Goal: Transaction & Acquisition: Purchase product/service

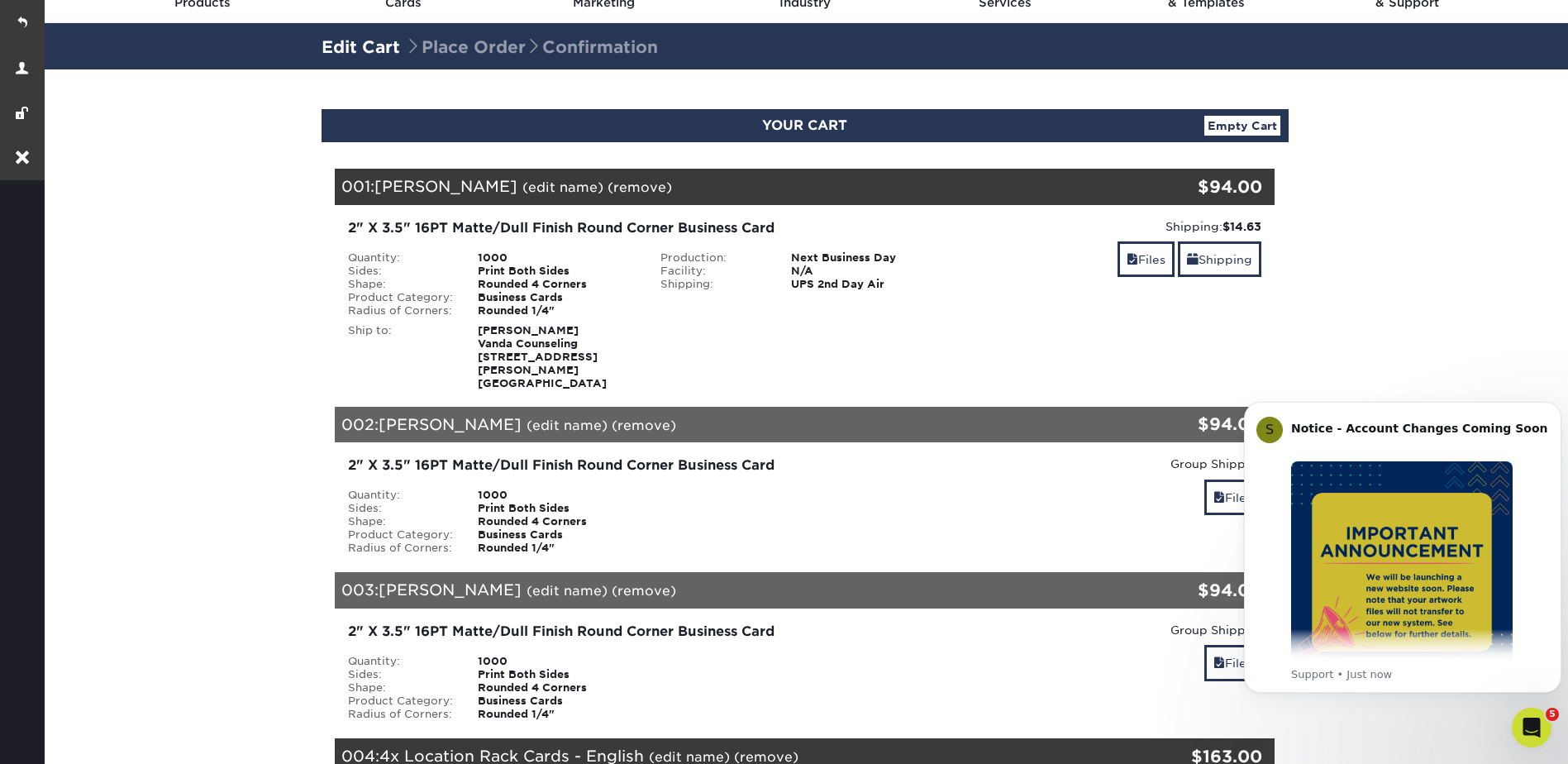
scroll to position [750, 0]
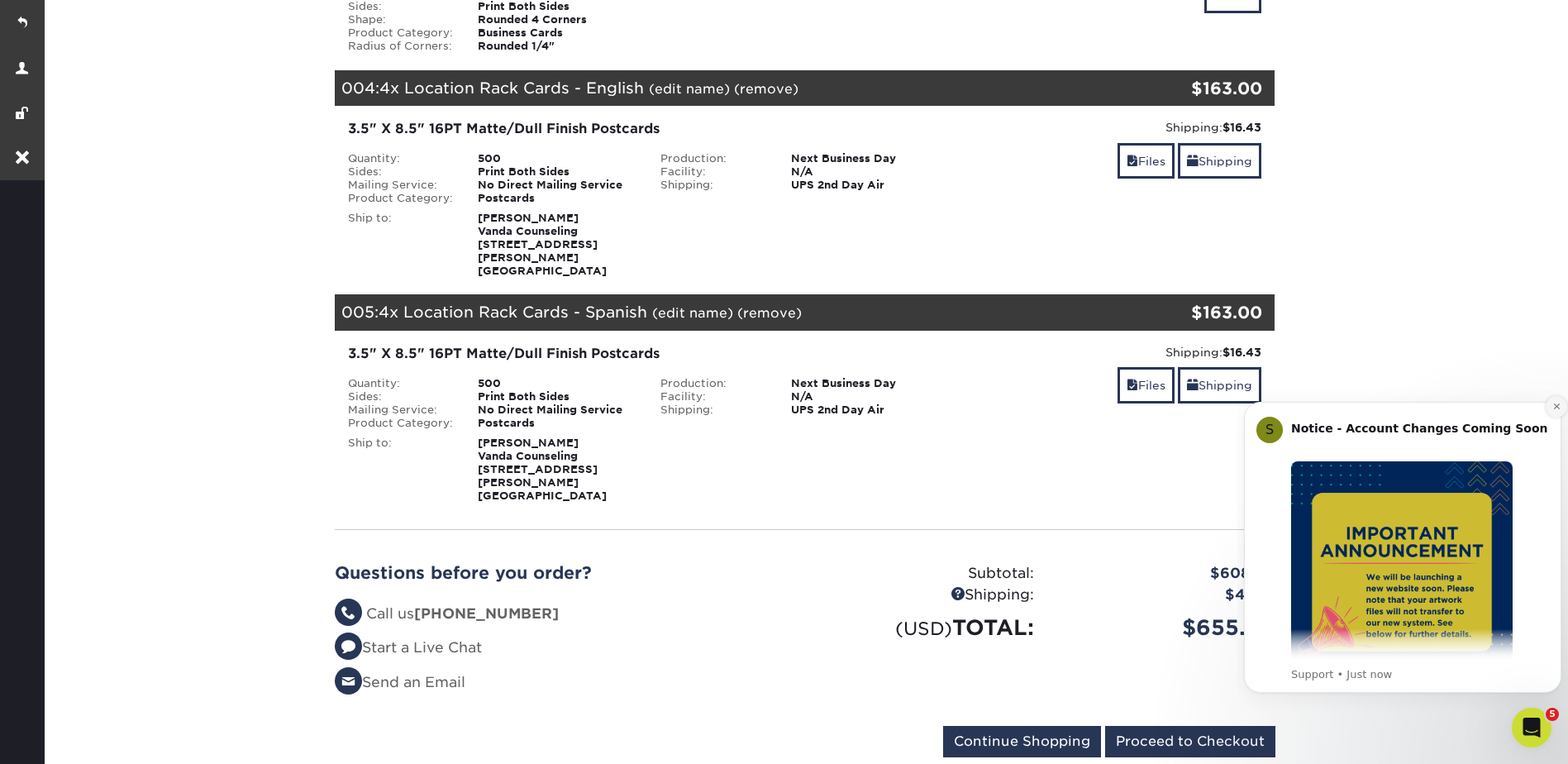
click at [1556, 412] on button "Dismiss notification" at bounding box center [1557, 407] width 22 height 22
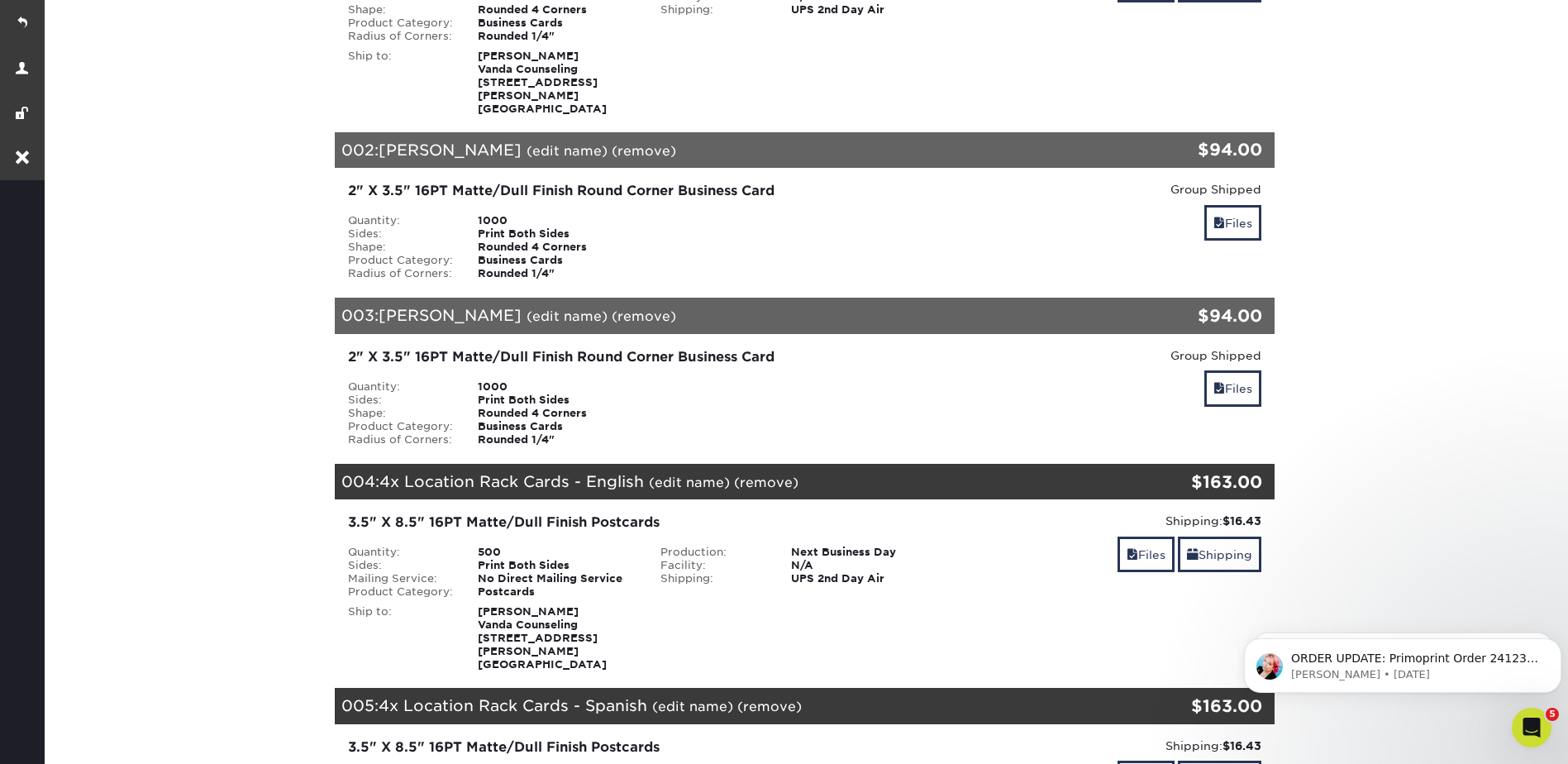
scroll to position [255, 0]
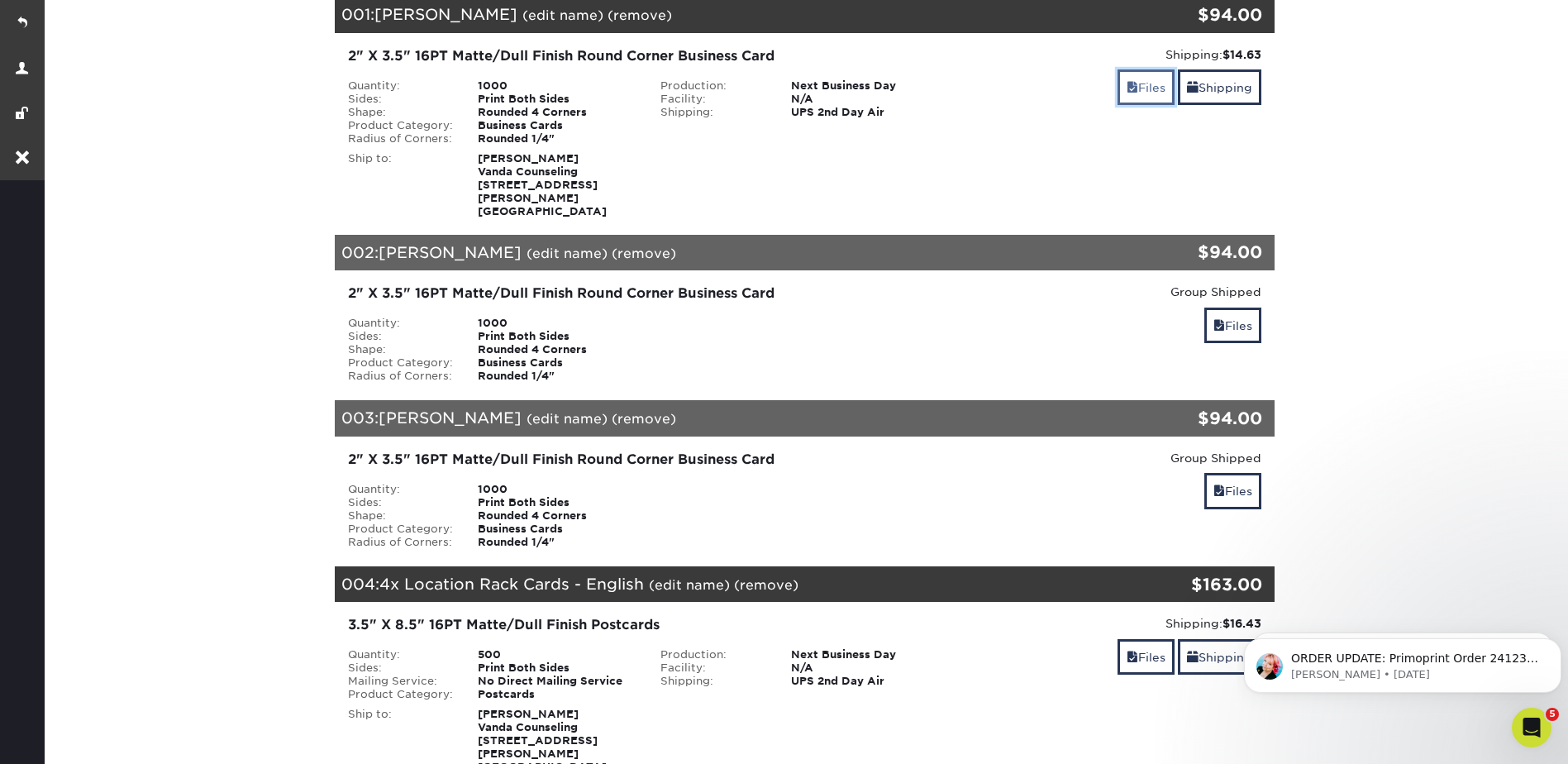
click at [1139, 80] on link "Files" at bounding box center [1147, 87] width 57 height 36
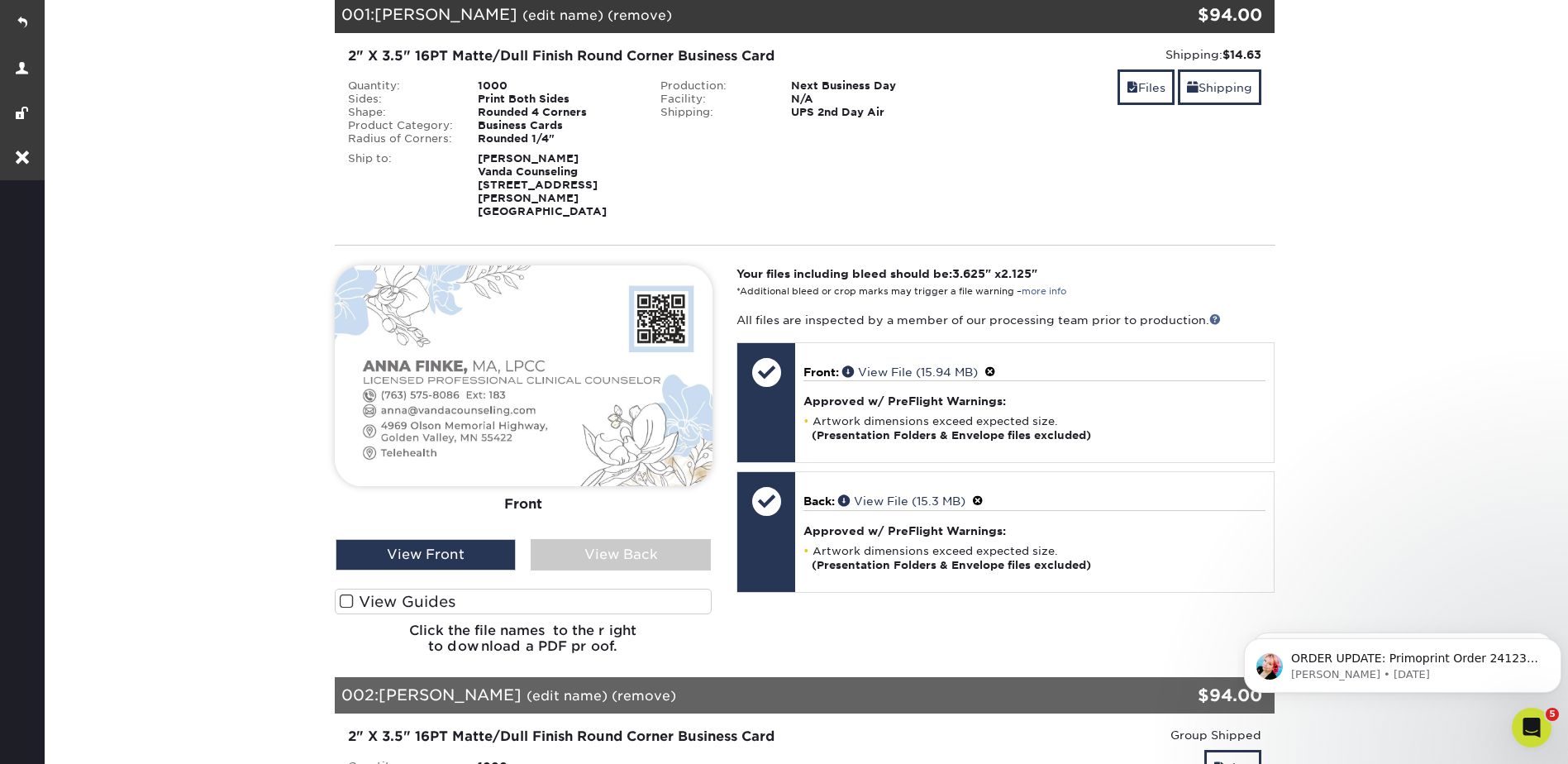
drag, startPoint x: 1405, startPoint y: 232, endPoint x: 1431, endPoint y: 214, distance: 31.6
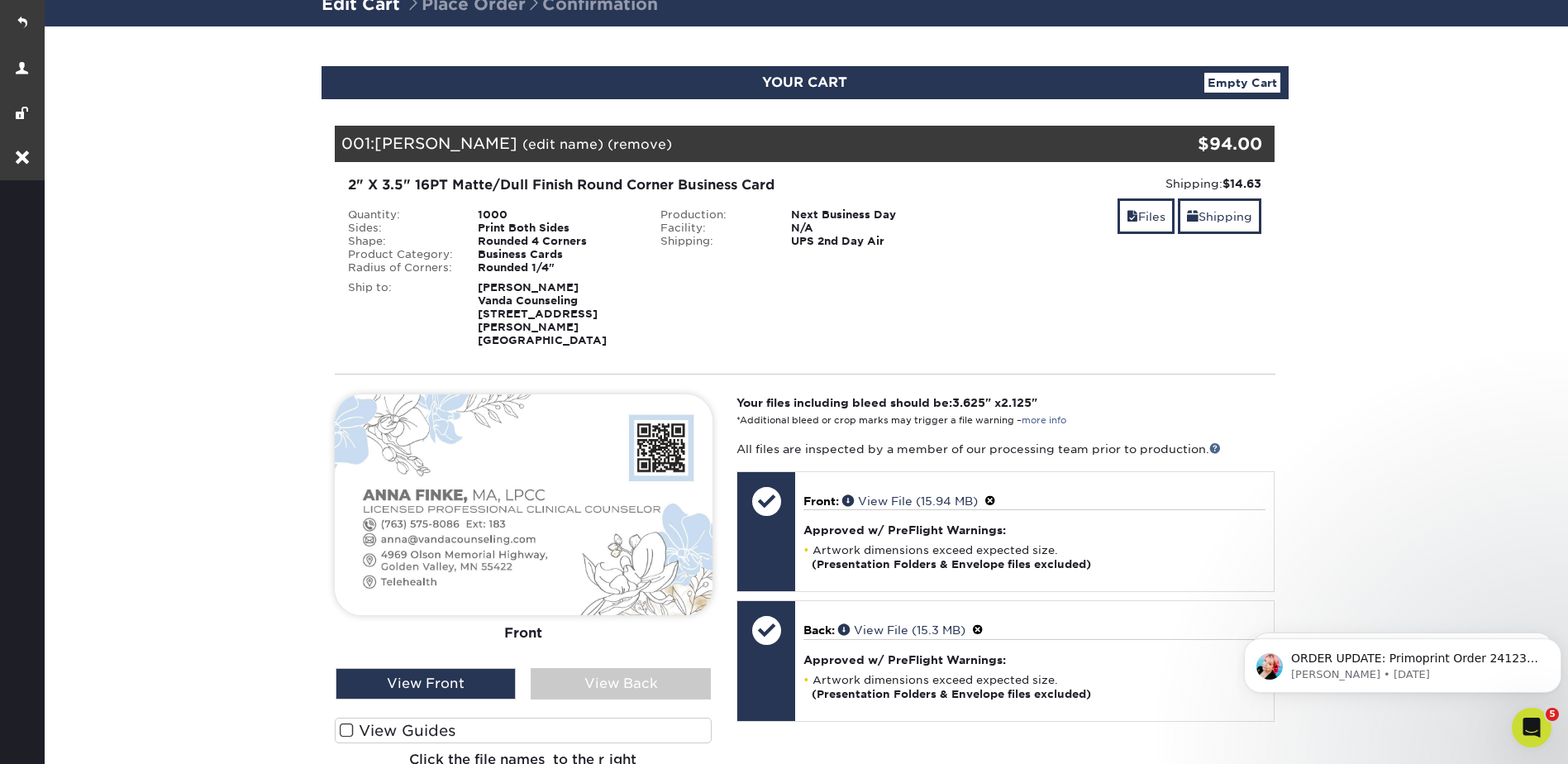
scroll to position [0, 0]
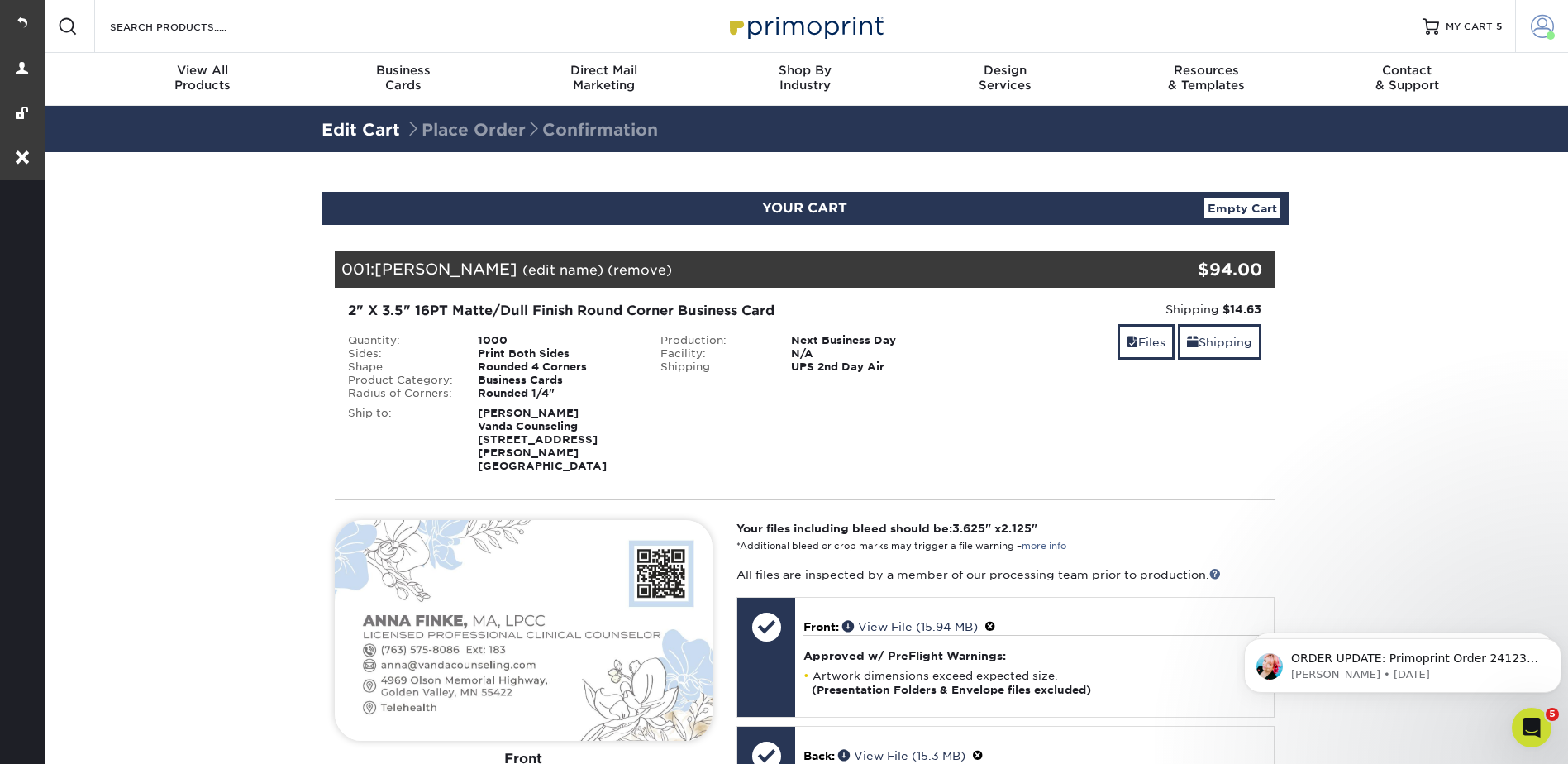
click at [1536, 29] on span at bounding box center [1542, 26] width 23 height 23
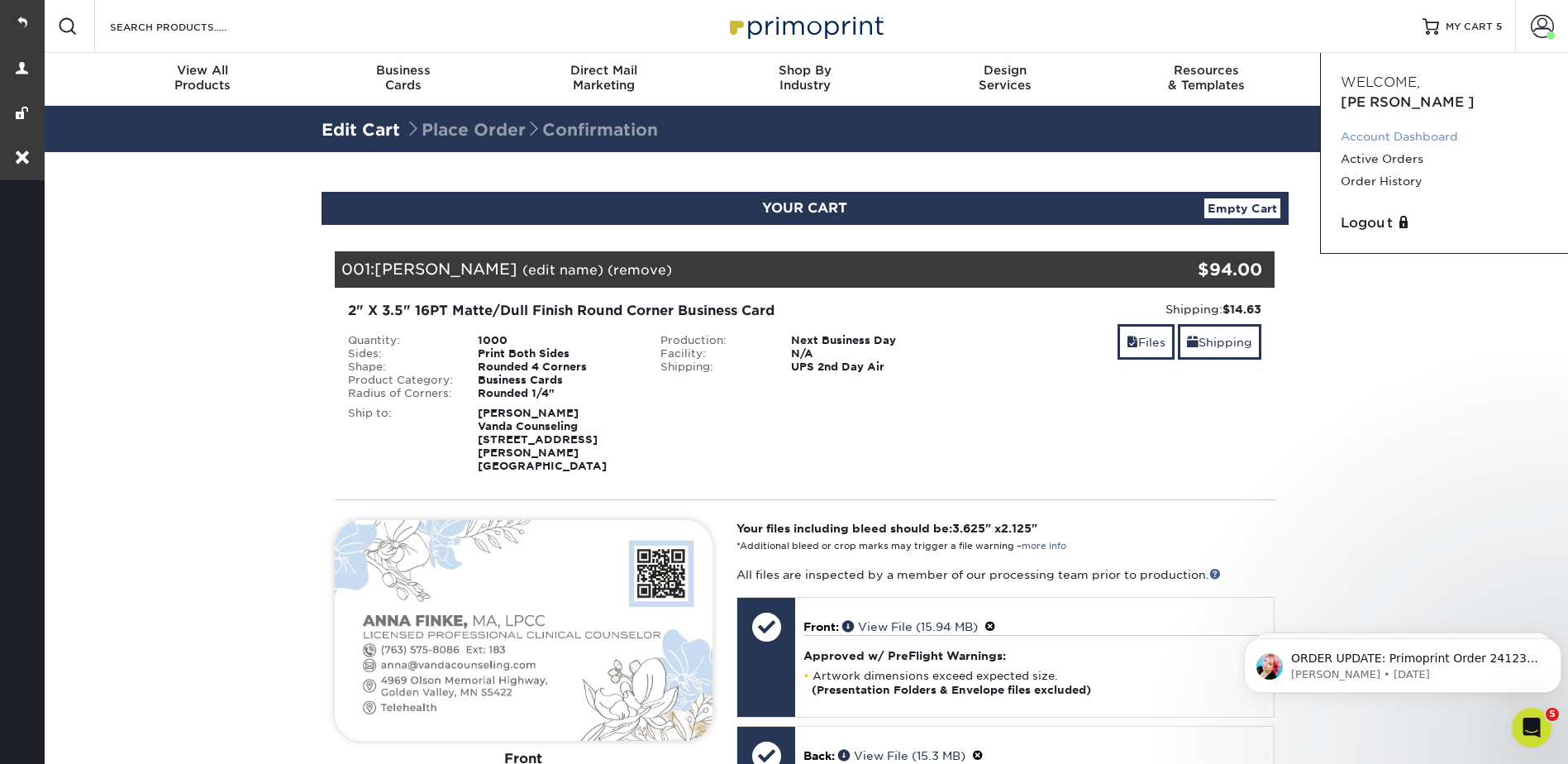
click at [1407, 126] on link "Account Dashboard" at bounding box center [1444, 137] width 207 height 23
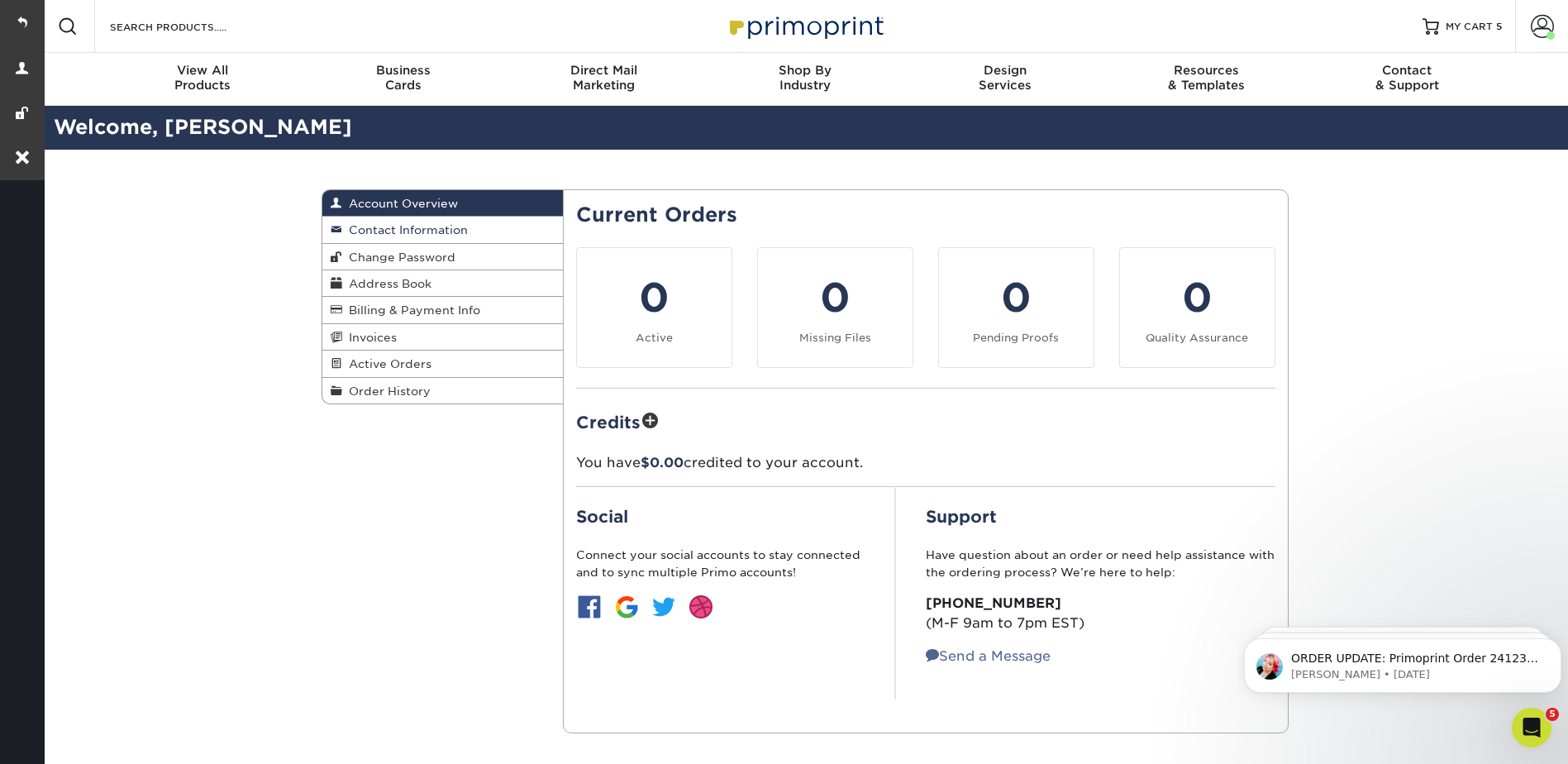
click at [384, 230] on span "Contact Information" at bounding box center [404, 229] width 126 height 13
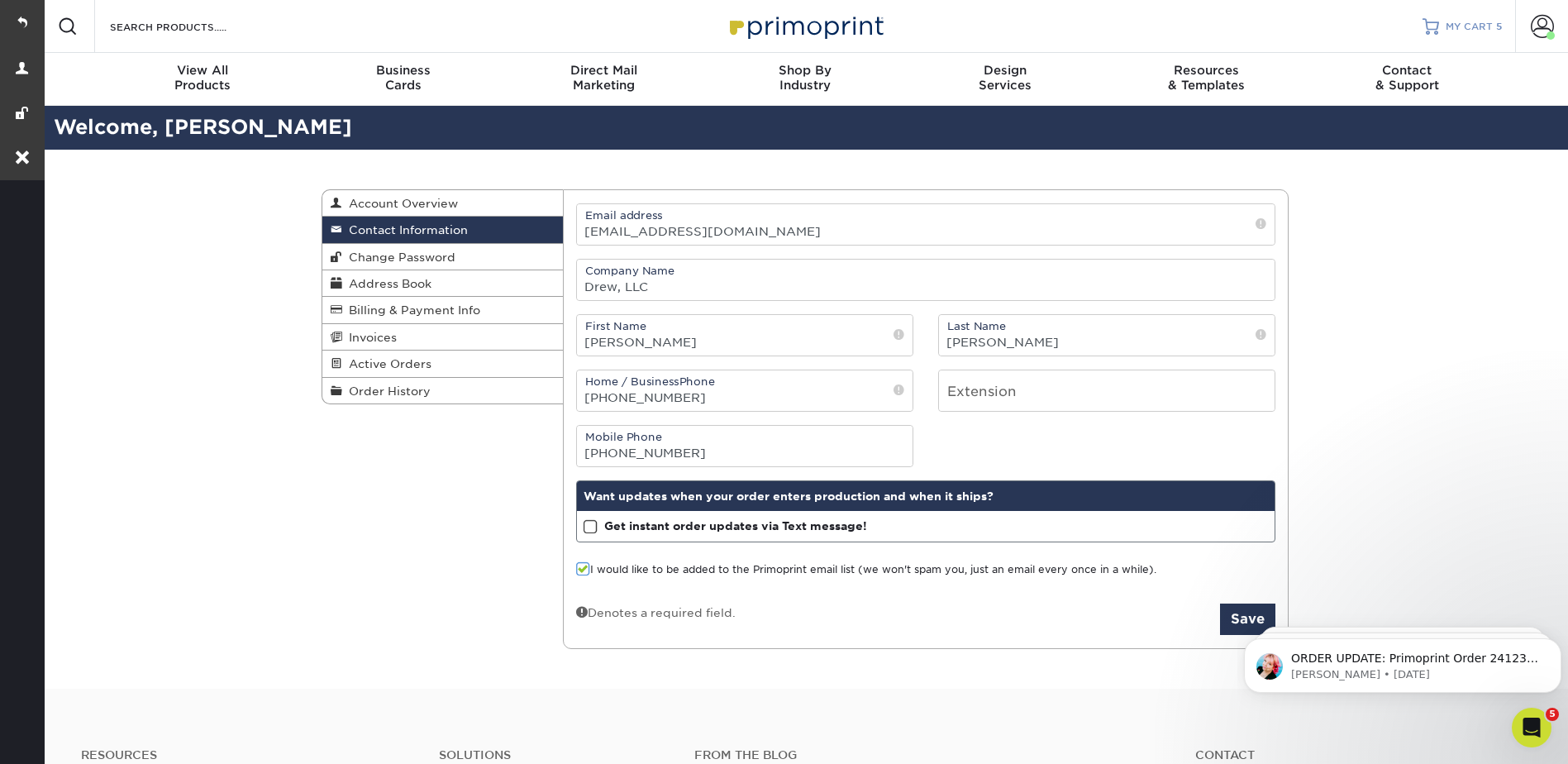
click at [1477, 26] on span "MY CART" at bounding box center [1470, 27] width 48 height 14
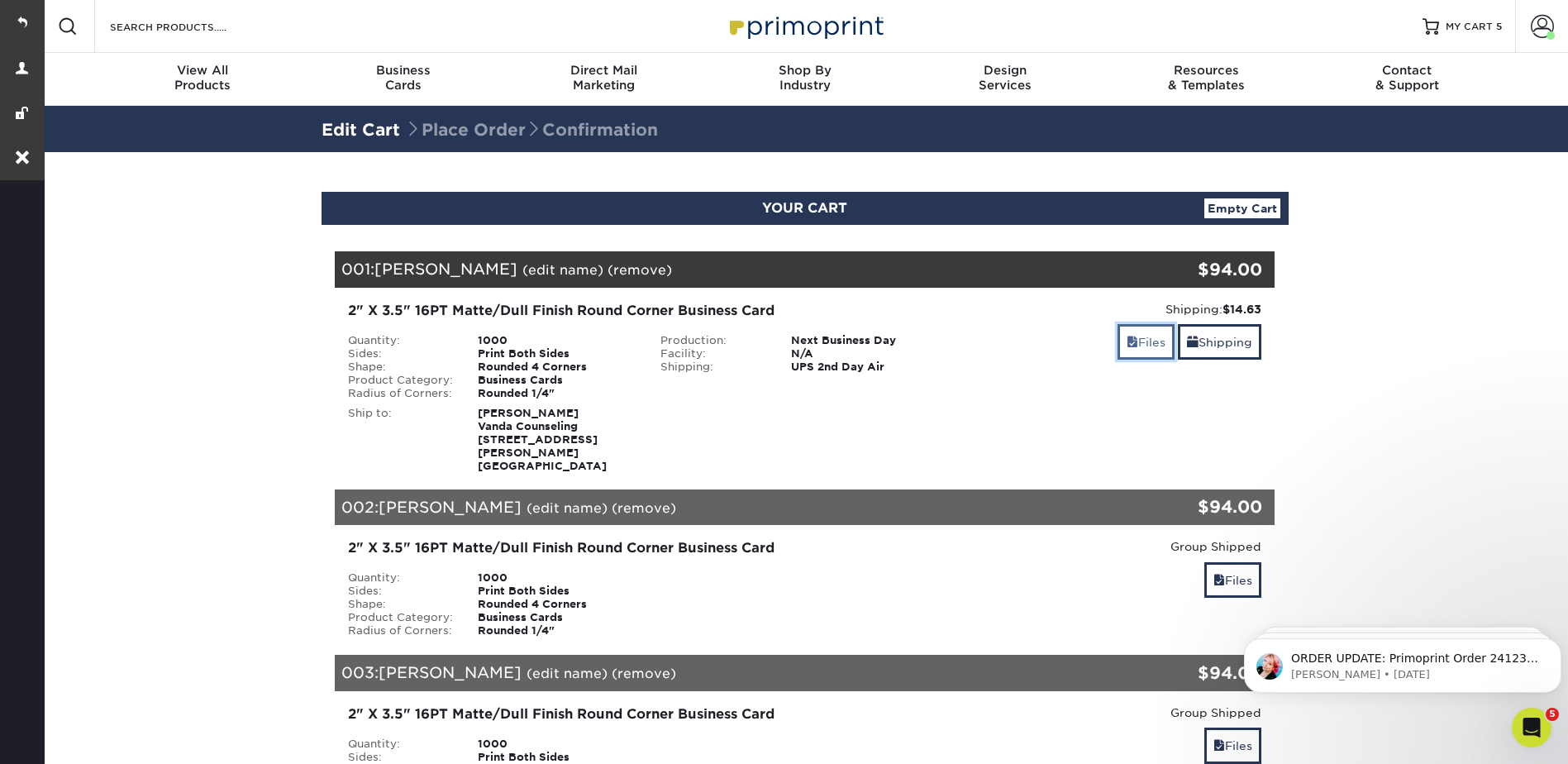
click at [1150, 337] on link "Files" at bounding box center [1147, 342] width 57 height 36
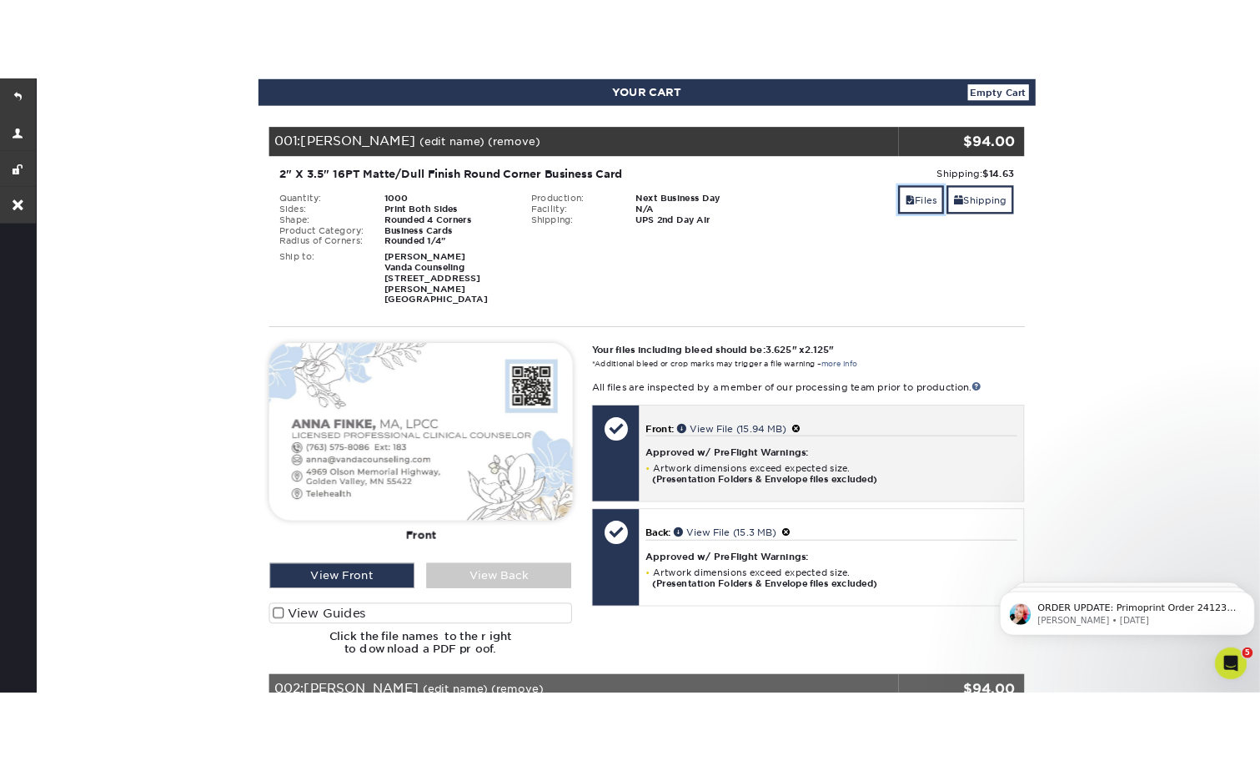
scroll to position [417, 0]
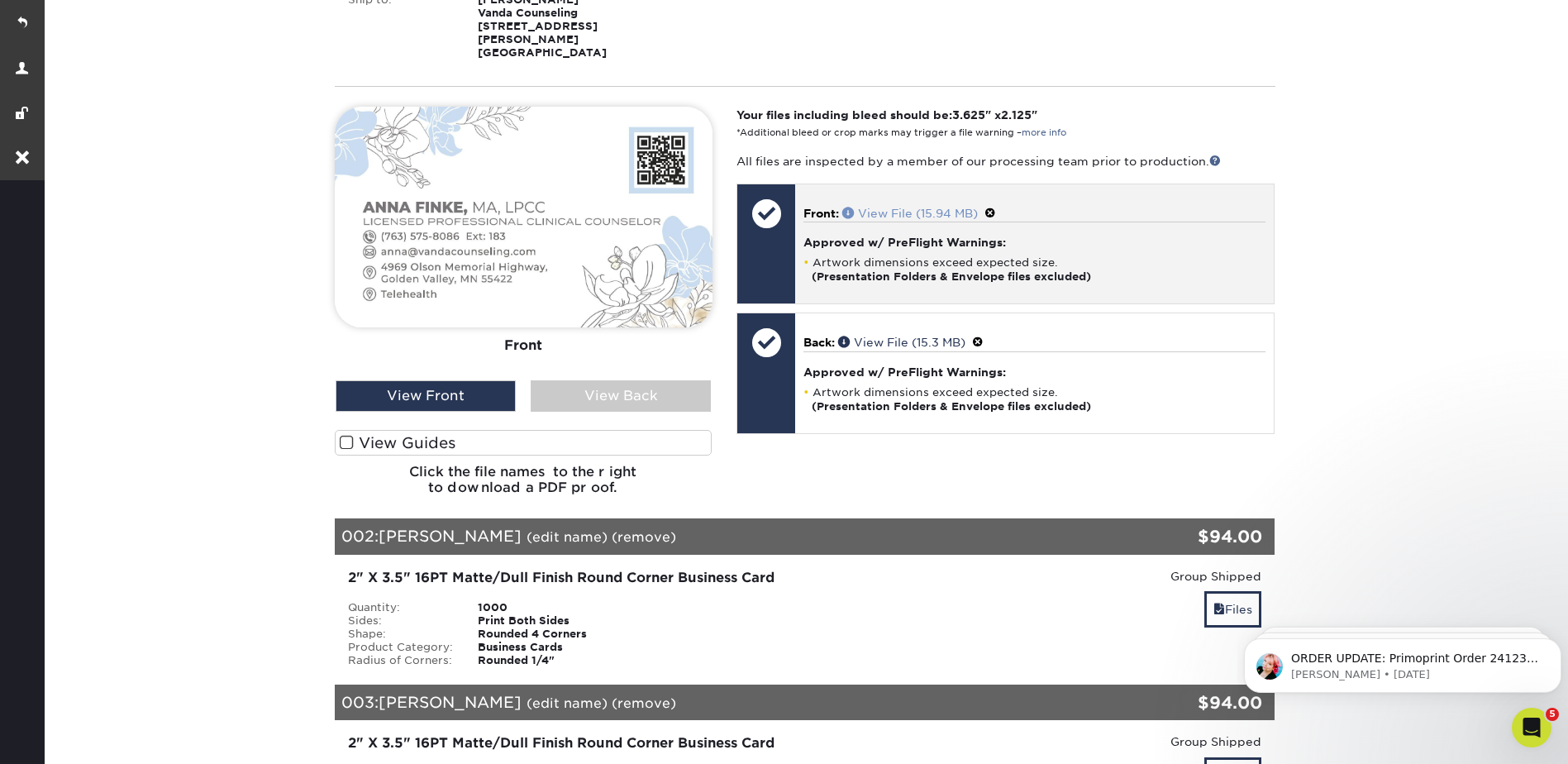
click at [844, 207] on span at bounding box center [850, 213] width 16 height 12
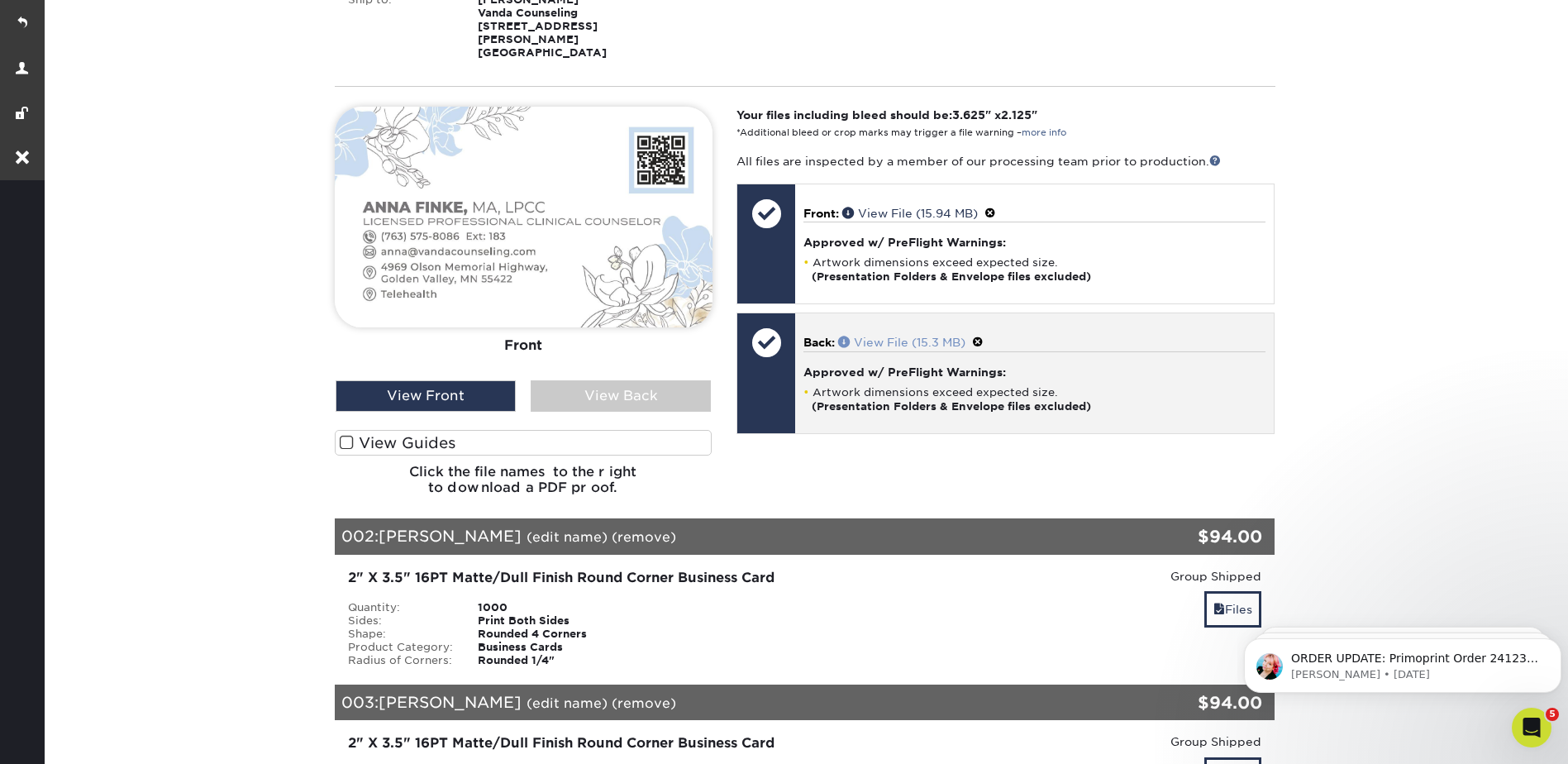
click at [847, 336] on span at bounding box center [846, 342] width 16 height 12
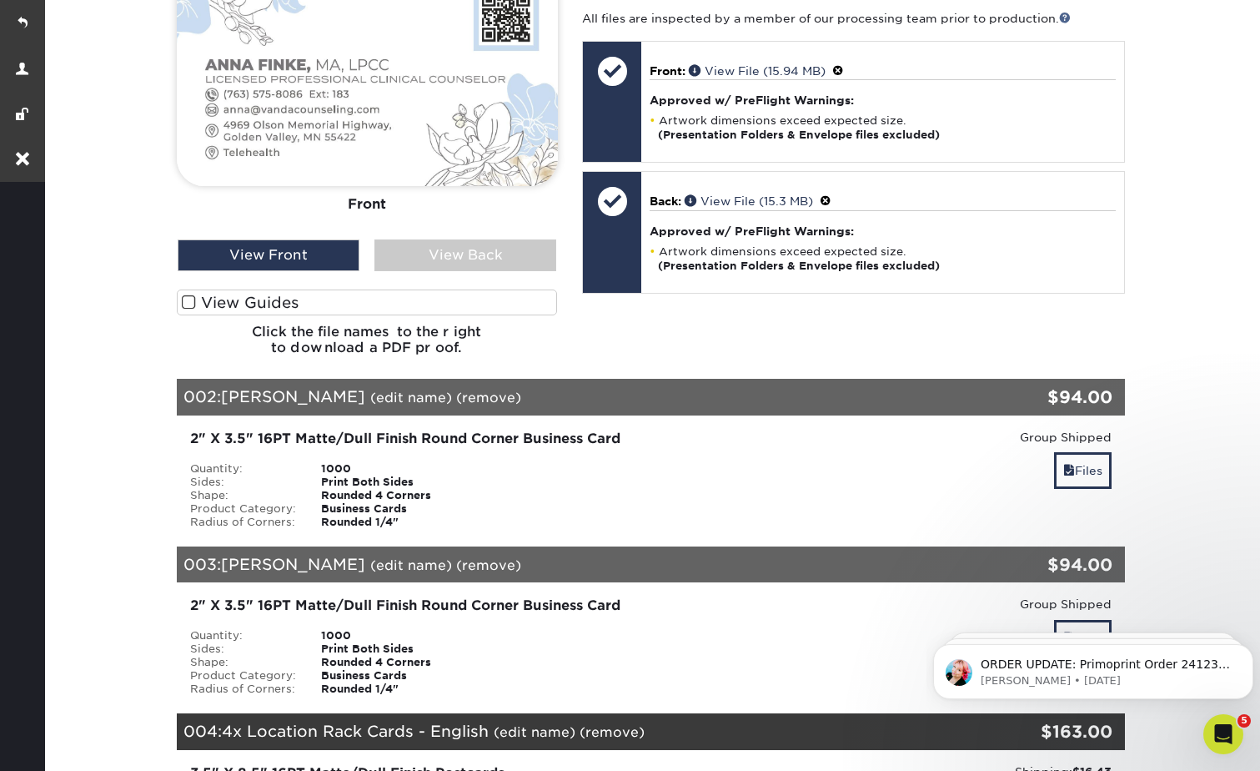
scroll to position [751, 0]
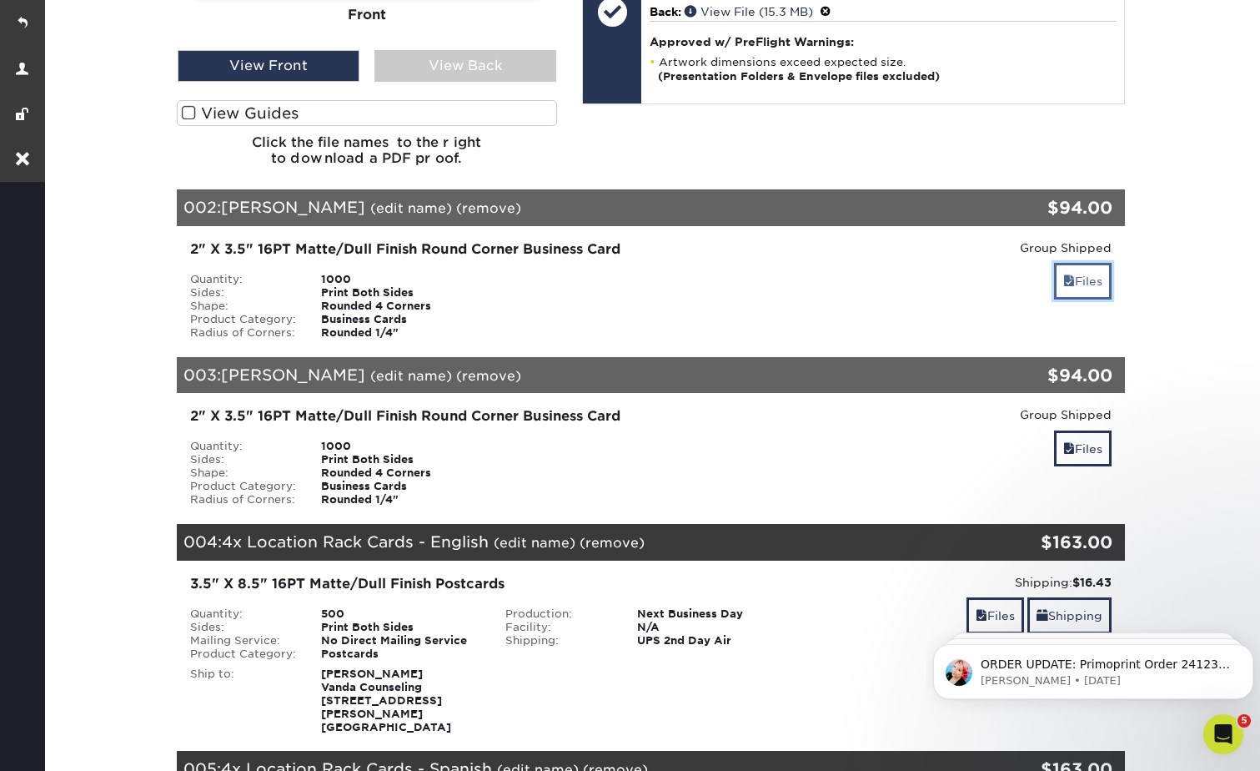
click at [1076, 278] on link "Files" at bounding box center [1083, 281] width 58 height 36
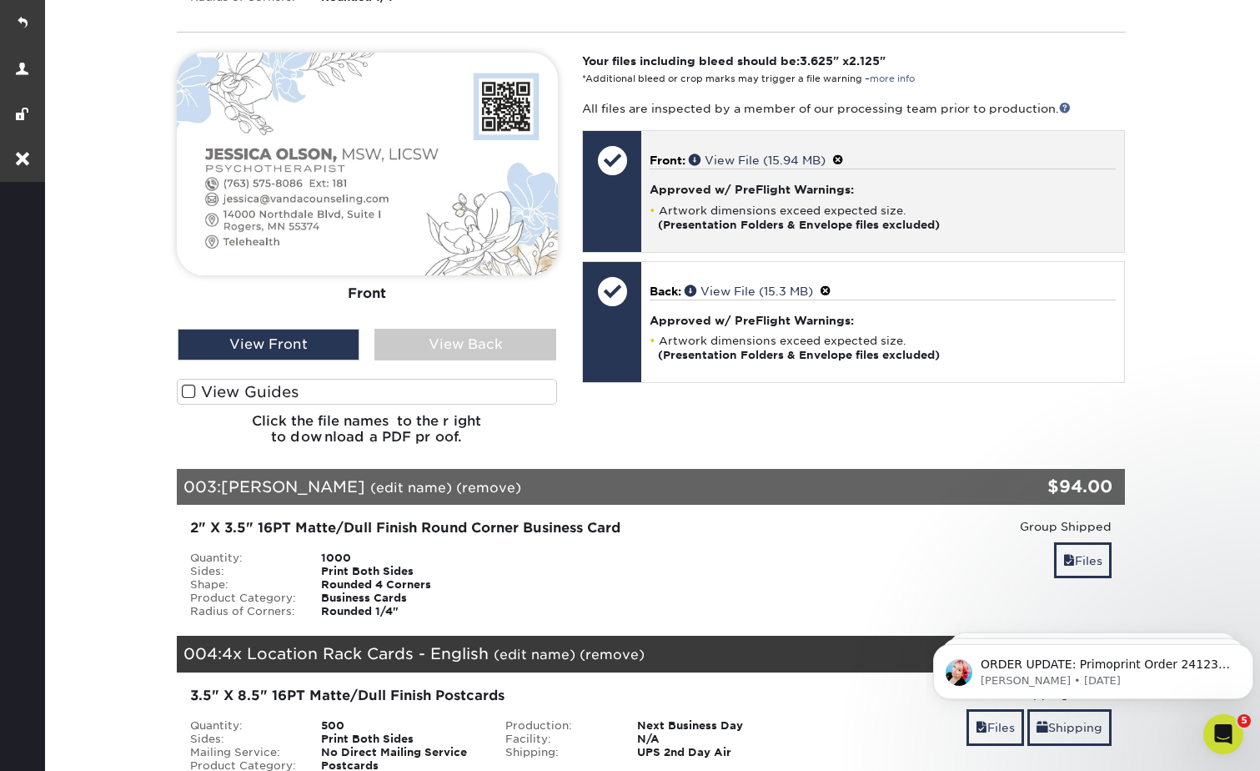
scroll to position [1084, 0]
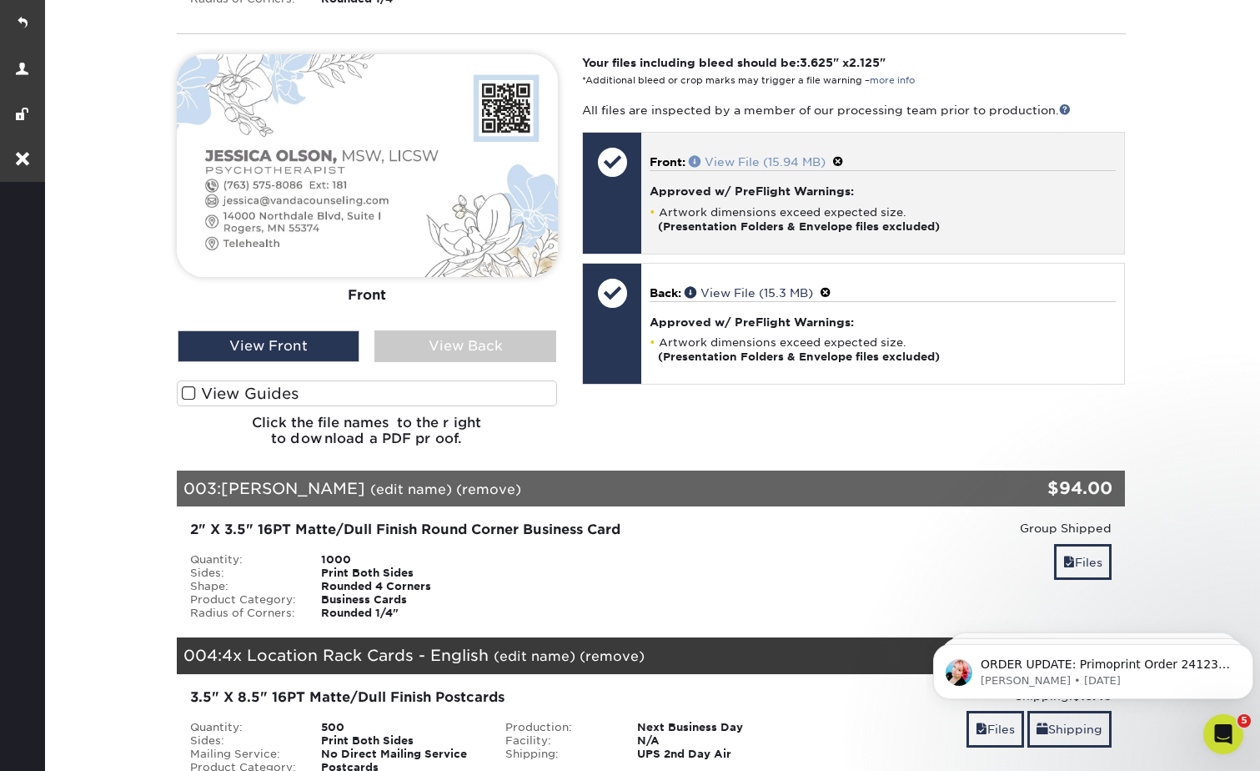
click at [697, 155] on span at bounding box center [697, 161] width 16 height 12
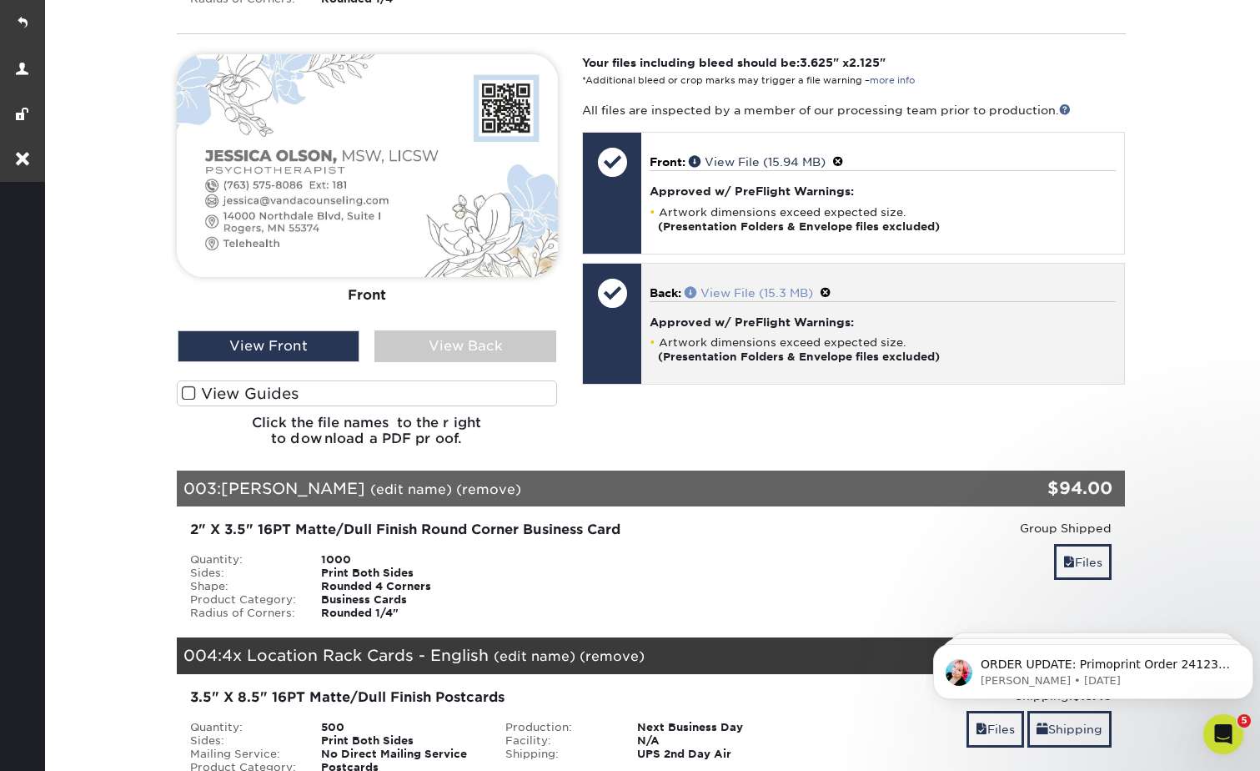
click at [691, 286] on span at bounding box center [693, 292] width 16 height 12
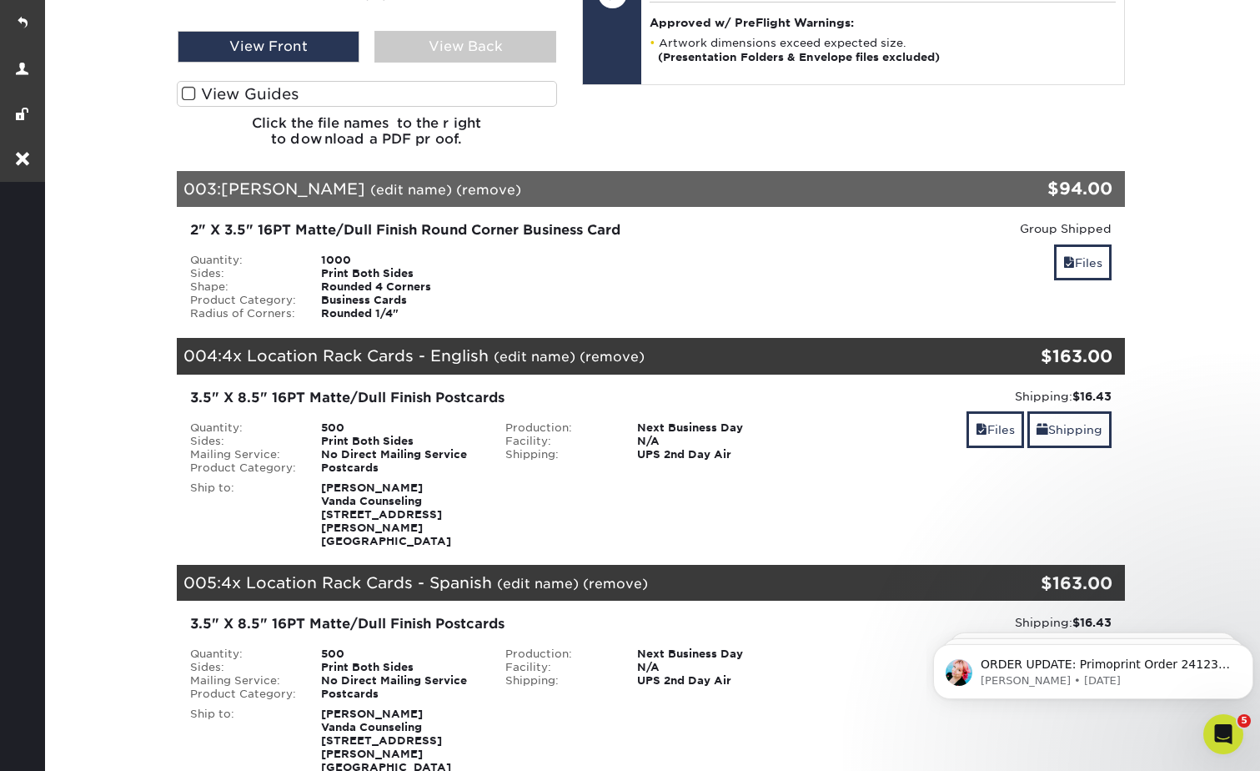
scroll to position [1418, 0]
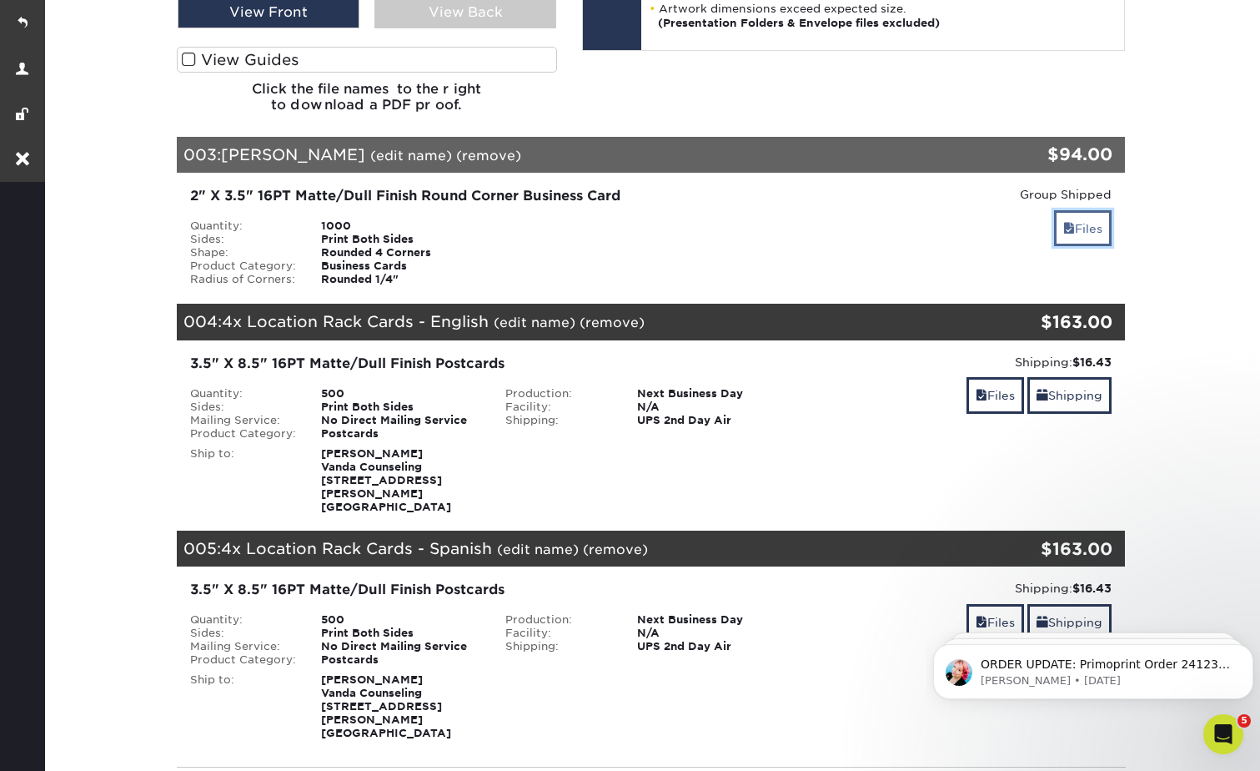
click at [1078, 216] on link "Files" at bounding box center [1083, 228] width 58 height 36
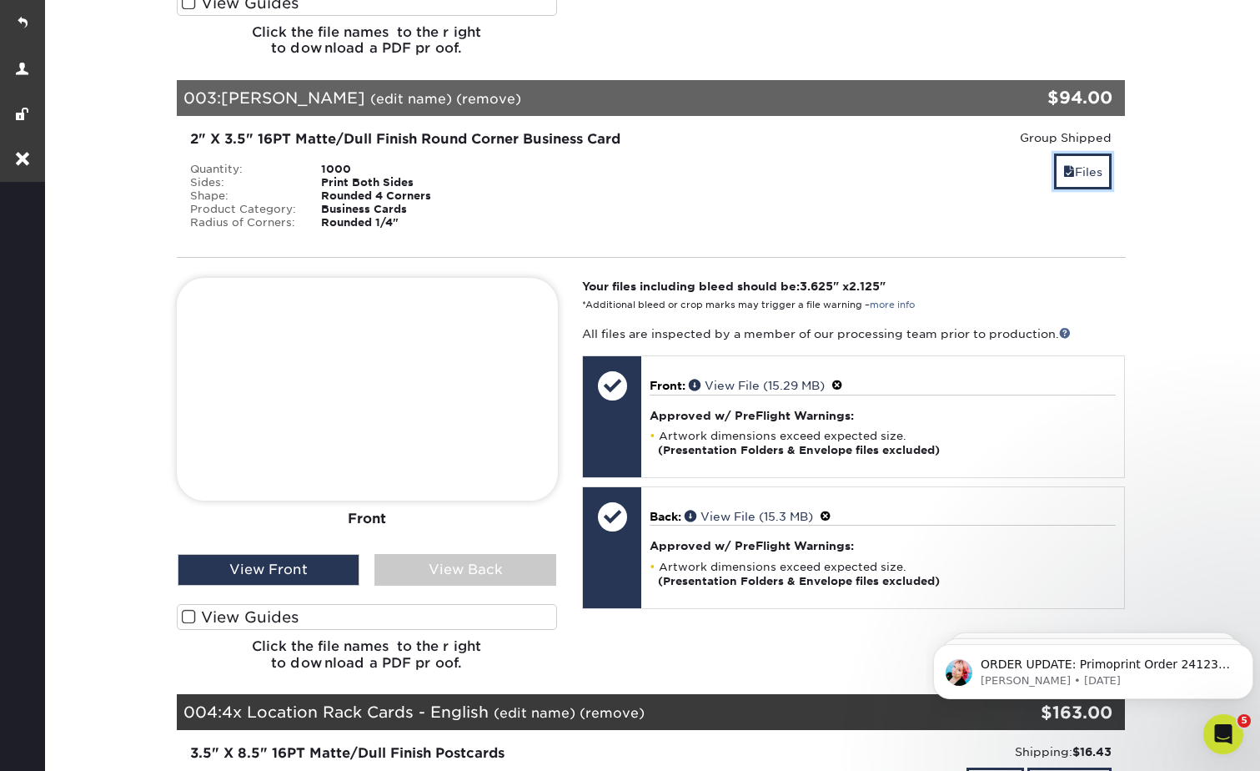
scroll to position [1501, 0]
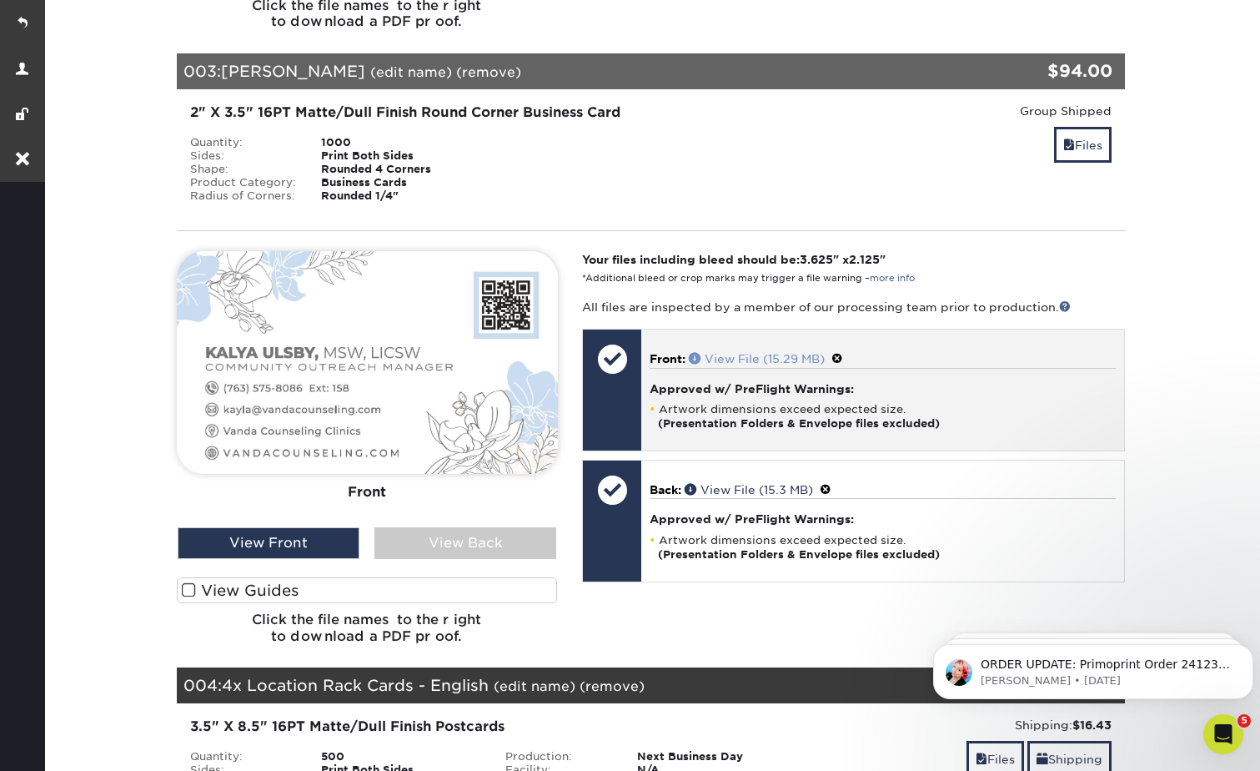
click at [697, 352] on span at bounding box center [697, 358] width 16 height 12
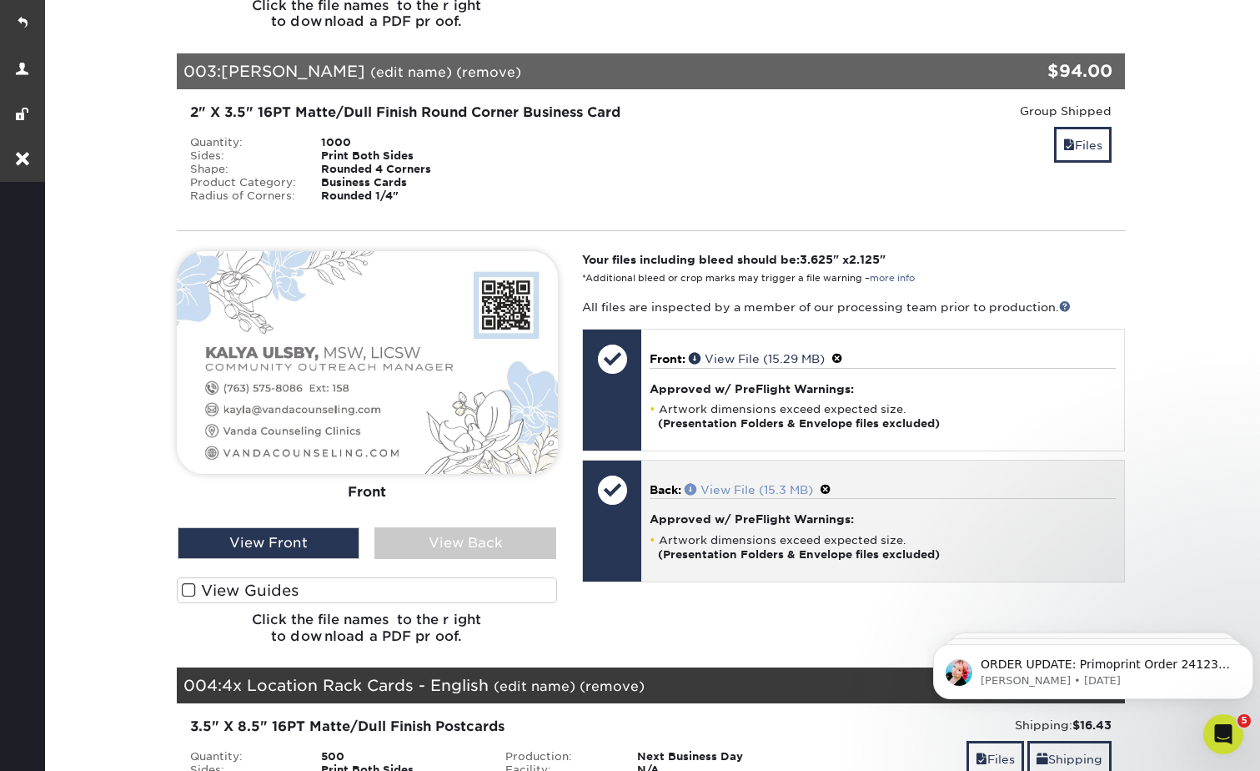
click at [692, 483] on span at bounding box center [693, 489] width 16 height 12
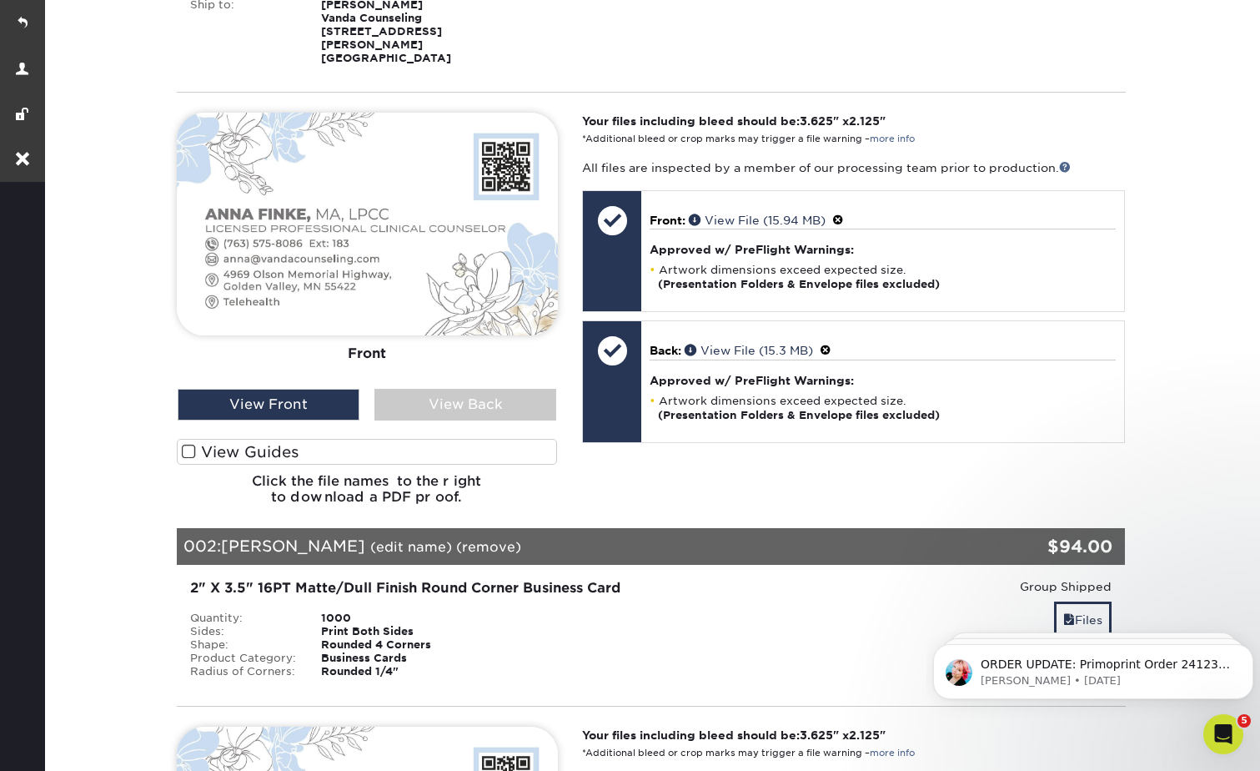
scroll to position [0, 0]
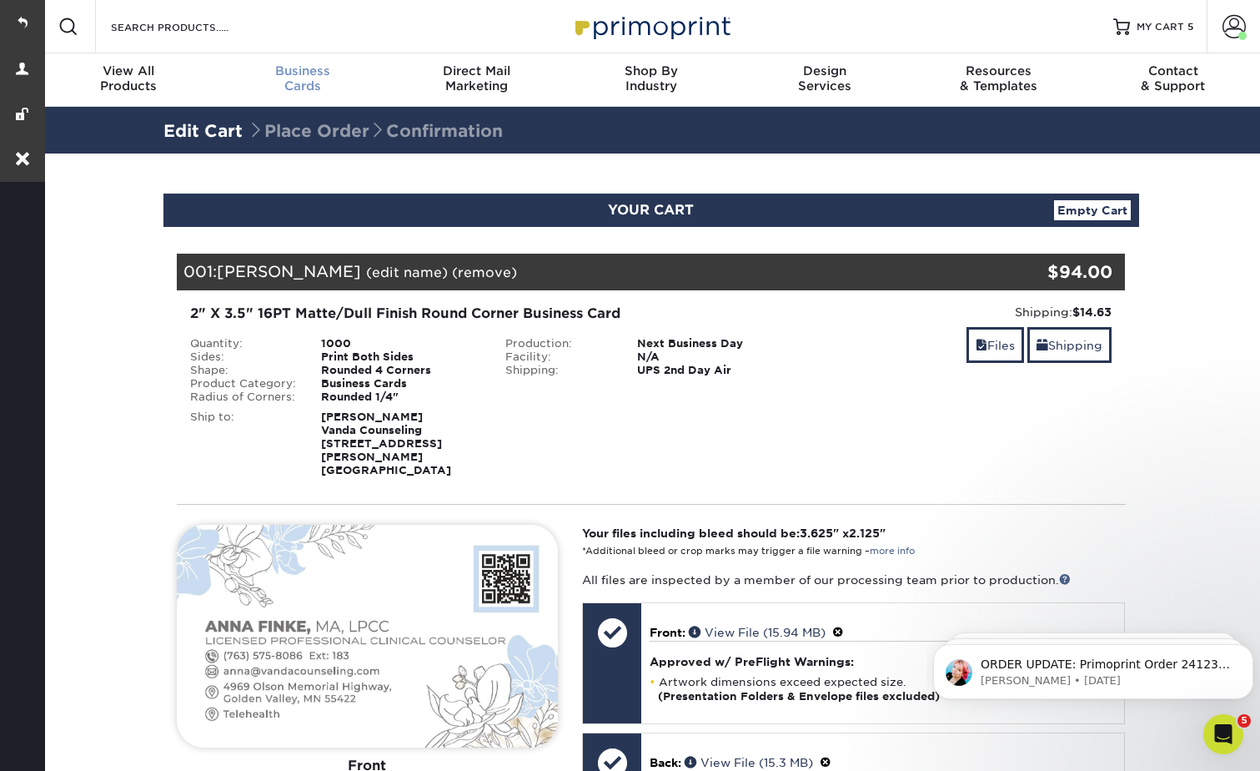
click at [284, 68] on span "Business" at bounding box center [303, 70] width 174 height 15
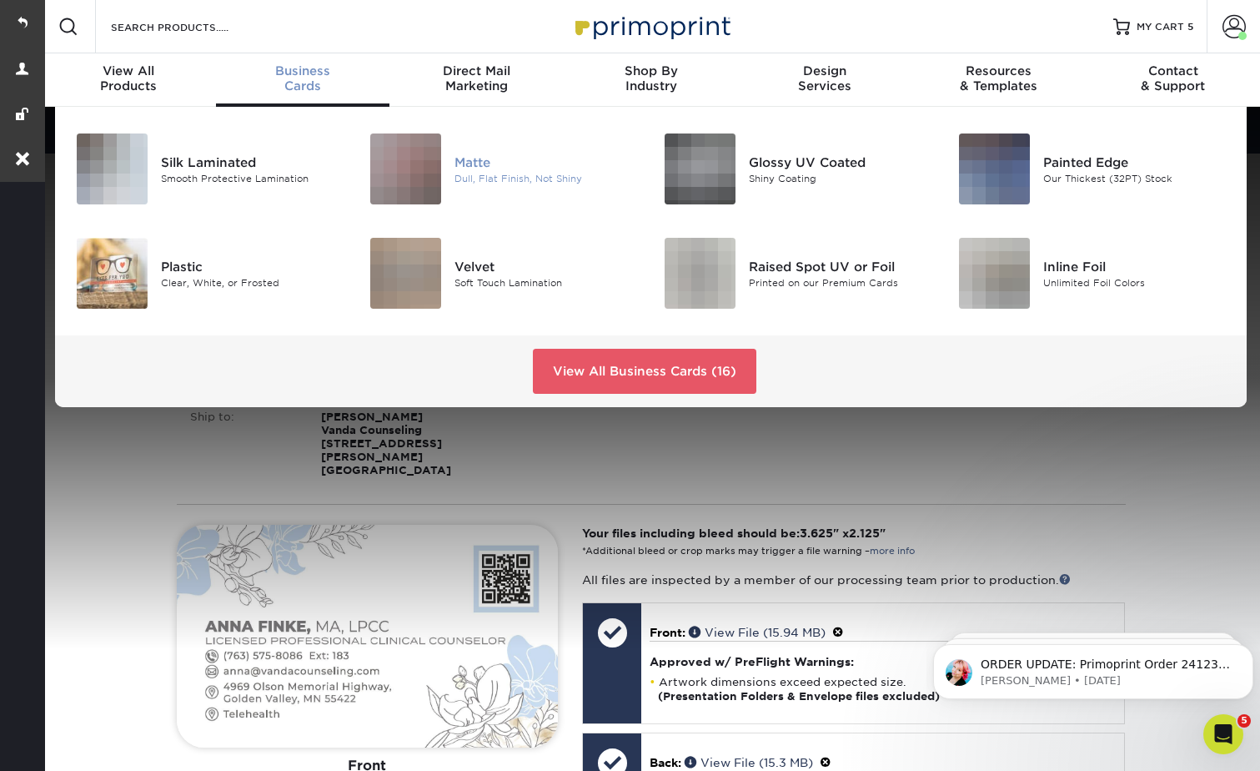
click at [472, 171] on div "Dull, Flat Finish, Not Shiny" at bounding box center [546, 178] width 183 height 14
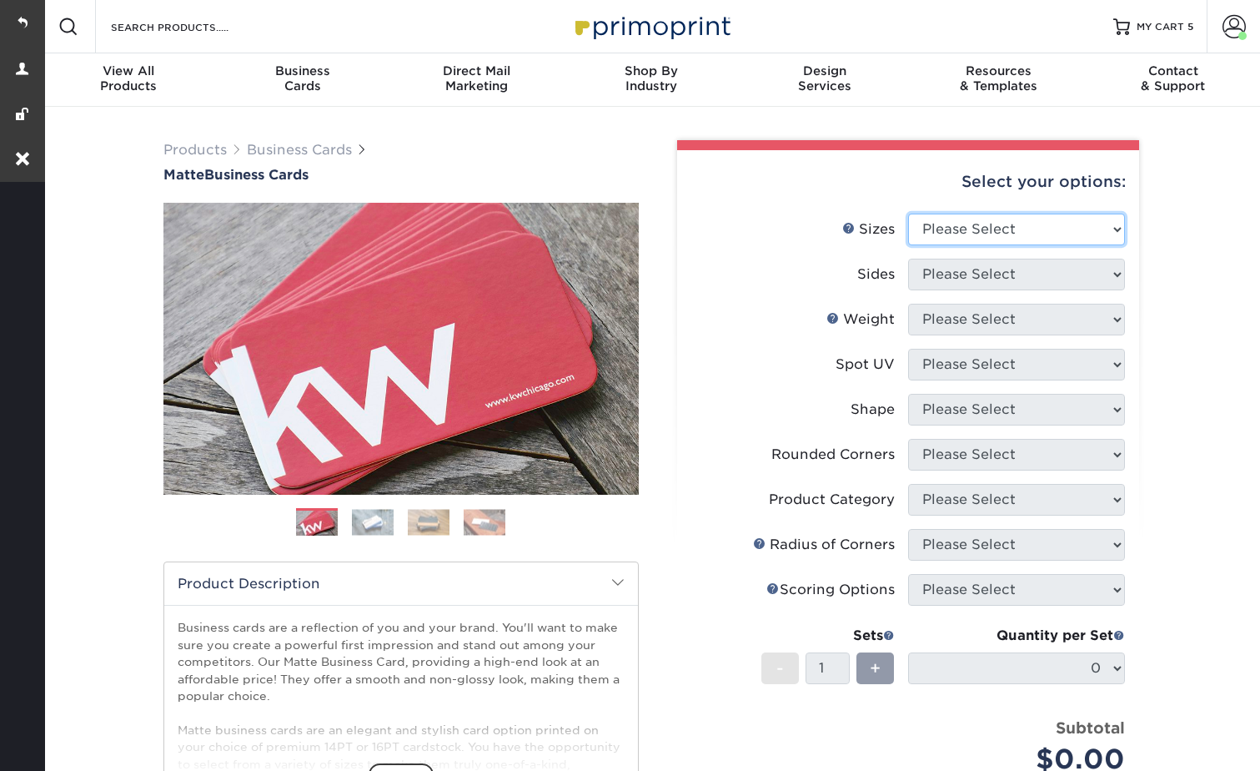
click at [943, 225] on select "Please Select 1.5" x 3.5" - Mini 1.75" x 3.5" - Mini 2" x 2" - Square 2" x 3" -…" at bounding box center [1016, 230] width 217 height 32
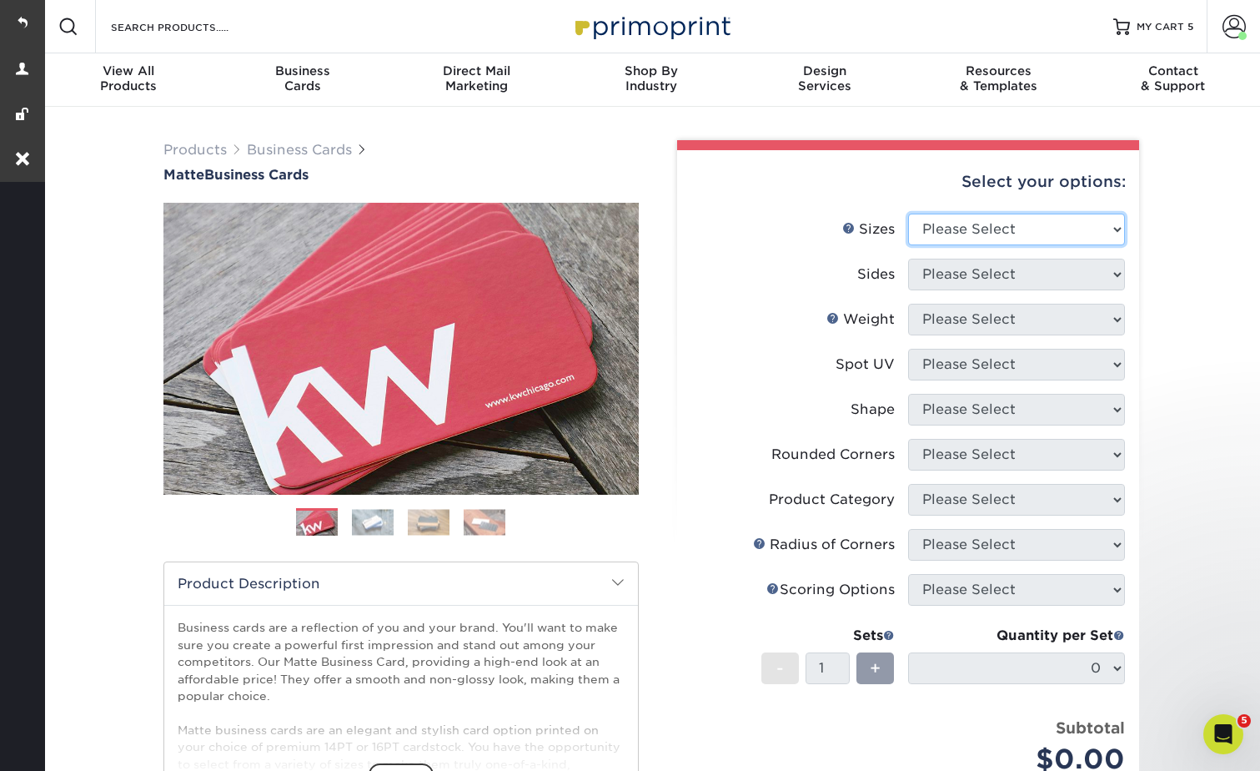
select select "2.00x3.50"
click at [908, 214] on select "Please Select 1.5" x 3.5" - Mini 1.75" x 3.5" - Mini 2" x 2" - Square 2" x 3" -…" at bounding box center [1016, 230] width 217 height 32
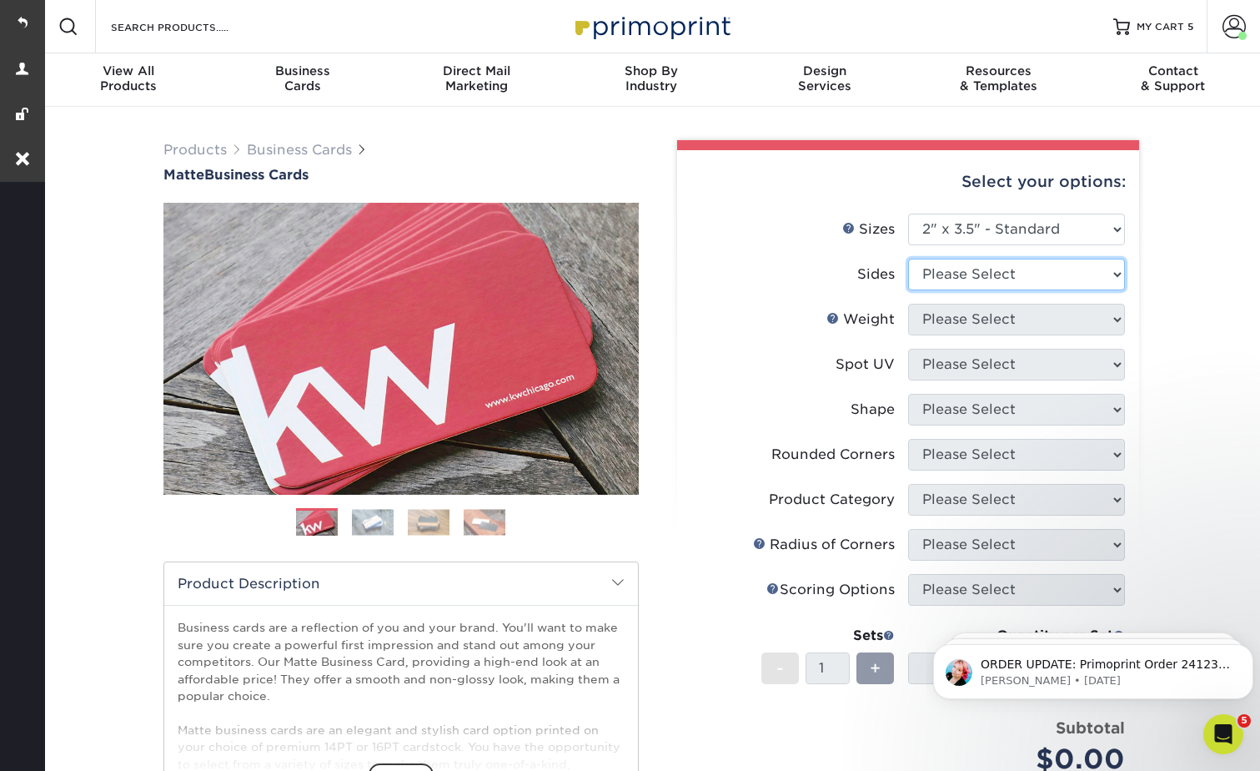
click at [968, 275] on select "Please Select Print Both Sides Print Front Only" at bounding box center [1016, 275] width 217 height 32
select select "13abbda7-1d64-4f25-8bb2-c179b224825d"
click at [908, 259] on select "Please Select Print Both Sides Print Front Only" at bounding box center [1016, 275] width 217 height 32
click at [946, 320] on select "Please Select 16PT 14PT" at bounding box center [1016, 320] width 217 height 32
select select "16PT"
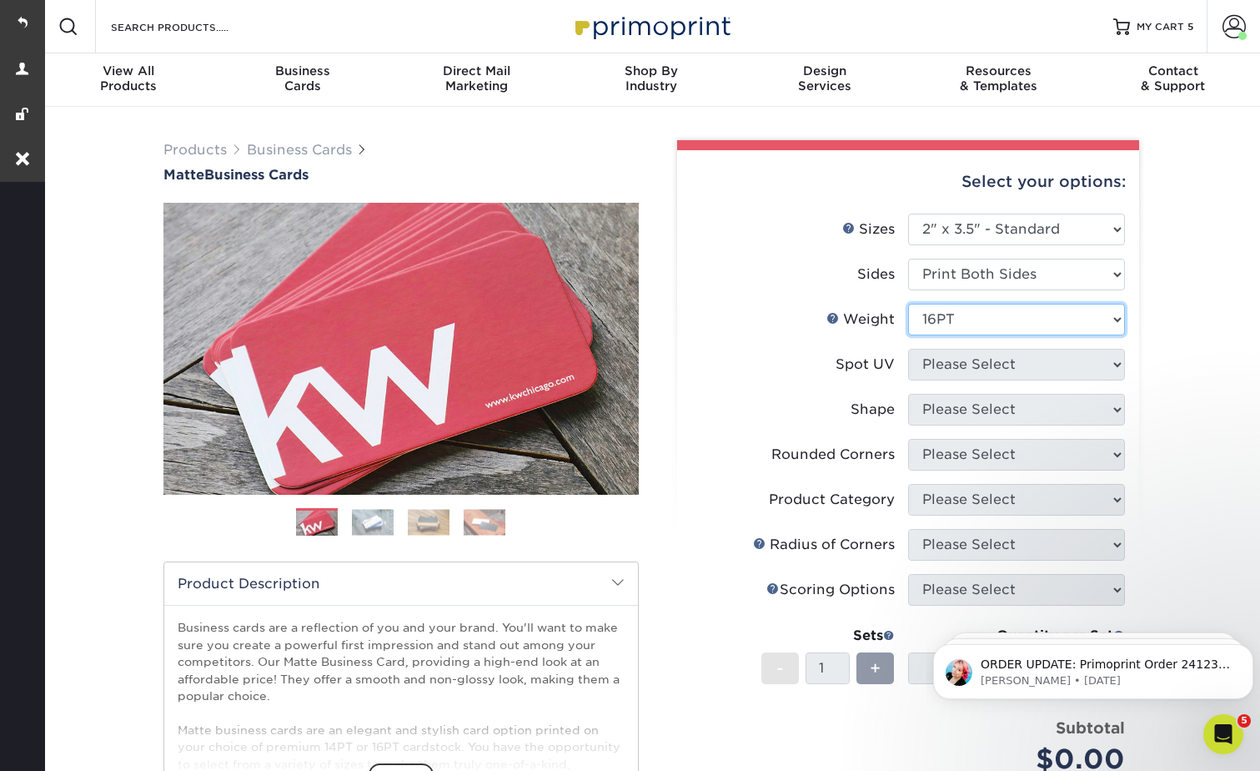
click at [908, 304] on select "Please Select 16PT 14PT" at bounding box center [1016, 320] width 217 height 32
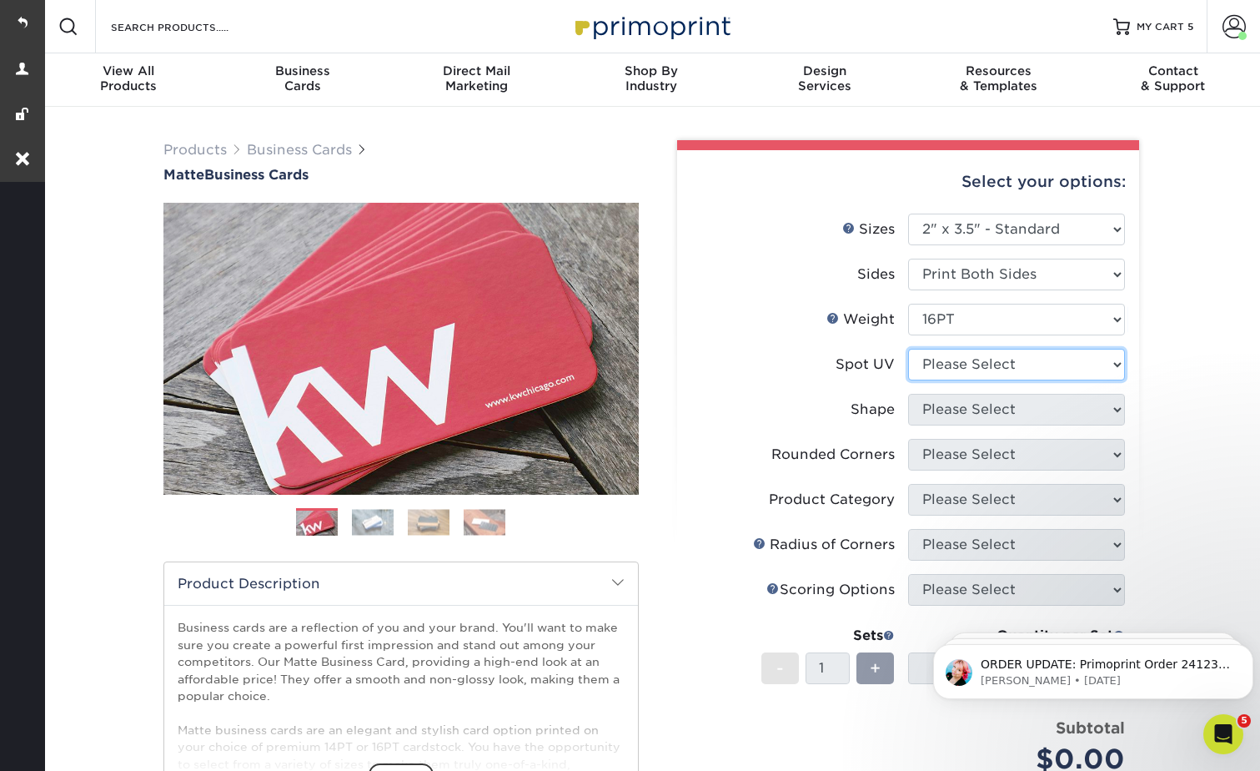
click at [946, 360] on select "Please Select No Spot UV Front and Back (Both Sides) Front Only Back Only" at bounding box center [1016, 365] width 217 height 32
select select "3"
click at [908, 349] on select "Please Select No Spot UV Front and Back (Both Sides) Front Only Back Only" at bounding box center [1016, 365] width 217 height 32
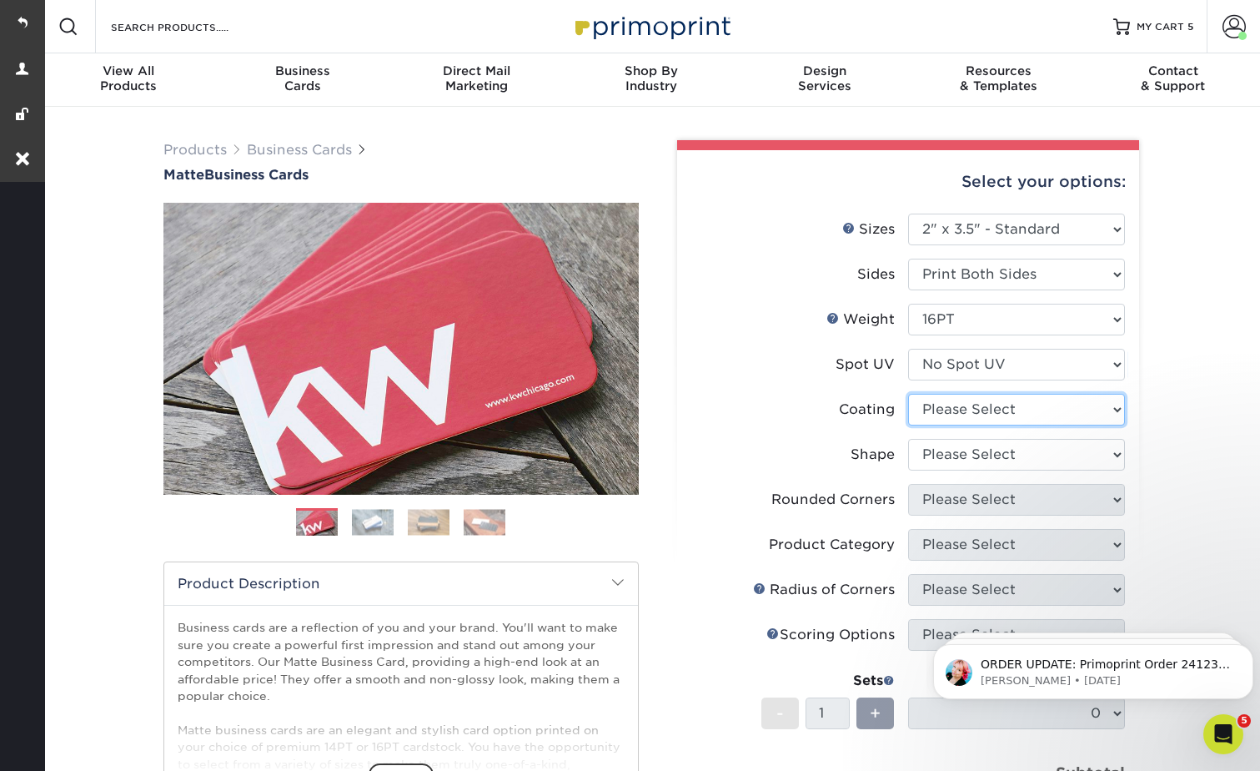
click at [948, 410] on select at bounding box center [1016, 410] width 217 height 32
select select "121bb7b5-3b4d-429f-bd8d-bbf80e953313"
click at [908, 394] on select at bounding box center [1016, 410] width 217 height 32
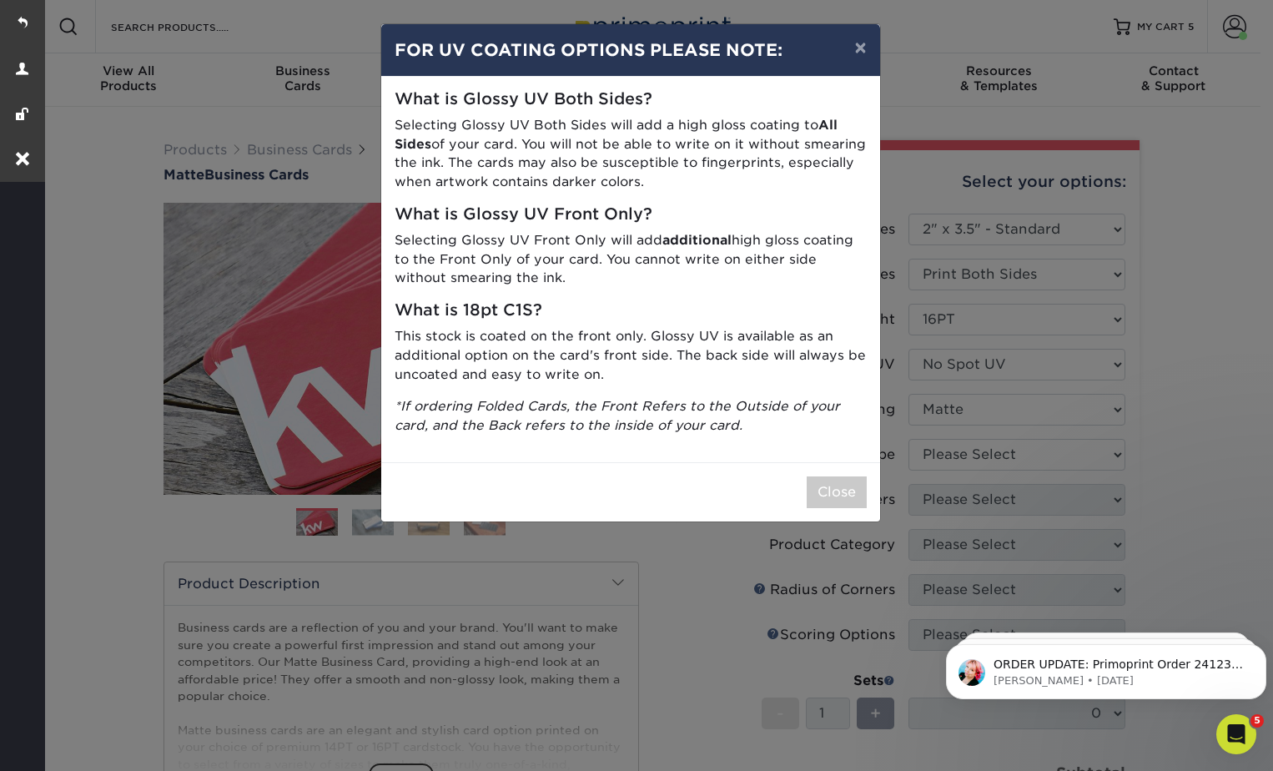
click at [938, 450] on div "× FOR UV COATING OPTIONS PLEASE NOTE: What is Glossy UV Both Sides? Selecting G…" at bounding box center [636, 385] width 1273 height 771
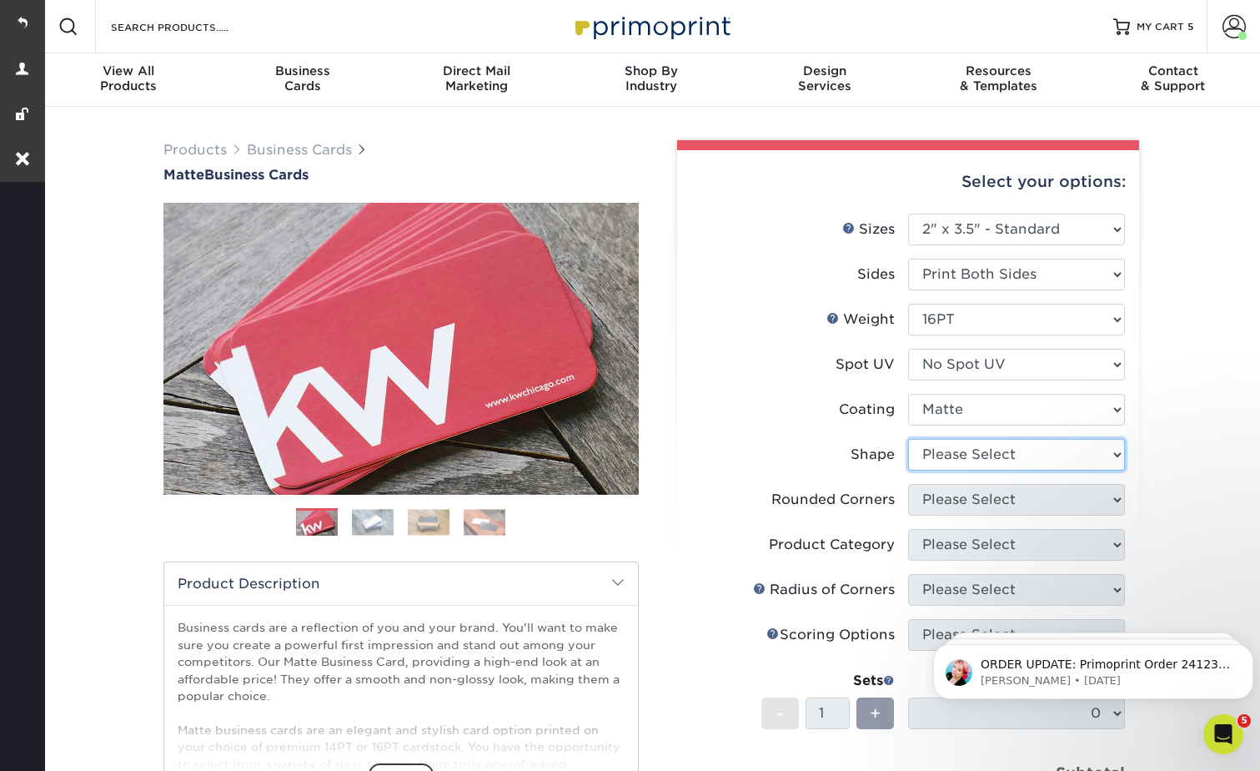
click at [947, 457] on select "Please Select Standard Oval" at bounding box center [1016, 455] width 217 height 32
select select "standard"
click at [908, 439] on select "Please Select Standard Oval" at bounding box center [1016, 455] width 217 height 32
drag, startPoint x: 948, startPoint y: 488, endPoint x: 948, endPoint y: 518, distance: 30.0
click at [948, 488] on select "Please Select Yes - Round 2 Corners Yes - Round 4 Corners No" at bounding box center [1016, 500] width 217 height 32
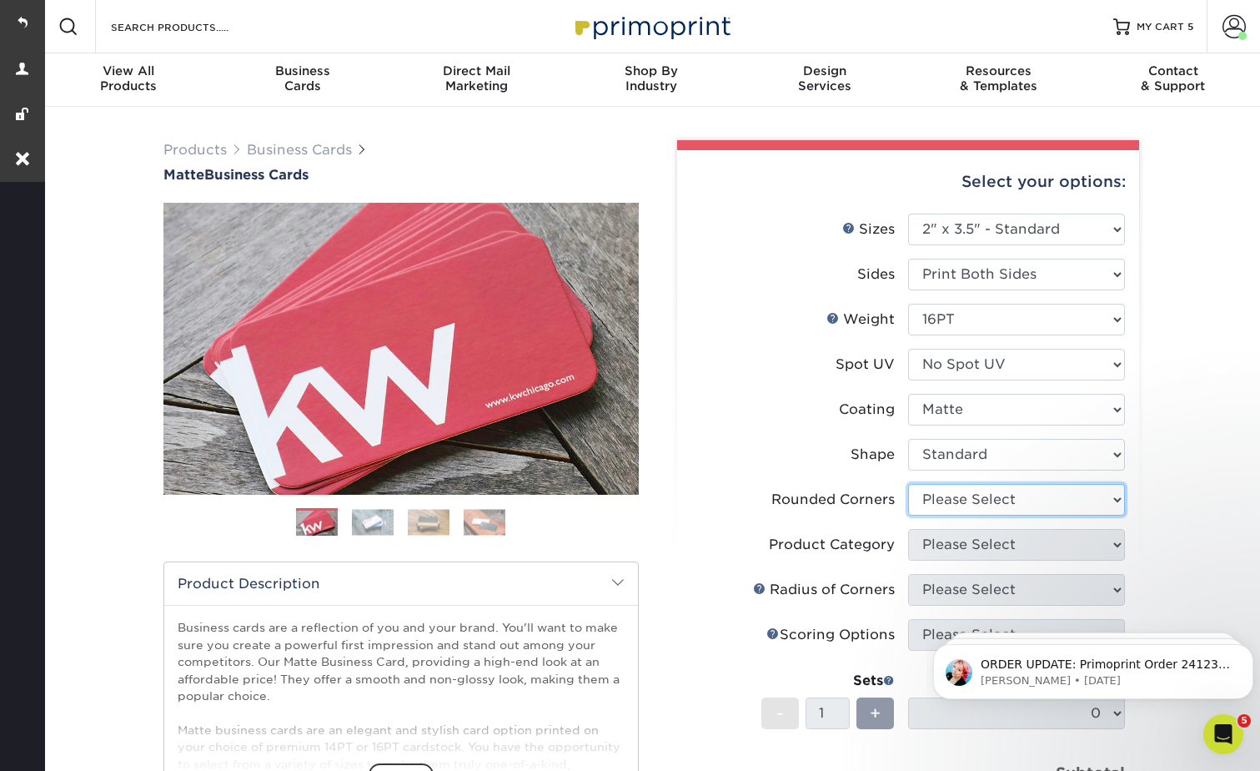
select select "7672df9e-0e0a-464d-8e1f-920c575e4da3"
click at [908, 484] on select "Please Select Yes - Round 2 Corners Yes - Round 4 Corners No" at bounding box center [1016, 500] width 217 height 32
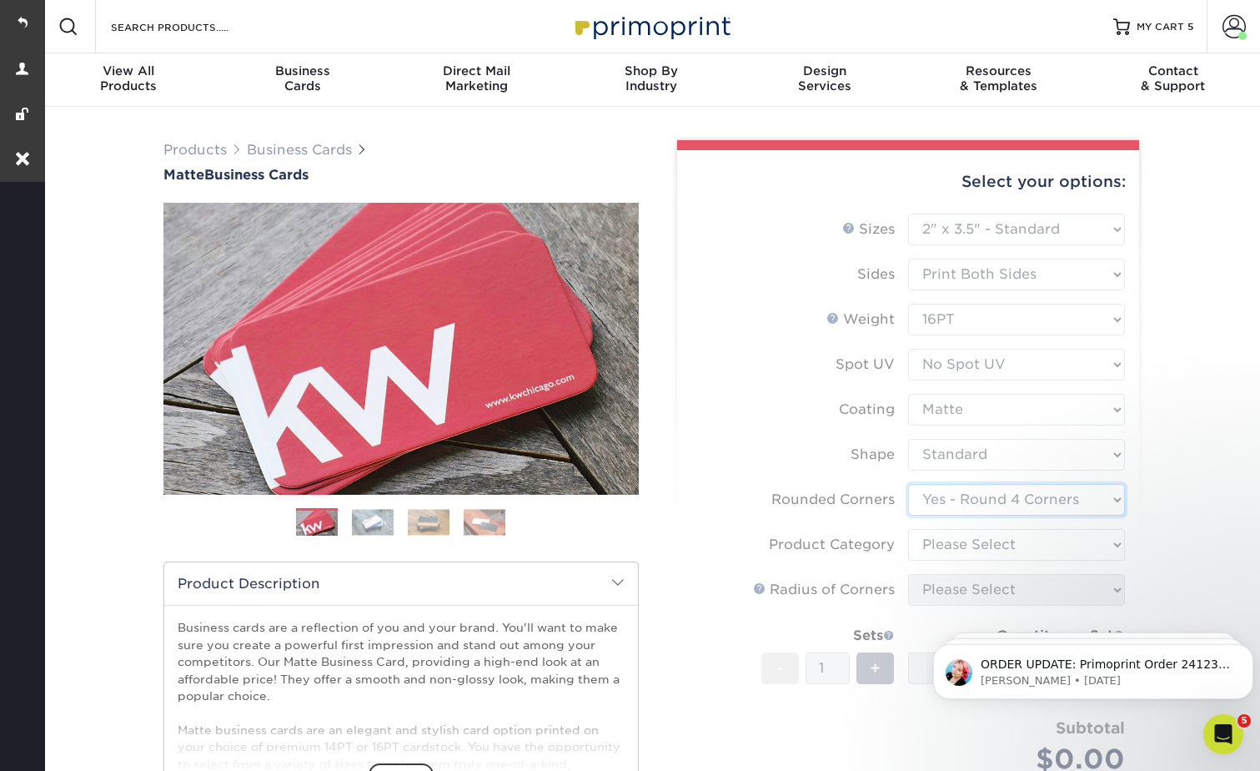
scroll to position [417, 0]
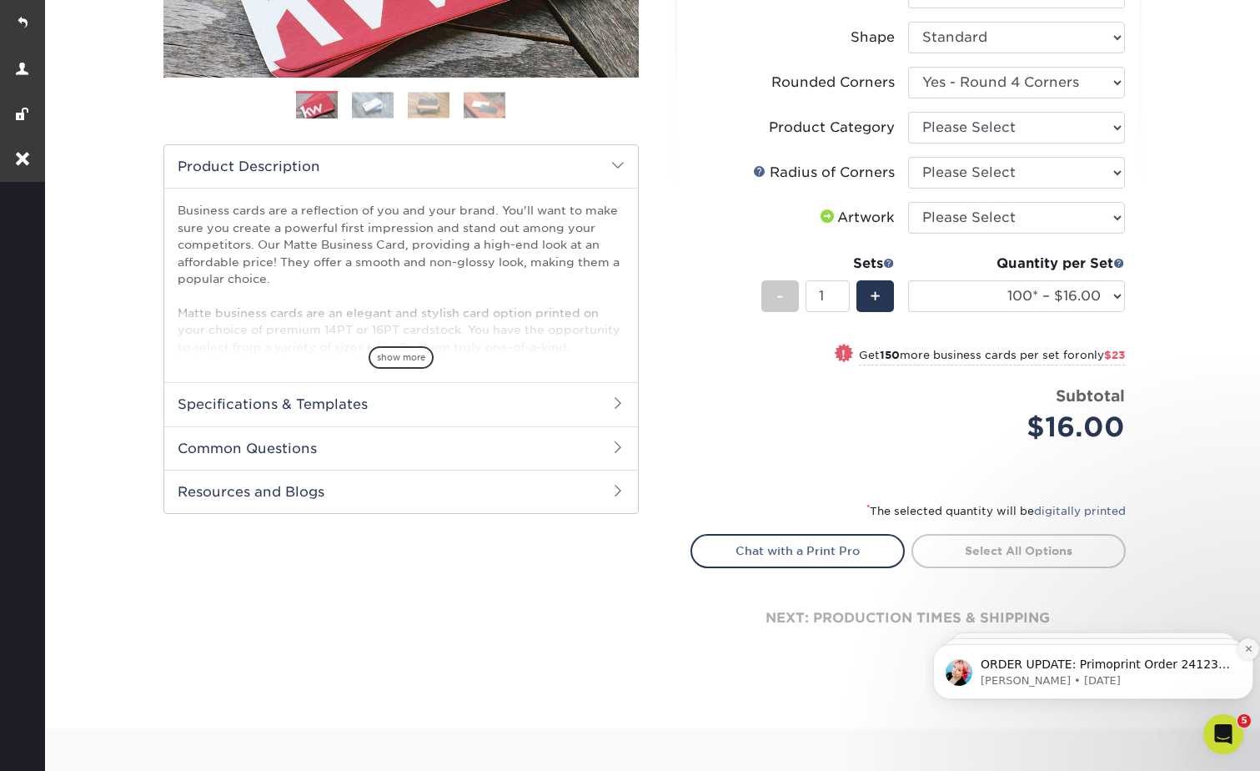
click at [1246, 649] on icon "Dismiss notification" at bounding box center [1248, 648] width 9 height 9
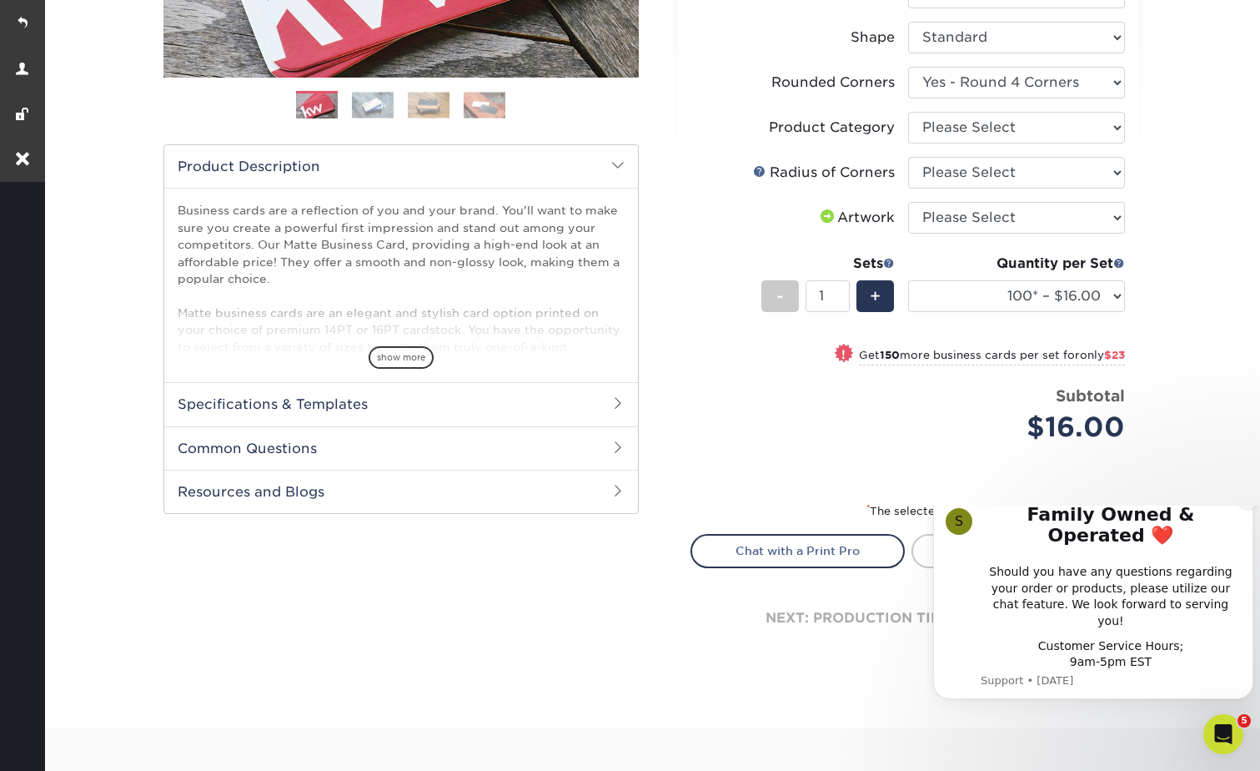
click at [1248, 503] on icon "Dismiss notification" at bounding box center [1248, 498] width 9 height 9
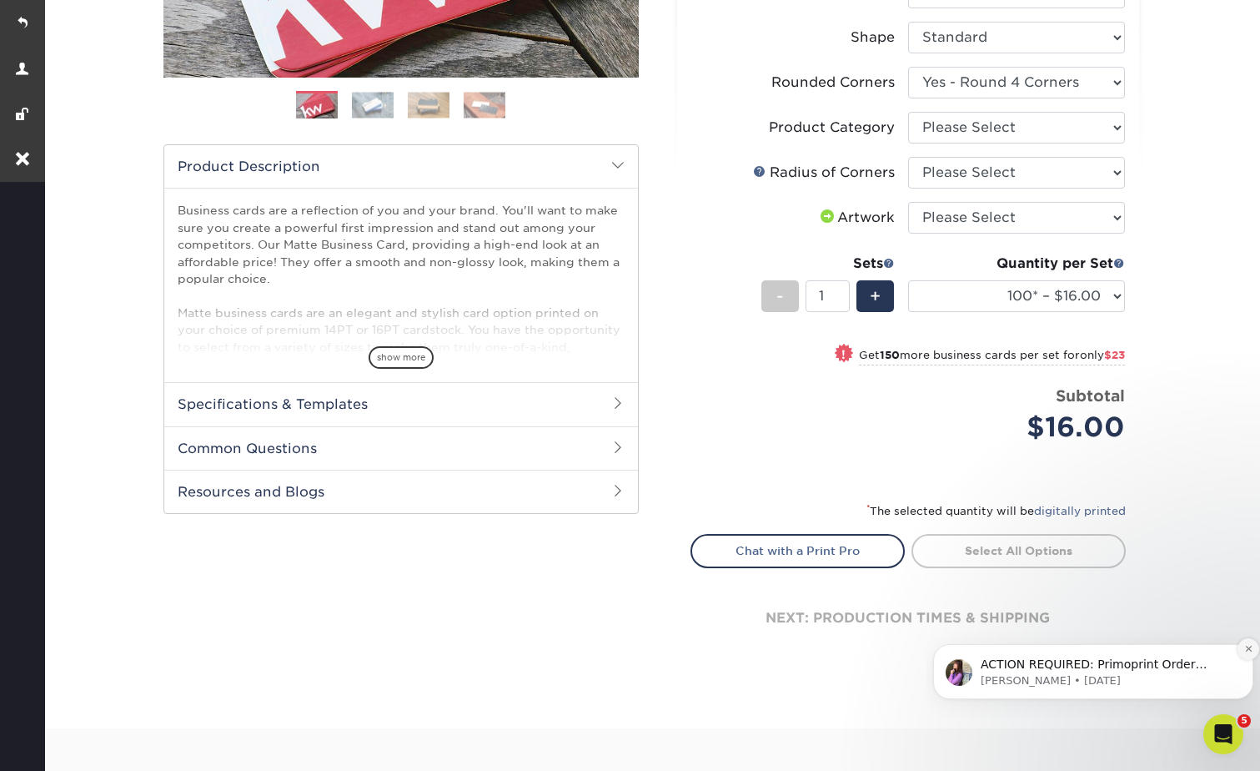
click at [1248, 646] on icon "Dismiss notification" at bounding box center [1248, 648] width 9 height 9
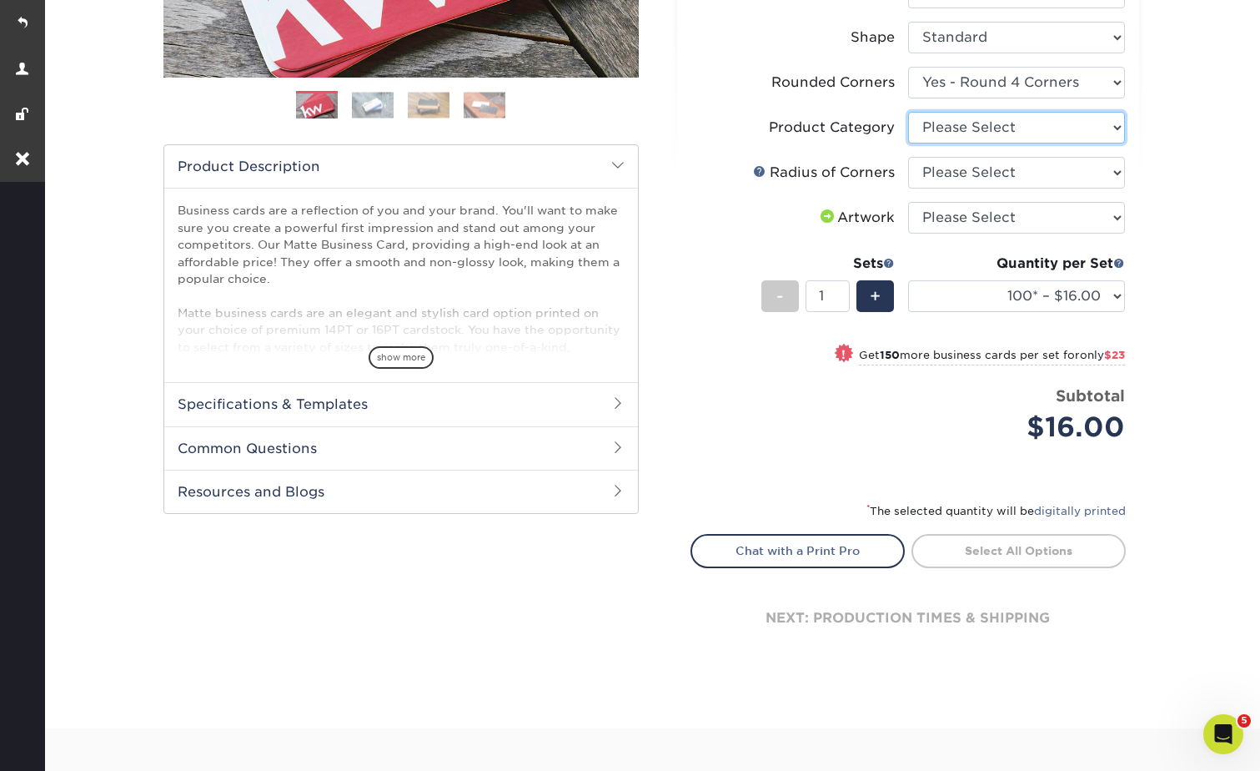
click at [969, 125] on select "Please Select Business Cards" at bounding box center [1016, 128] width 217 height 32
select select "3b5148f1-0588-4f88-a218-97bcfdce65c1"
click at [908, 112] on select "Please Select Business Cards" at bounding box center [1016, 128] width 217 height 32
drag, startPoint x: 958, startPoint y: 156, endPoint x: 958, endPoint y: 165, distance: 9.2
click at [958, 157] on select "Please Select Rounded 1/8" Rounded 1/4"" at bounding box center [1016, 173] width 217 height 32
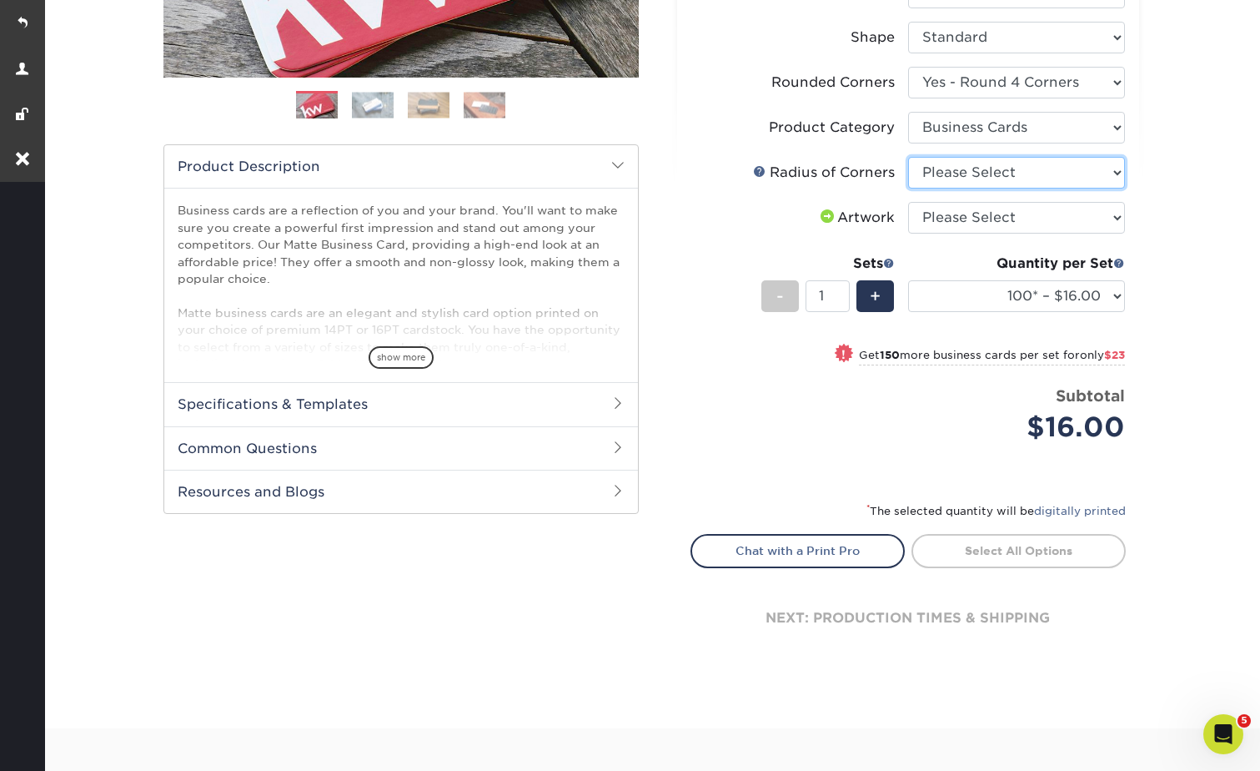
select select "479fbfe7-6a0c-4895-8c9a-81739b7486c9"
click at [908, 157] on select "Please Select Rounded 1/8" Rounded 1/4"" at bounding box center [1016, 173] width 217 height 32
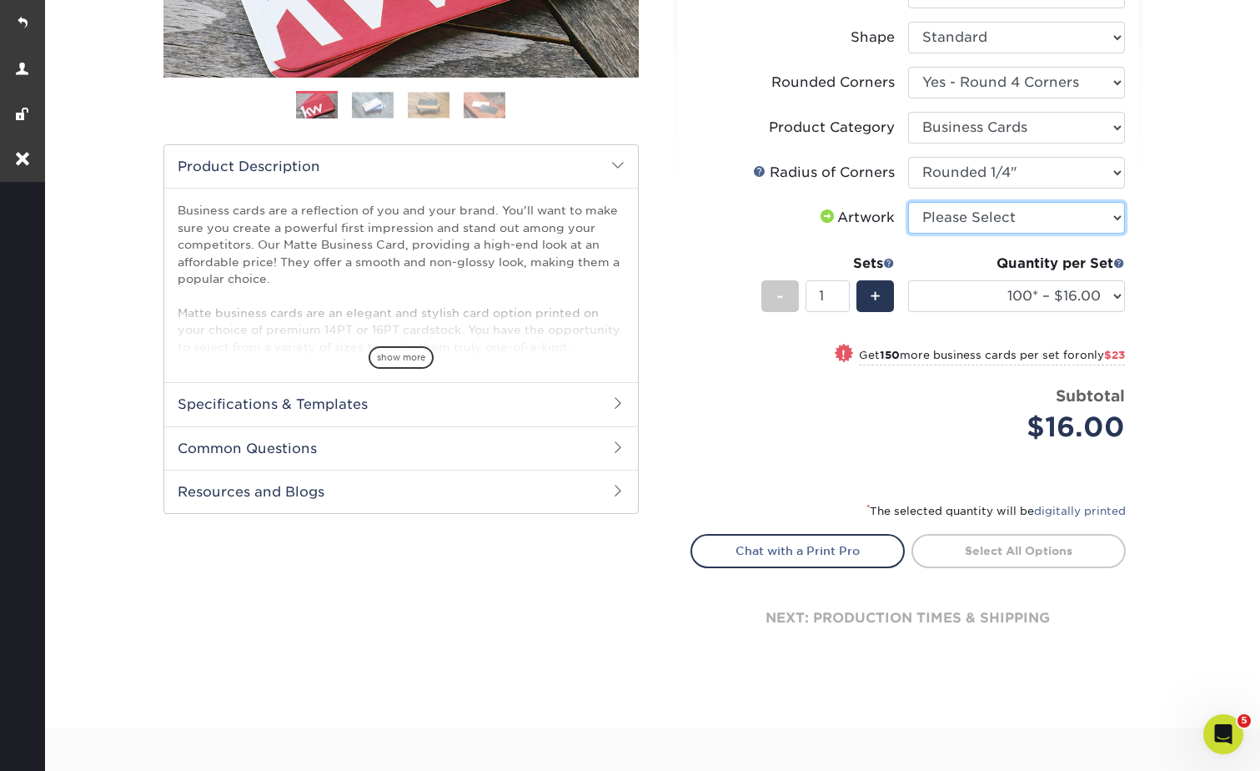
click at [955, 202] on select "Please Select I will upload files I need a design - $100" at bounding box center [1016, 218] width 217 height 32
select select "upload"
click at [908, 202] on select "Please Select I will upload files I need a design - $100" at bounding box center [1016, 218] width 217 height 32
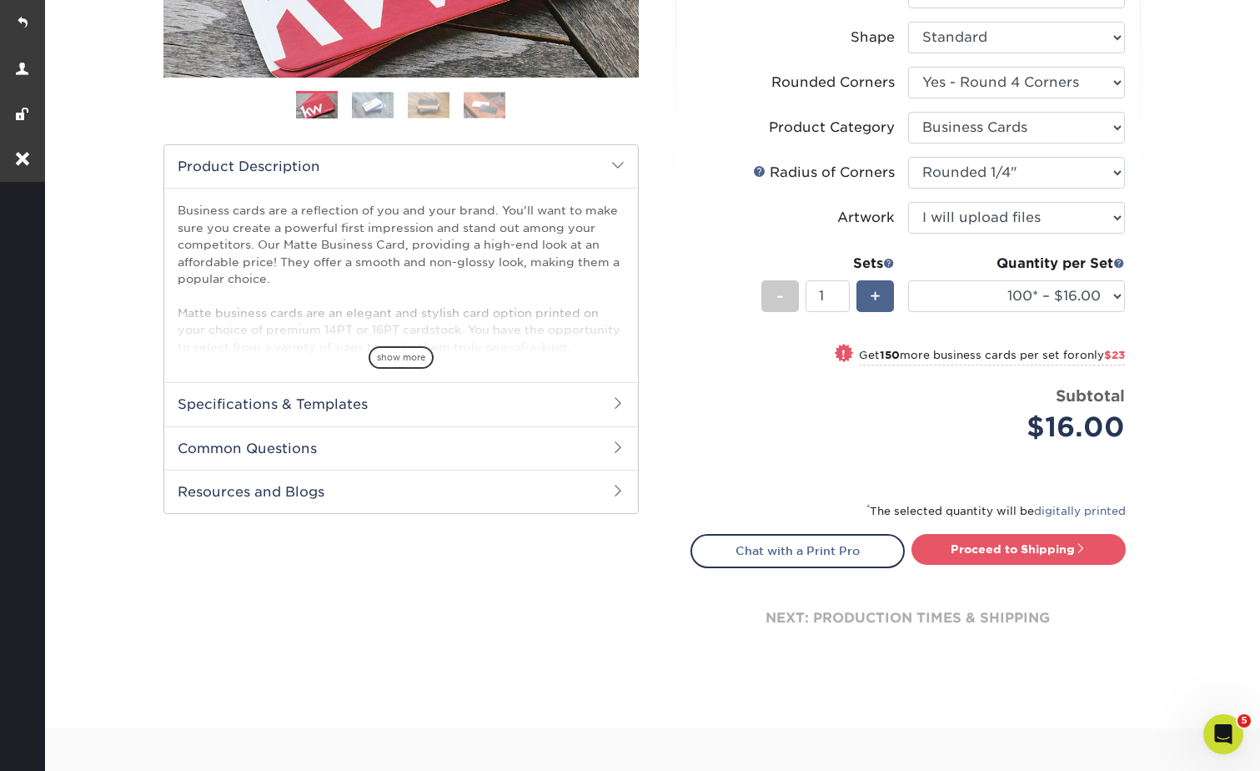
click at [891, 289] on div "+" at bounding box center [876, 296] width 38 height 32
click at [887, 288] on div "+" at bounding box center [876, 296] width 38 height 32
type input "3"
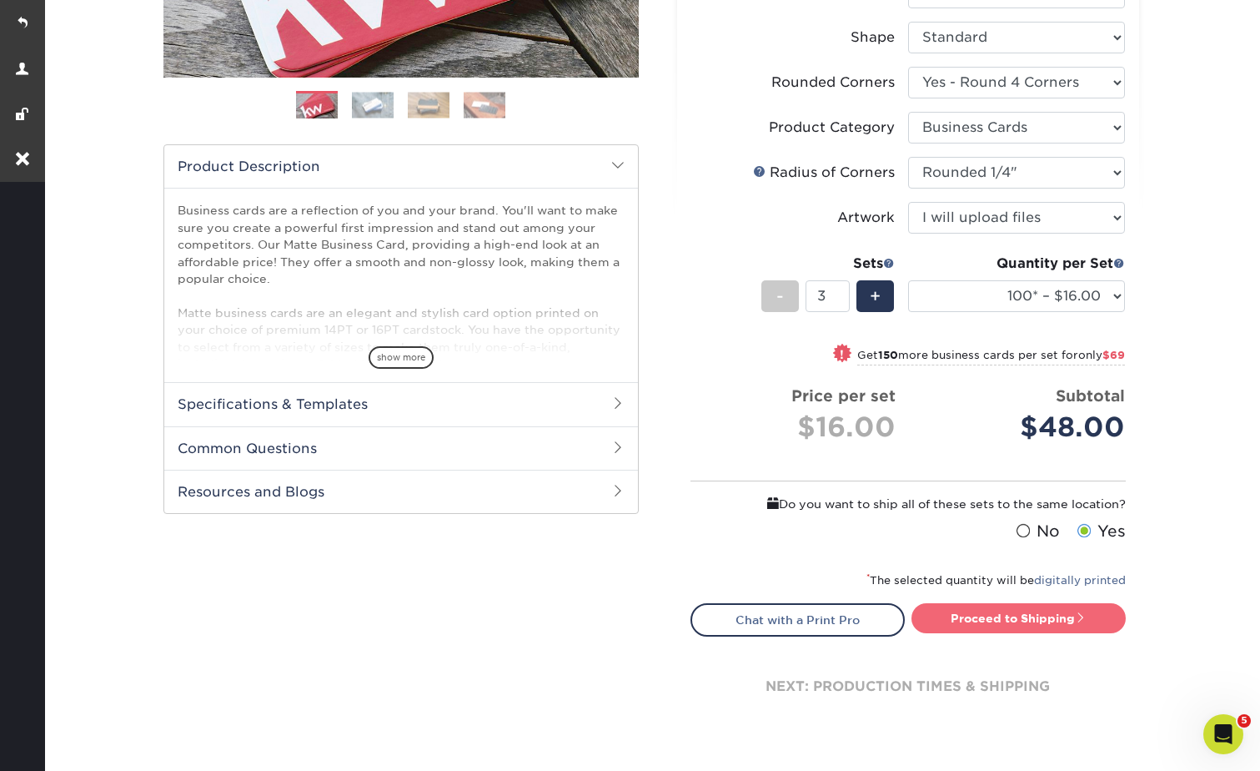
click at [1063, 609] on link "Proceed to Shipping" at bounding box center [1019, 618] width 214 height 30
type input "Set 1"
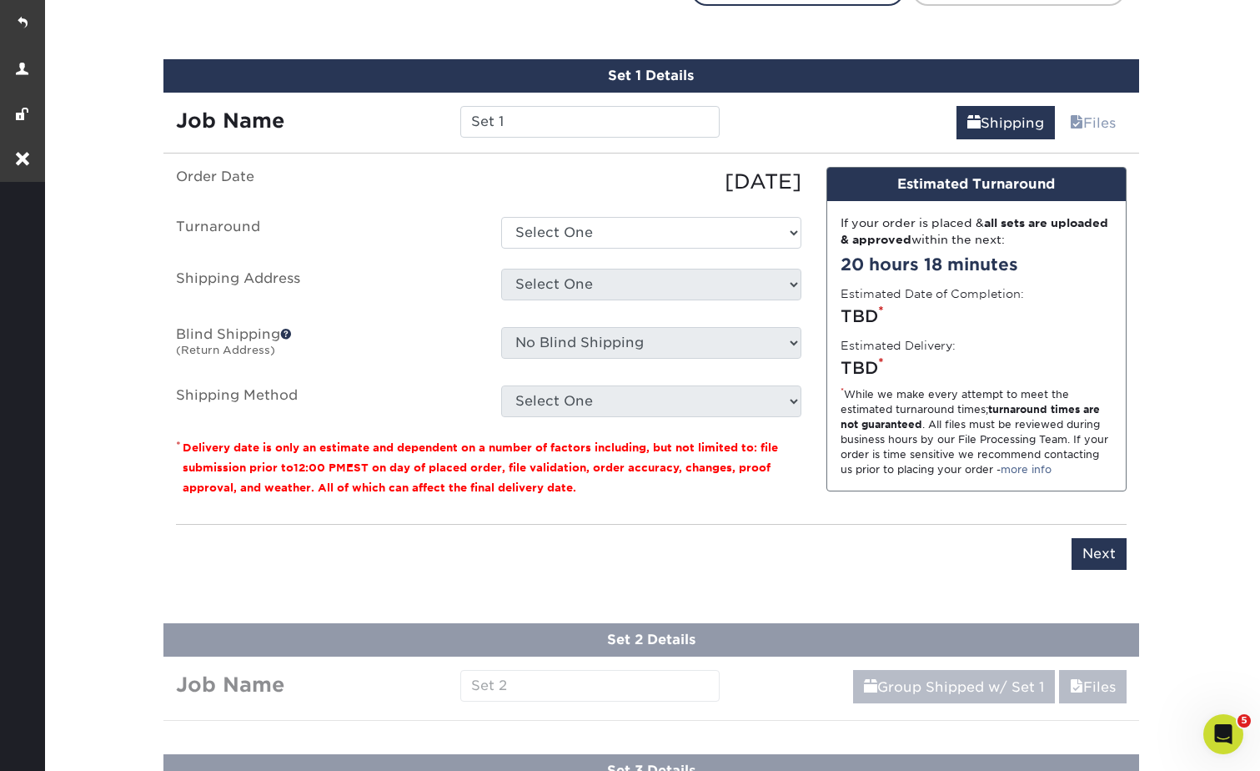
scroll to position [1065, 0]
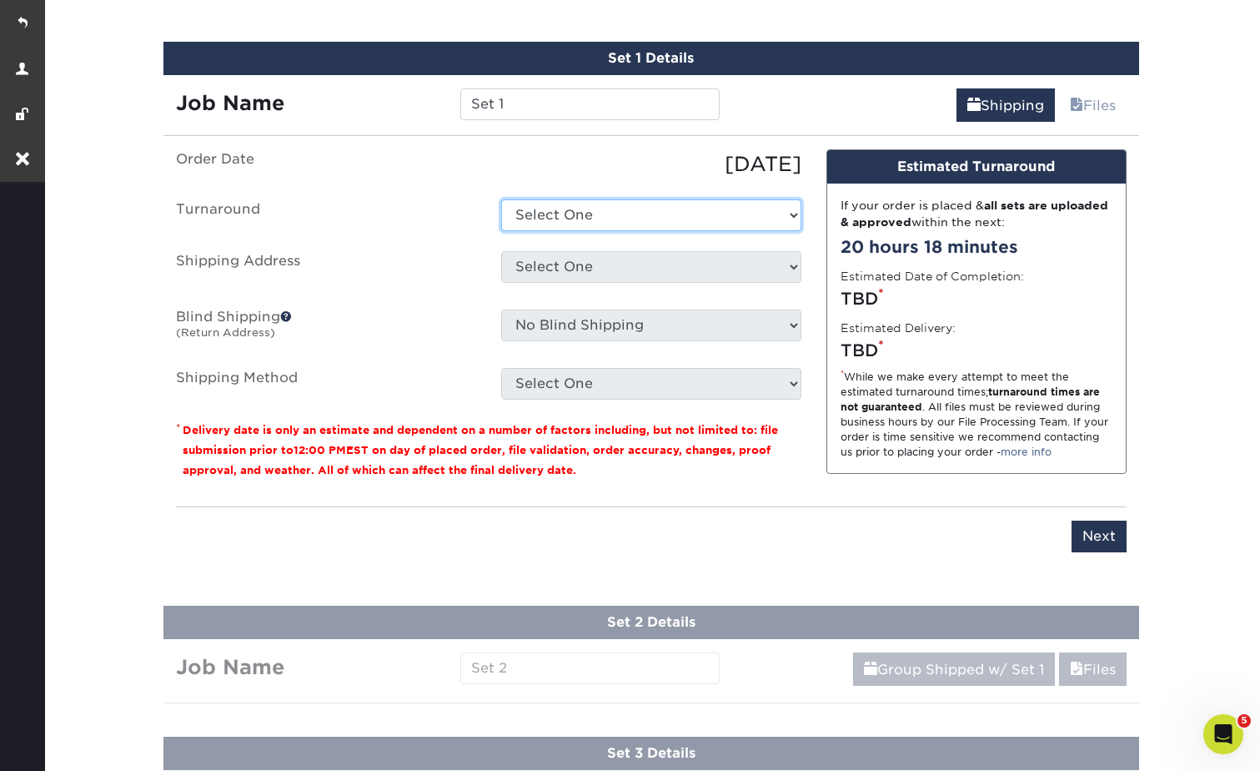
drag, startPoint x: 560, startPoint y: 204, endPoint x: 558, endPoint y: 223, distance: 18.5
click at [560, 204] on select "Select One 2-4 Business Days 2 Day Next Business Day" at bounding box center [651, 215] width 300 height 32
select select "e46496d5-6793-4f91-b33b-72997750b8f1"
click at [501, 199] on select "Select One 2-4 Business Days 2 Day Next Business Day" at bounding box center [651, 215] width 300 height 32
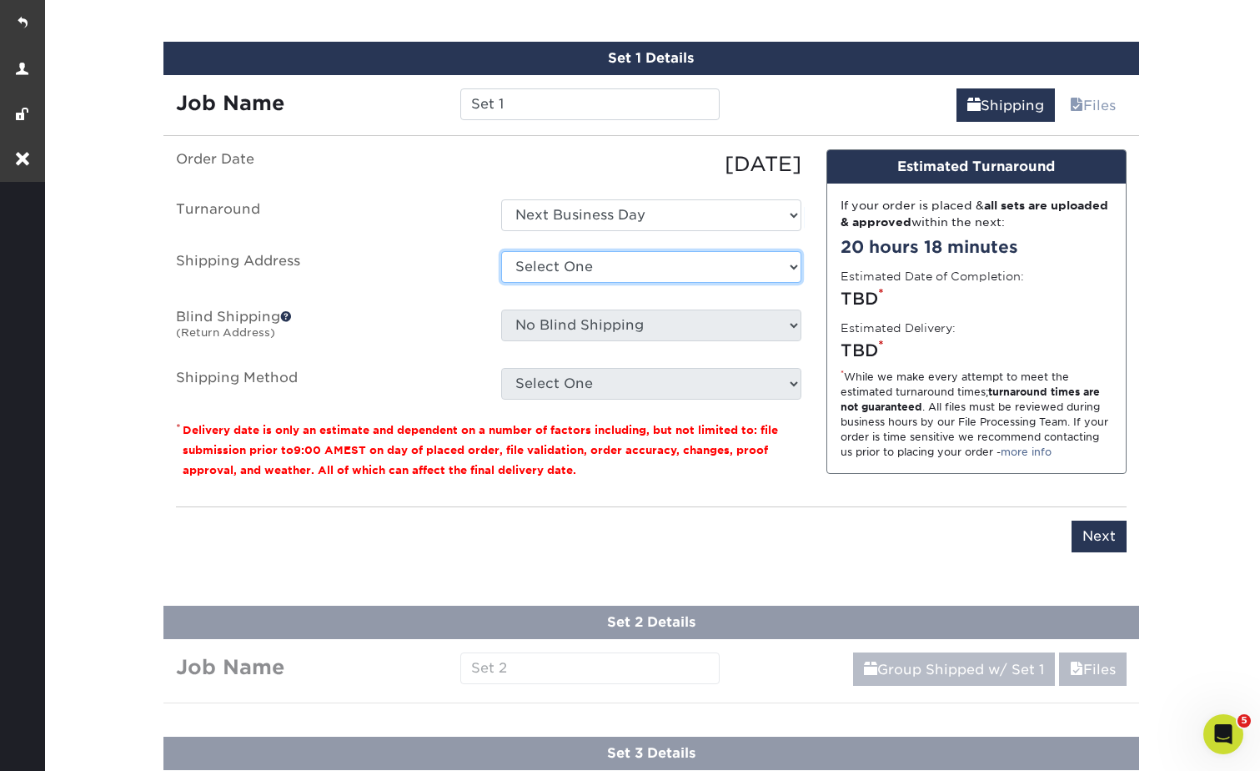
click at [549, 264] on select "Select One Drew Home Vanda Golden Valley Vanda New Rogers Vanda Rogers Vanda Ro…" at bounding box center [651, 267] width 300 height 32
select select "191542"
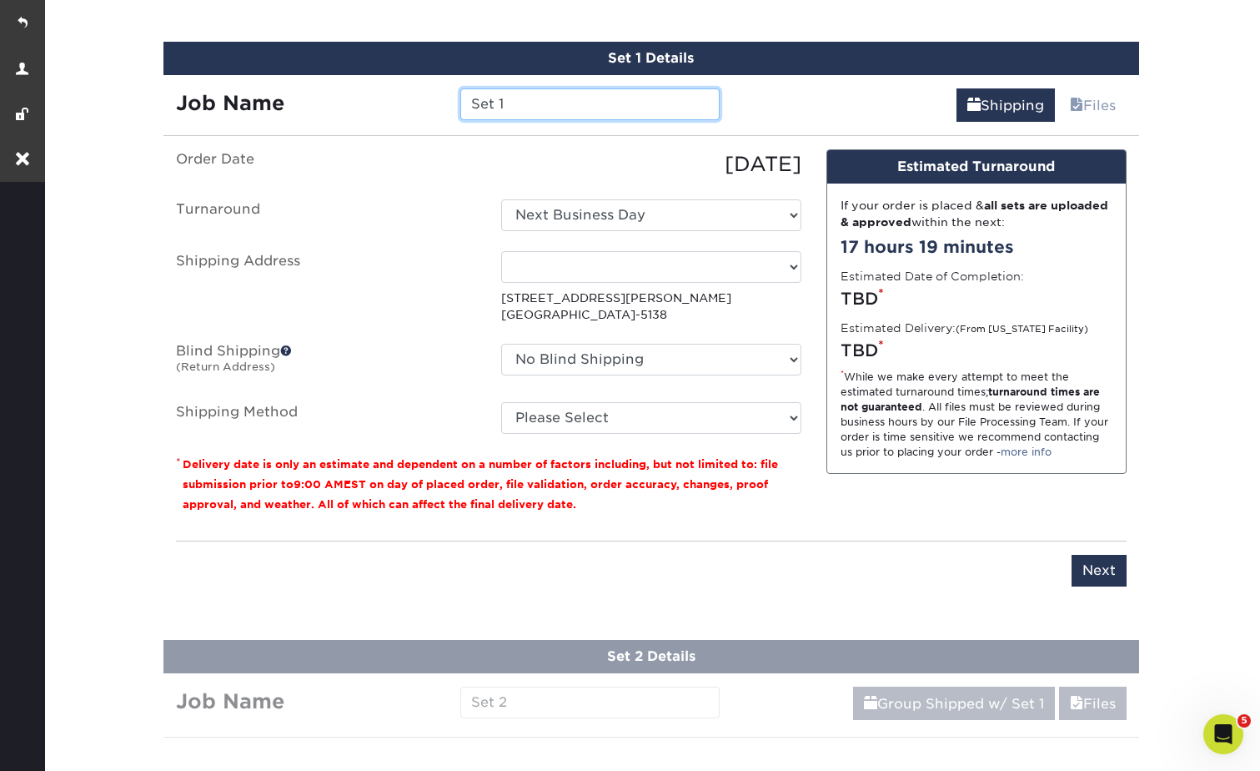
drag, startPoint x: 511, startPoint y: 108, endPoint x: 467, endPoint y: 108, distance: 44.2
click at [467, 108] on input "Set 1" at bounding box center [589, 104] width 259 height 32
type input "[PERSON_NAME]"
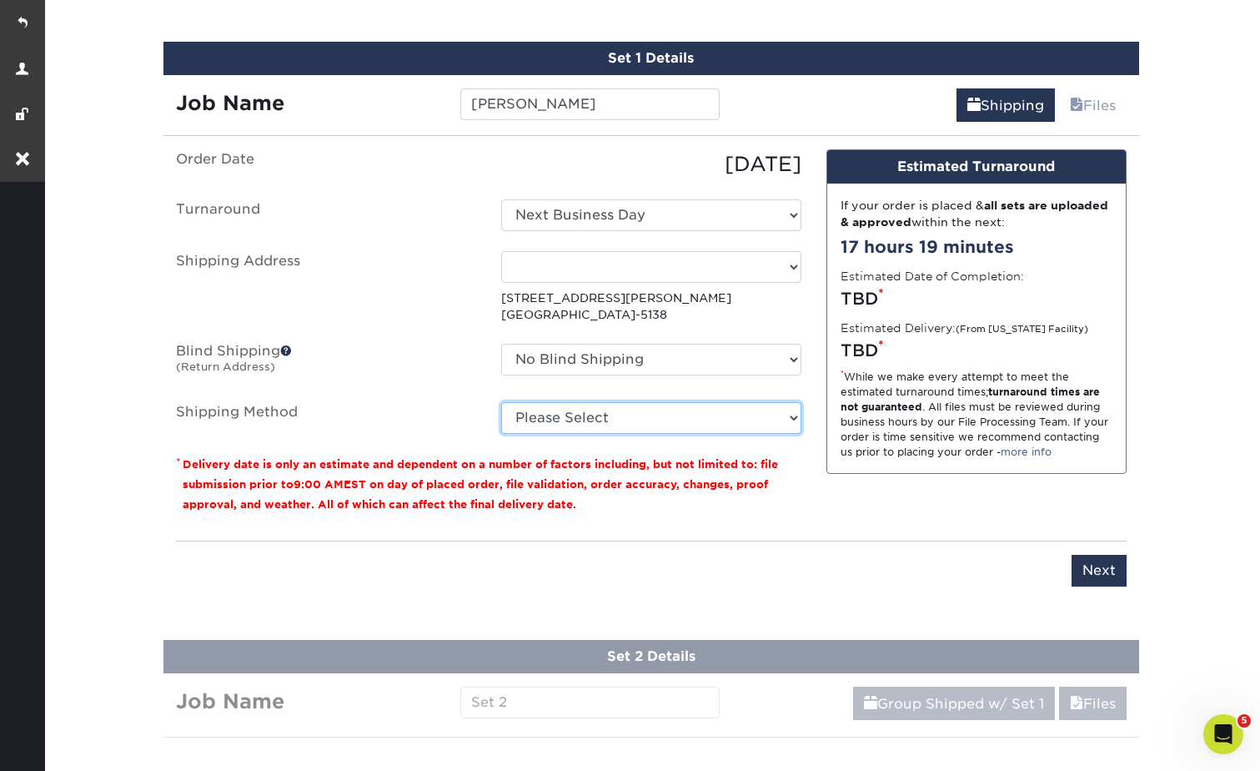
click at [565, 410] on select "Please Select Ground Shipping (+$14.96) 3 Day Shipping Service (+$15.34) 2 Day …" at bounding box center [651, 418] width 300 height 32
select select "02"
click at [501, 402] on select "Please Select Ground Shipping (+$14.96) 3 Day Shipping Service (+$15.34) 2 Day …" at bounding box center [651, 418] width 300 height 32
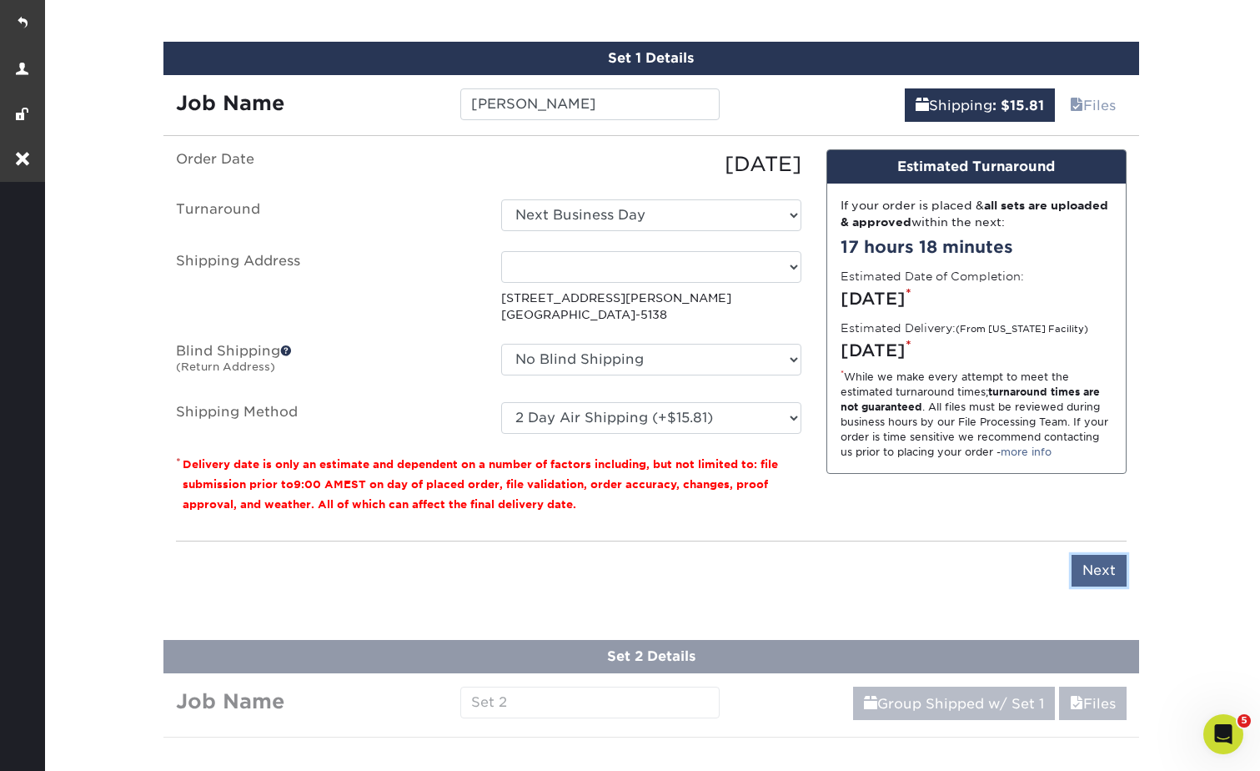
click at [1100, 574] on input "Next" at bounding box center [1099, 571] width 55 height 32
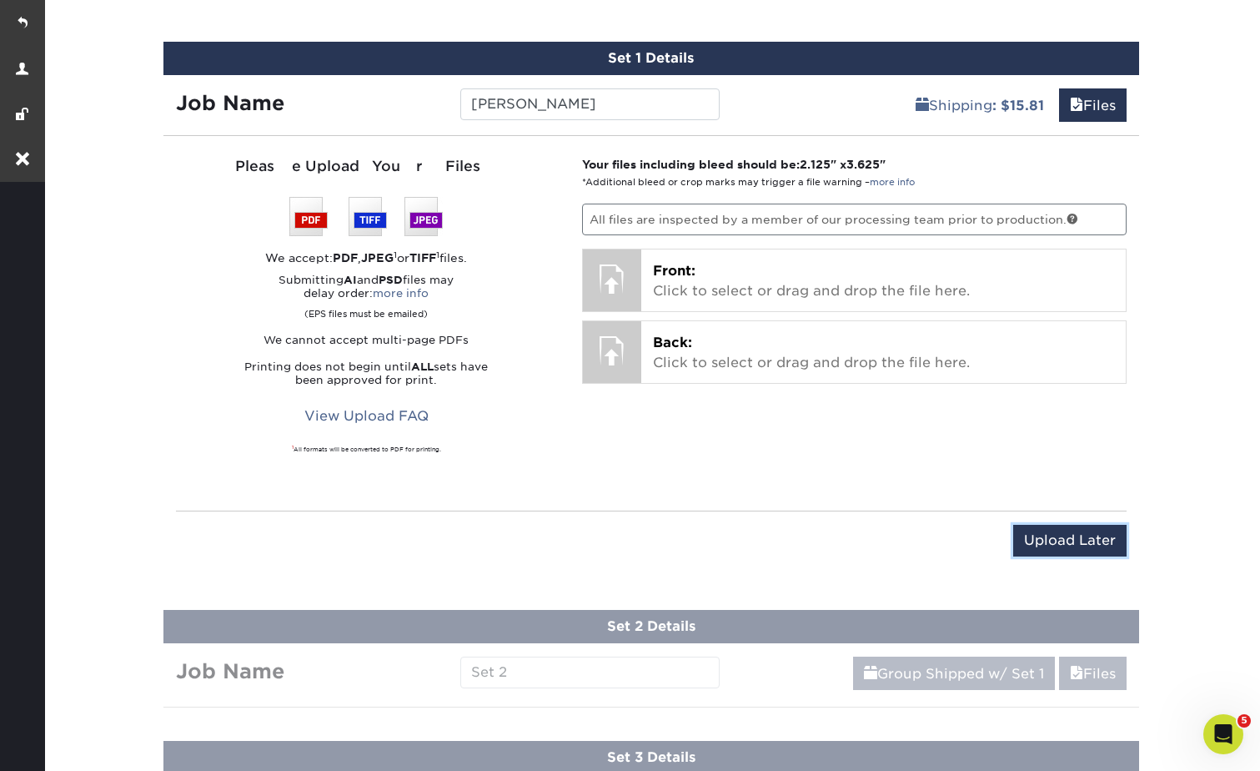
click at [1058, 534] on input "Upload Later" at bounding box center [1069, 541] width 113 height 32
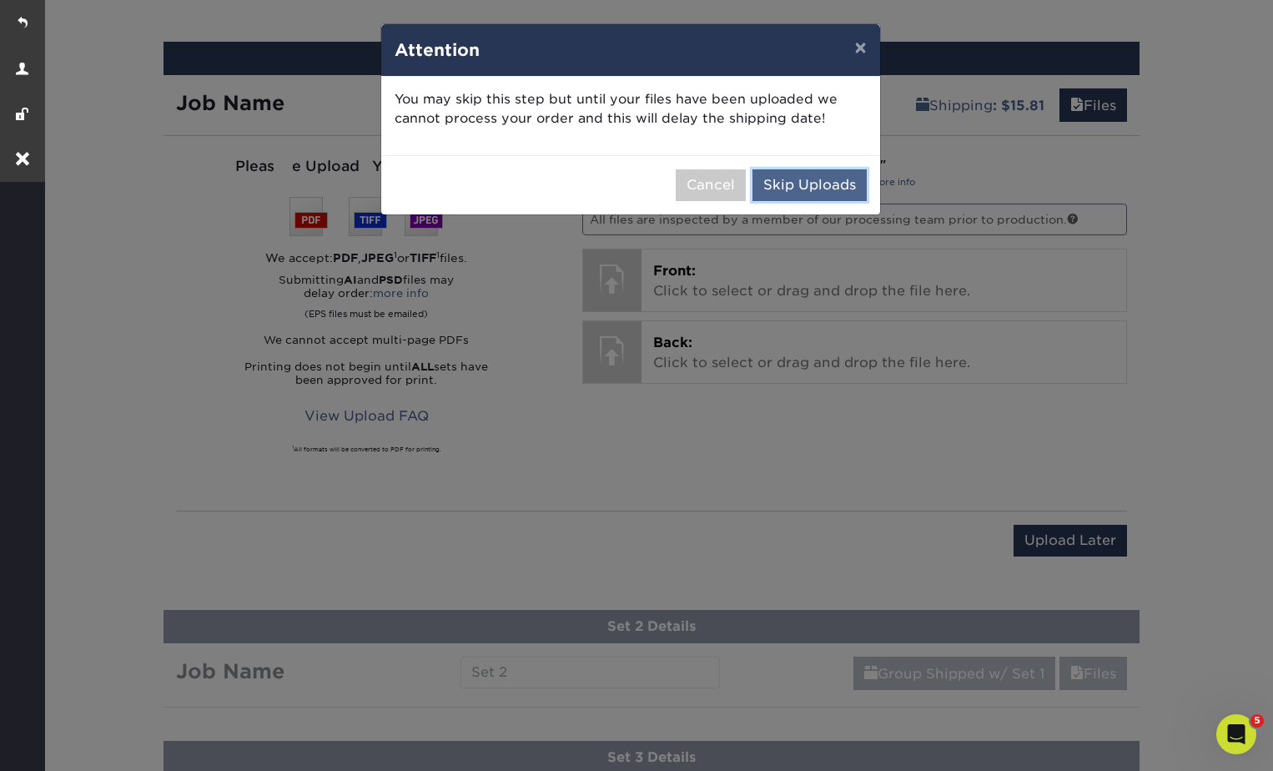
click at [807, 176] on button "Skip Uploads" at bounding box center [809, 185] width 114 height 32
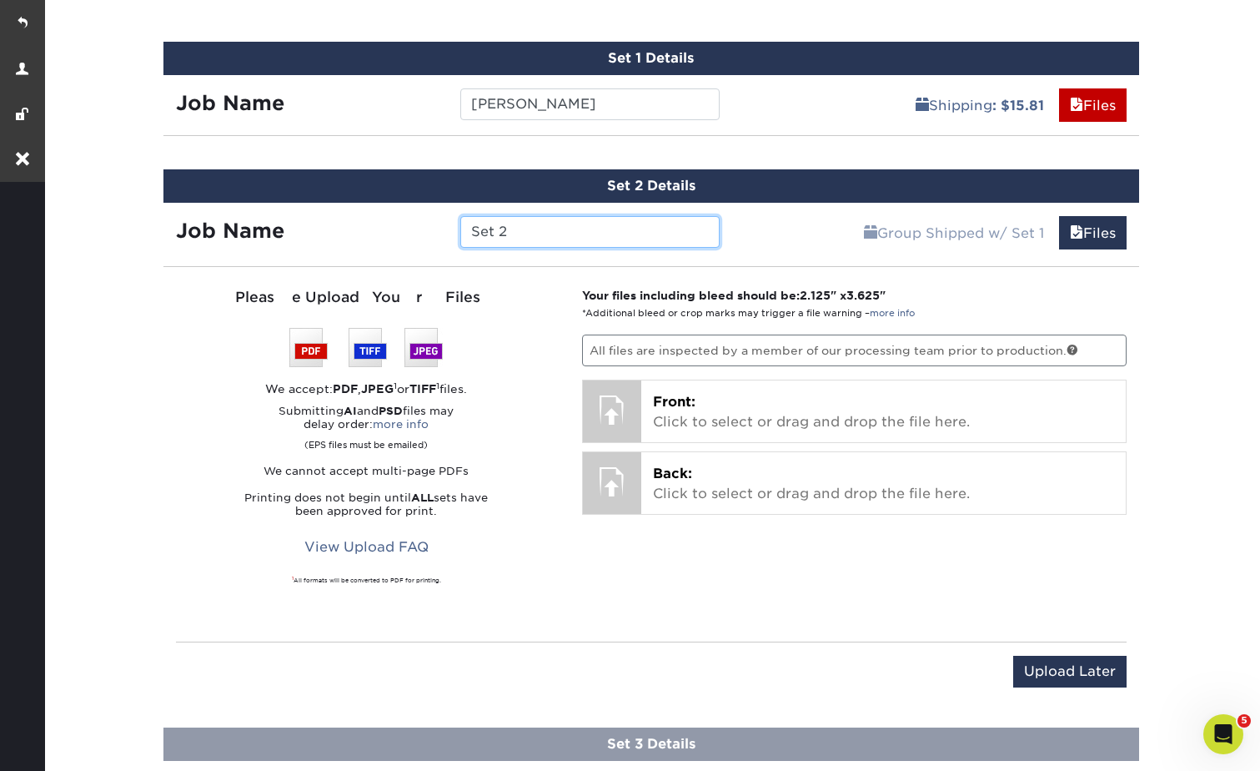
drag, startPoint x: 534, startPoint y: 230, endPoint x: 450, endPoint y: 230, distance: 84.2
click at [450, 230] on div "Set 2" at bounding box center [590, 232] width 284 height 32
type input "A"
type input "[PERSON_NAME]"
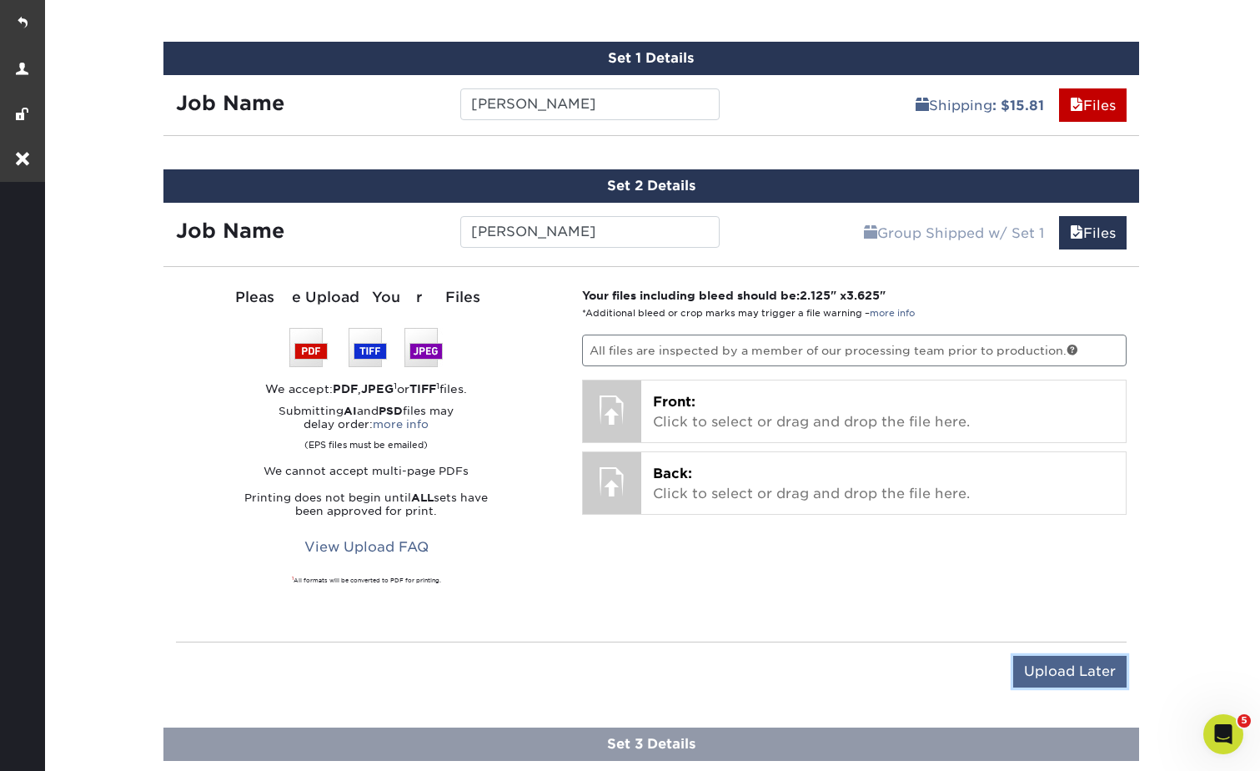
click at [1047, 677] on input "Upload Later" at bounding box center [1069, 672] width 113 height 32
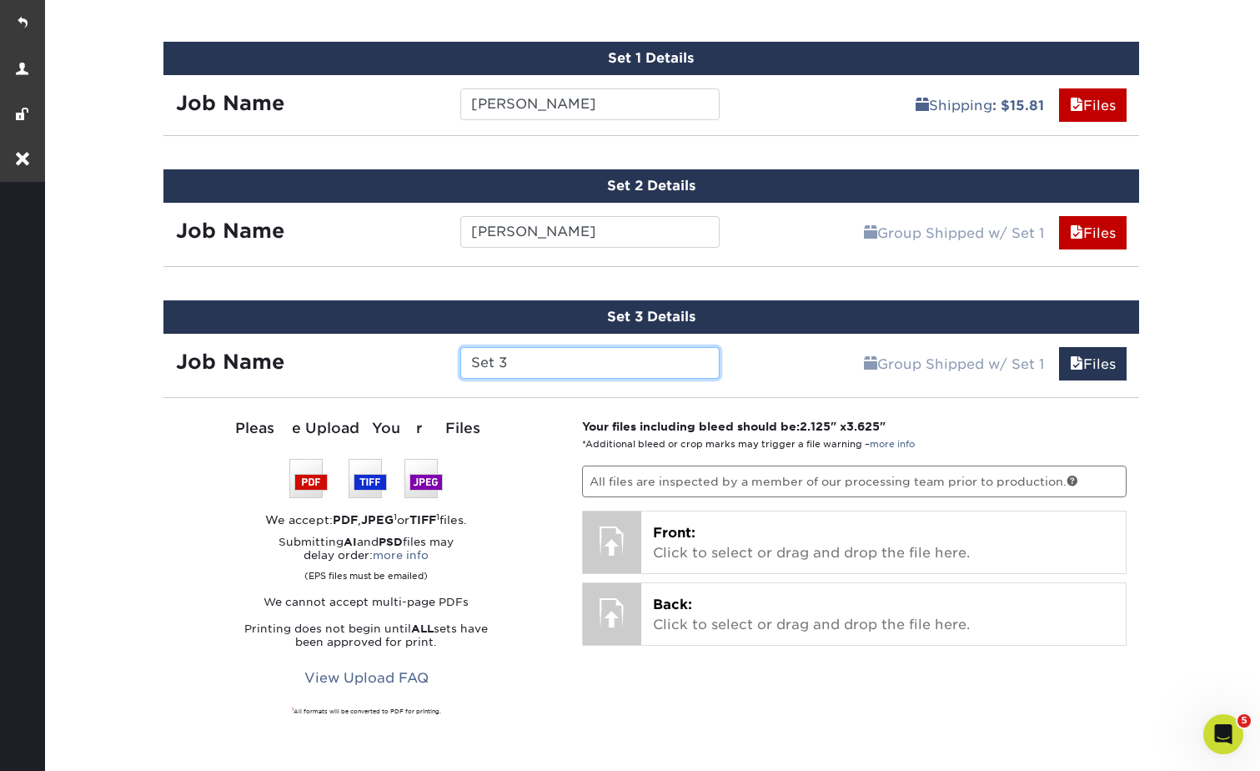
drag, startPoint x: 525, startPoint y: 358, endPoint x: 458, endPoint y: 363, distance: 67.7
click at [458, 363] on div "Set 3" at bounding box center [590, 363] width 284 height 32
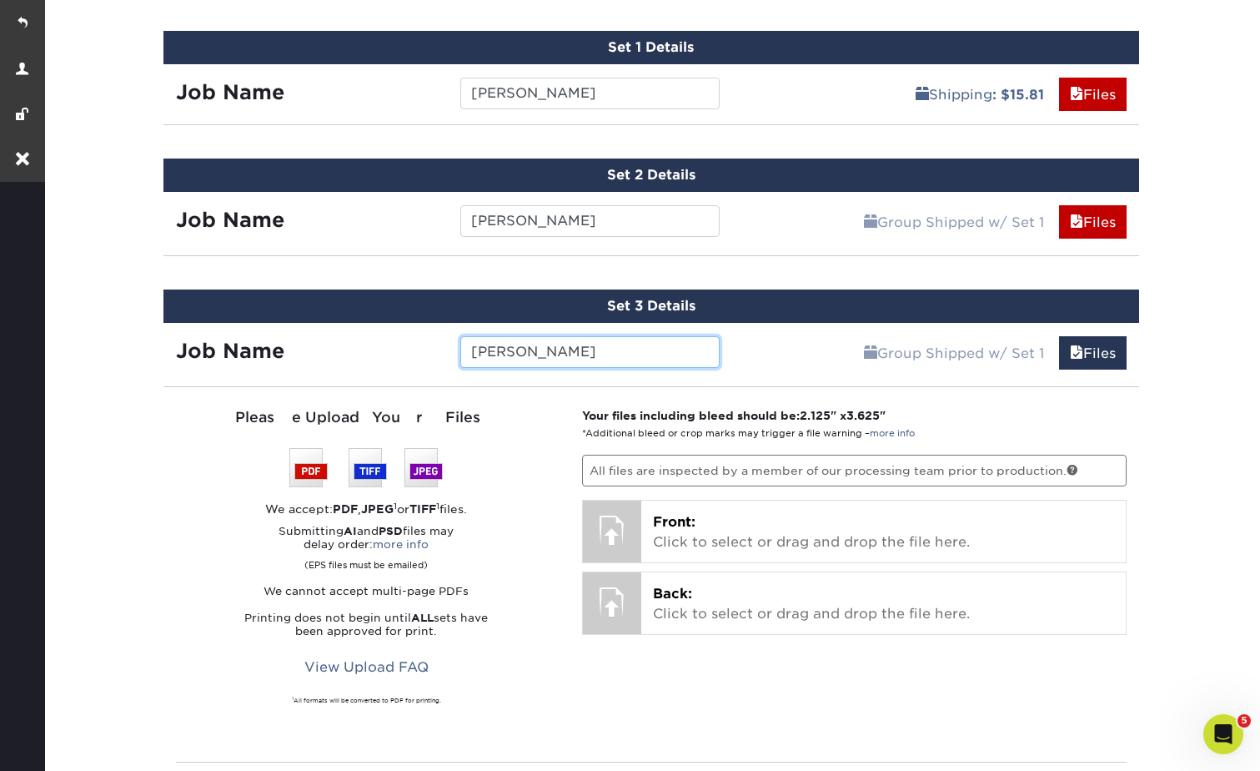
scroll to position [1232, 0]
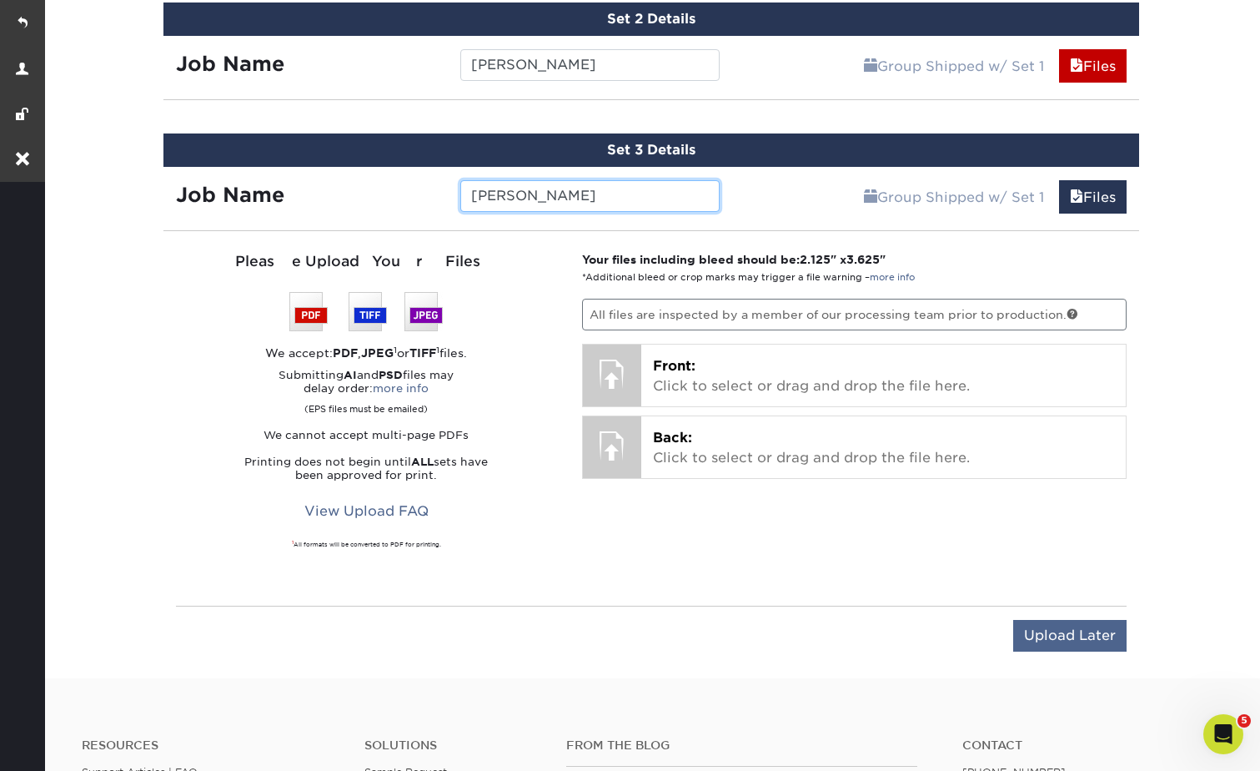
type input "[PERSON_NAME]"
click at [1066, 632] on input "Upload Later" at bounding box center [1069, 636] width 113 height 32
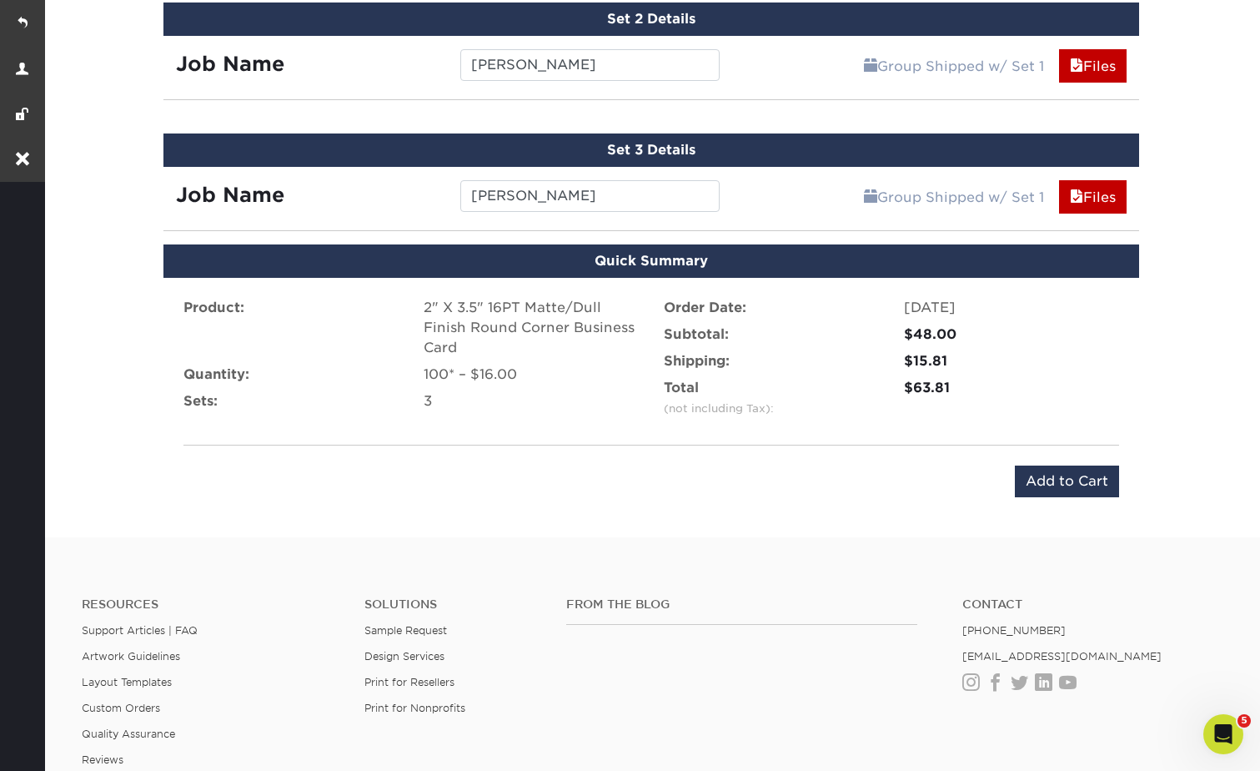
click at [1058, 503] on div "Product: 2" X 3.5" 16PT Matte/Dull Finish Round Corner Business Card Quantity: …" at bounding box center [651, 397] width 976 height 239
click at [1049, 484] on input "Add to Cart" at bounding box center [1067, 481] width 104 height 32
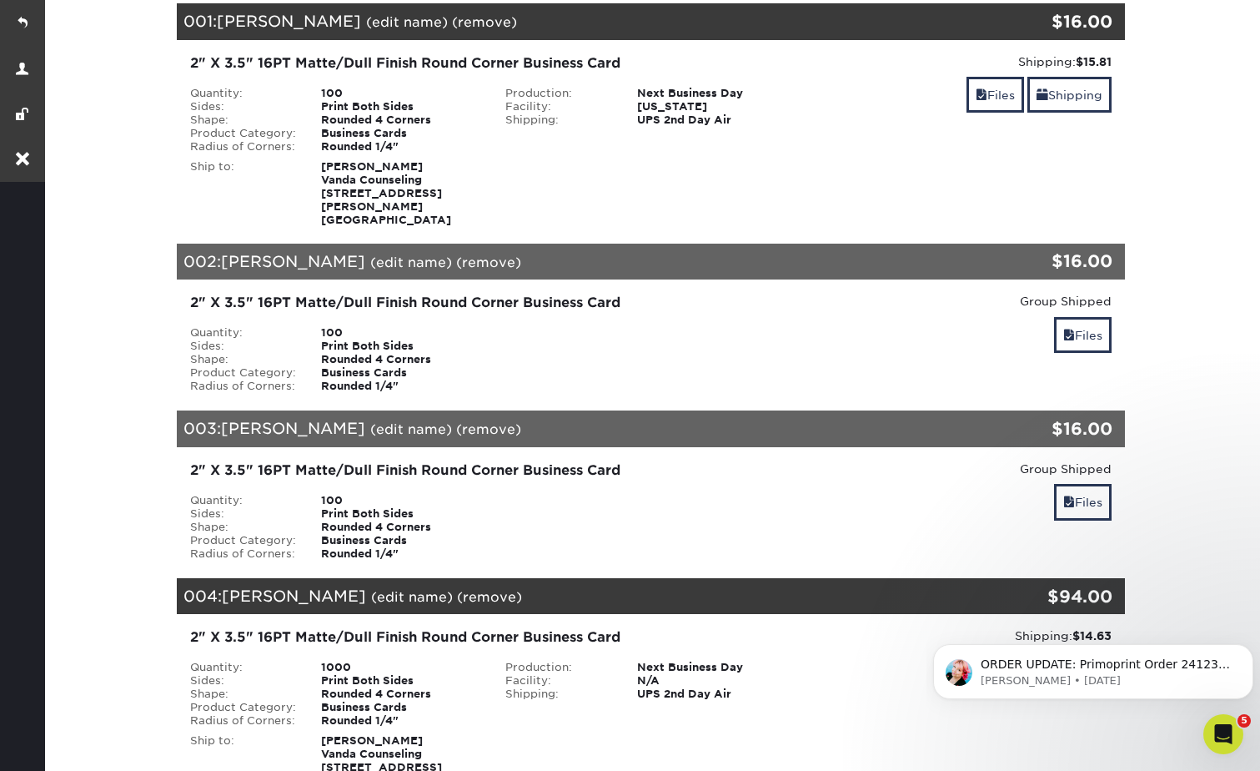
click at [435, 13] on div "001: [PERSON_NAME] (edit name) (remove) Are you sure you want to remove this pr…" at bounding box center [572, 21] width 791 height 37
click at [452, 24] on link "(remove)" at bounding box center [484, 22] width 65 height 16
click at [782, 18] on link "Yes" at bounding box center [793, 22] width 23 height 16
click at [456, 254] on link "(remove)" at bounding box center [488, 262] width 65 height 16
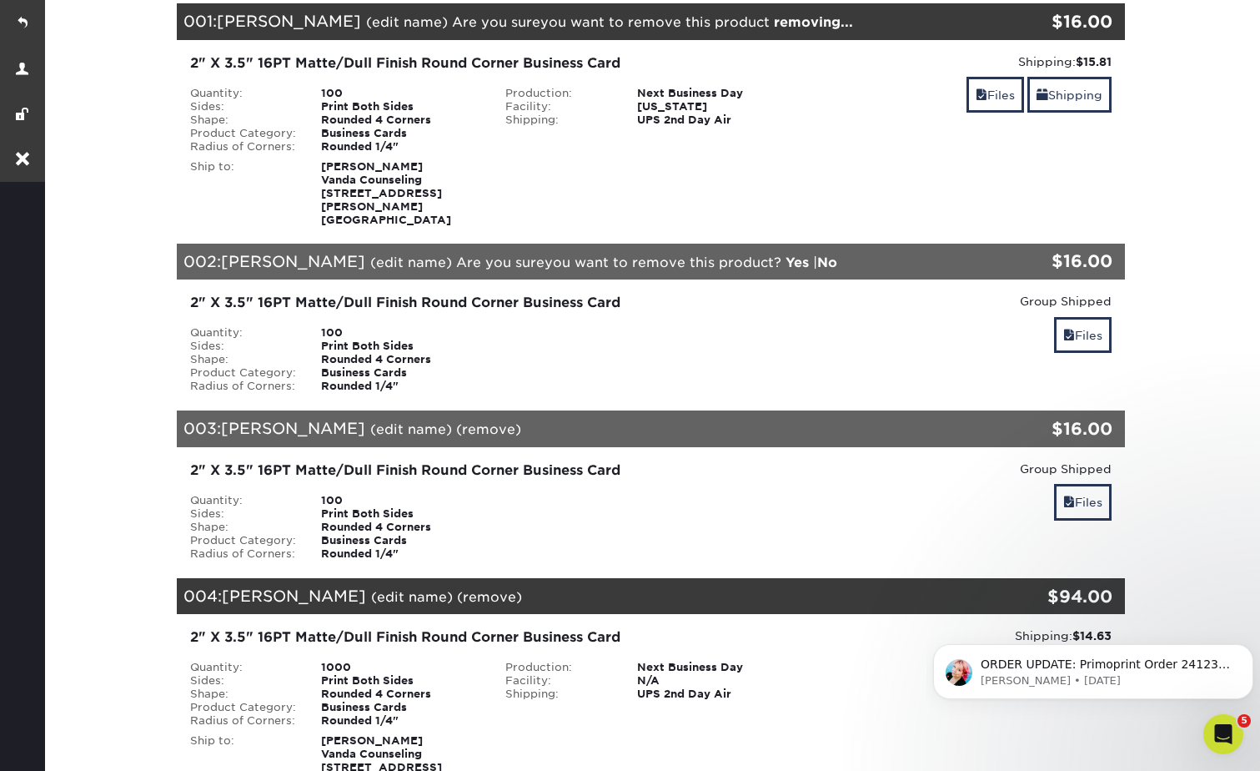
click at [786, 254] on link "Yes" at bounding box center [797, 262] width 23 height 16
click at [456, 421] on link "(remove)" at bounding box center [488, 429] width 65 height 16
click at [757, 420] on div "Are you sure you want to remove this product ? Yes | No" at bounding box center [646, 429] width 381 height 19
click at [786, 421] on link "Yes" at bounding box center [797, 429] width 23 height 16
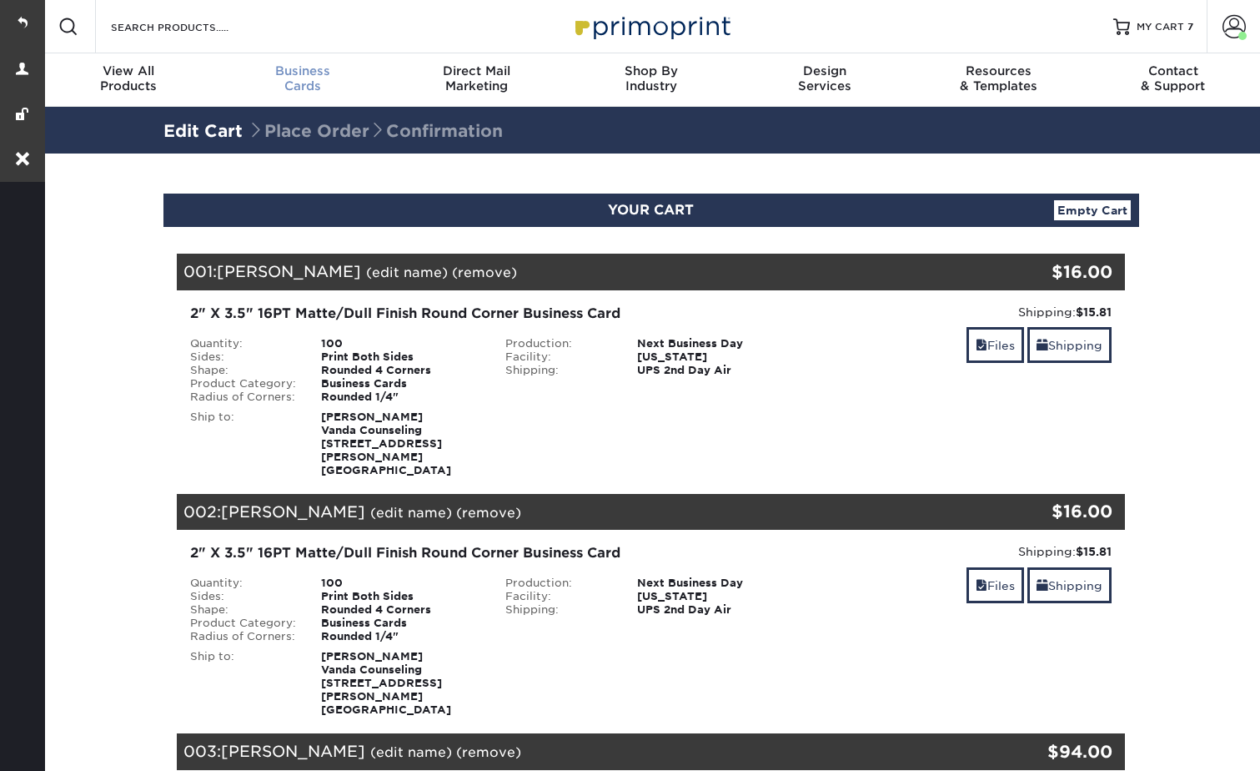
click at [310, 73] on span "Business" at bounding box center [303, 70] width 174 height 15
click at [290, 70] on span "Business" at bounding box center [303, 70] width 174 height 15
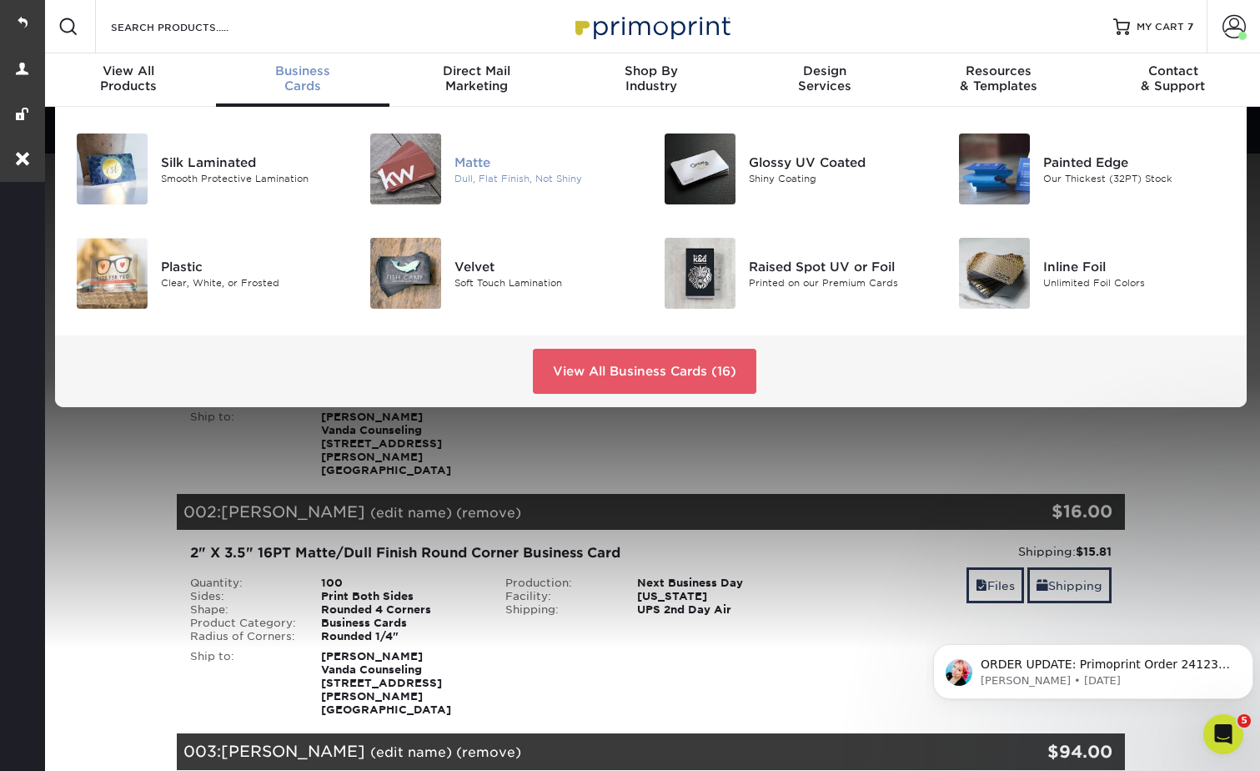
click at [479, 170] on div "Matte" at bounding box center [546, 162] width 183 height 18
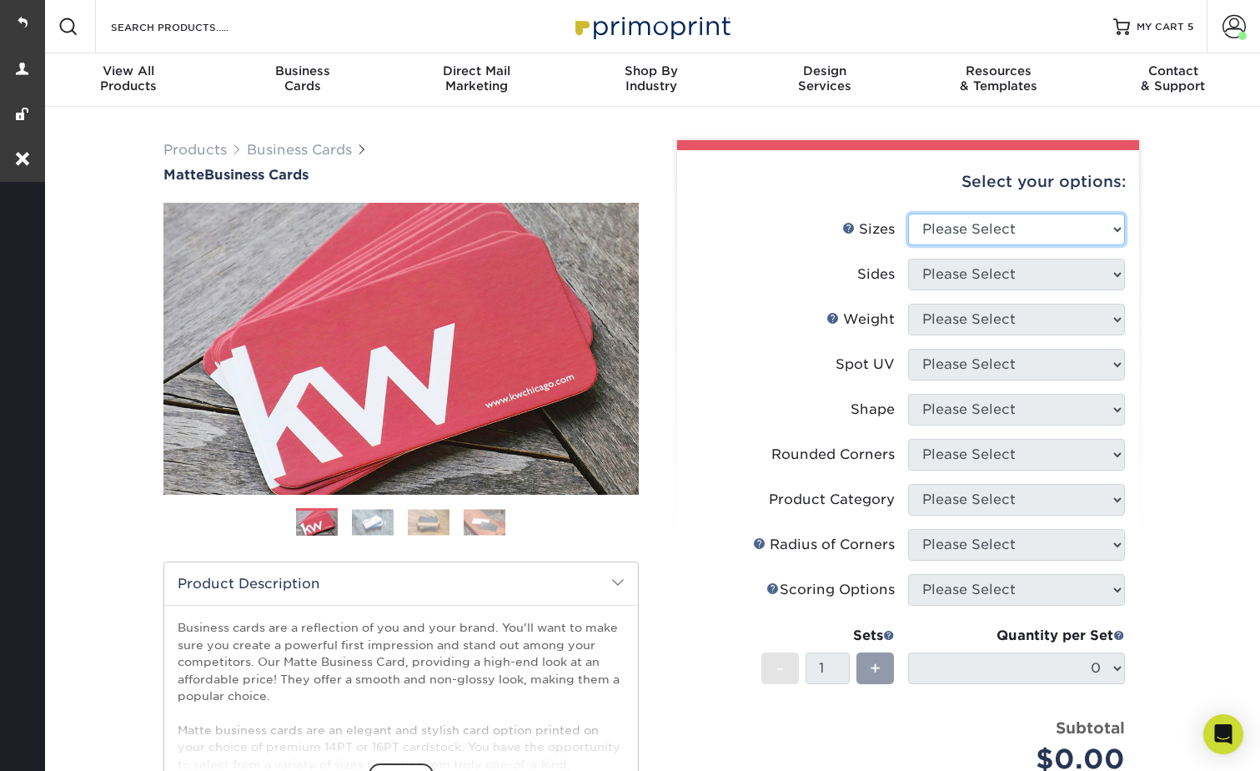
click at [963, 222] on select "Please Select 1.5" x 3.5" - Mini 1.75" x 3.5" - Mini 2" x 2" - Square 2" x 3" -…" at bounding box center [1016, 230] width 217 height 32
select select "2.00x3.50"
click at [908, 214] on select "Please Select 1.5" x 3.5" - Mini 1.75" x 3.5" - Mini 2" x 2" - Square 2" x 3" -…" at bounding box center [1016, 230] width 217 height 32
drag, startPoint x: 930, startPoint y: 262, endPoint x: 937, endPoint y: 284, distance: 23.7
click at [930, 262] on select "Please Select Print Both Sides Print Front Only" at bounding box center [1016, 275] width 217 height 32
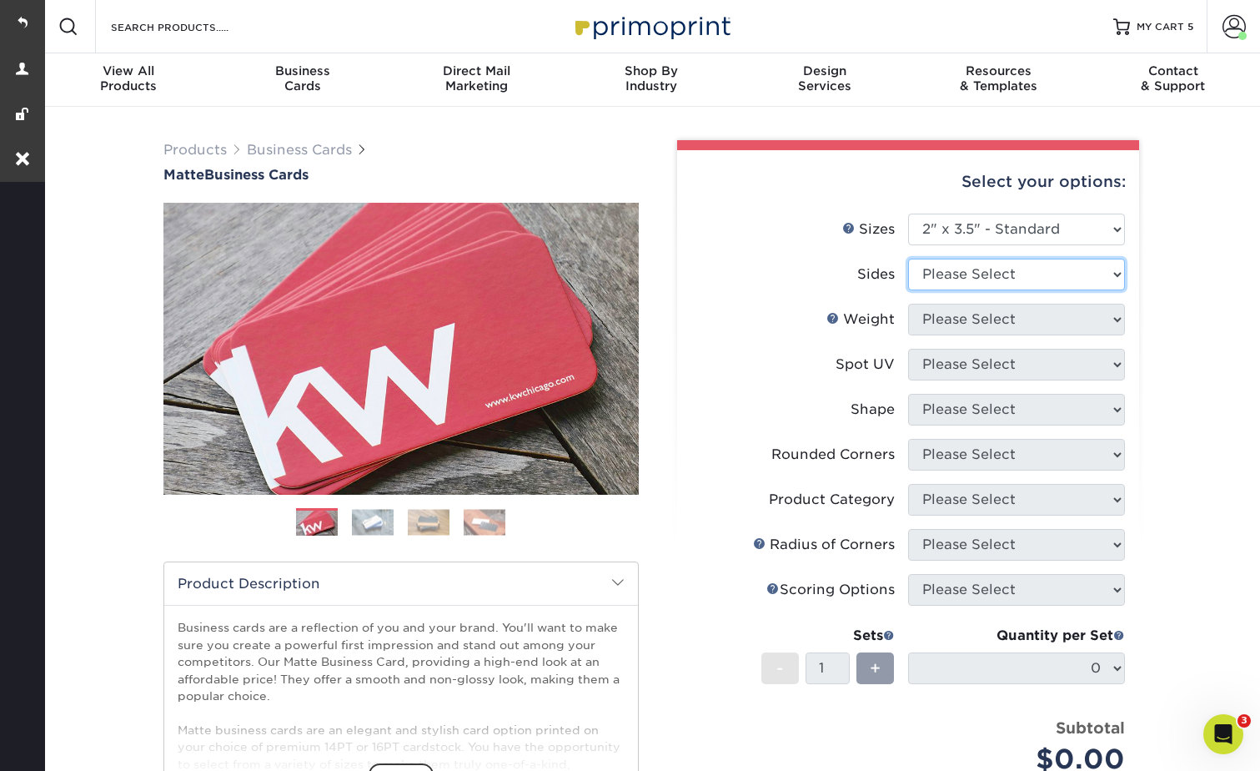
select select "13abbda7-1d64-4f25-8bb2-c179b224825d"
click at [908, 259] on select "Please Select Print Both Sides Print Front Only" at bounding box center [1016, 275] width 217 height 32
click at [942, 306] on select "Please Select 16PT 14PT" at bounding box center [1016, 320] width 217 height 32
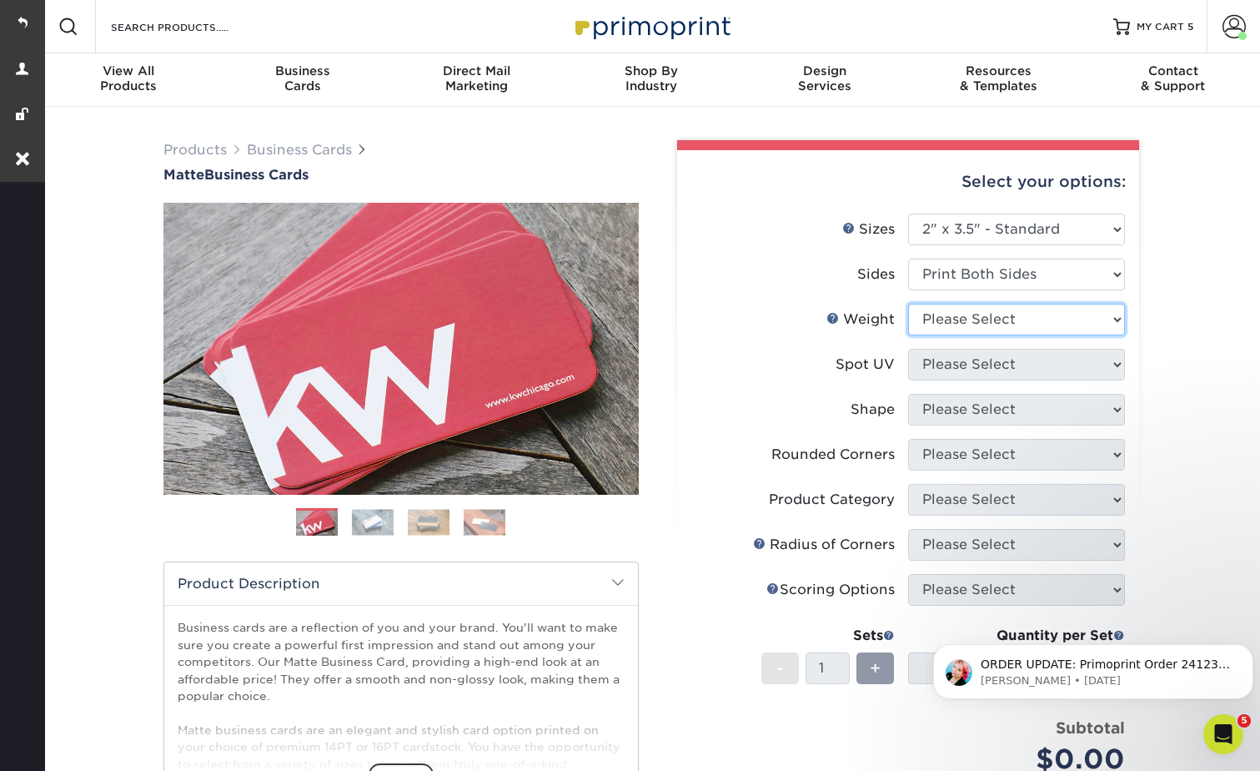
select select "16PT"
click at [908, 304] on select "Please Select 16PT 14PT" at bounding box center [1016, 320] width 217 height 32
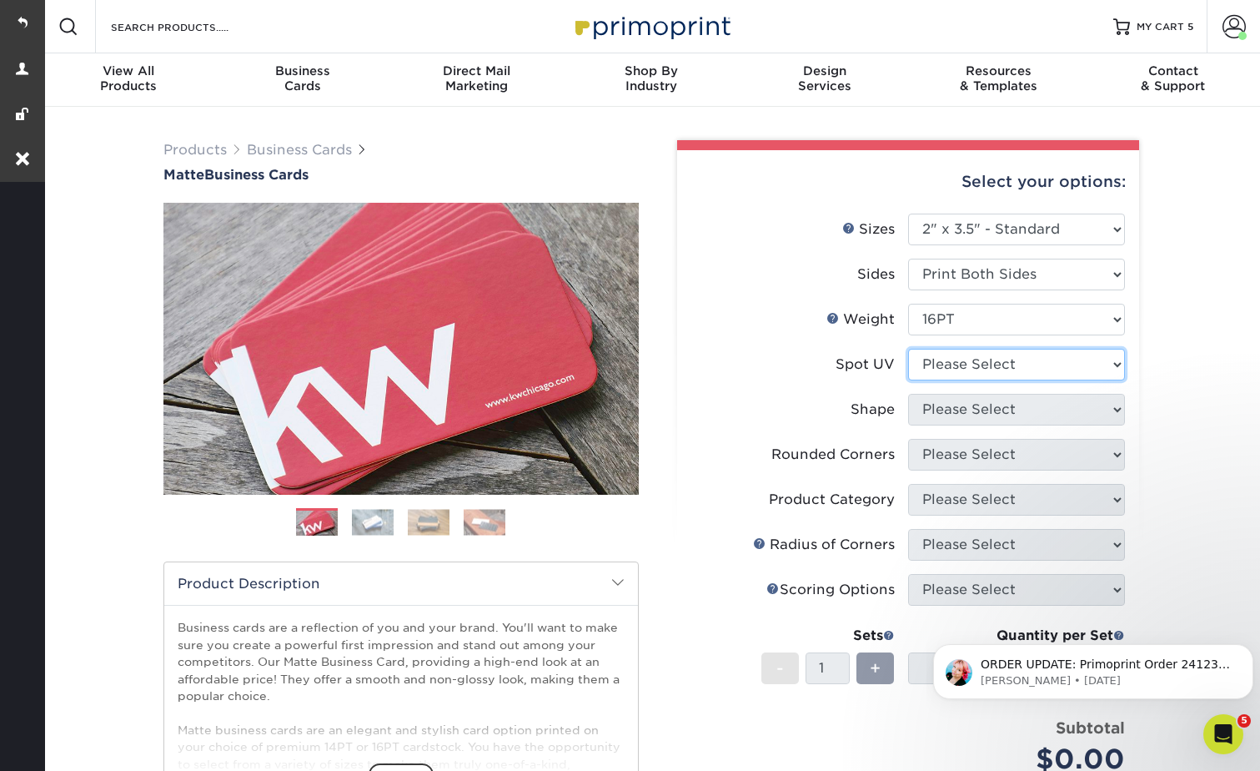
click at [948, 354] on select "Please Select No Spot UV Front and Back (Both Sides) Front Only Back Only" at bounding box center [1016, 365] width 217 height 32
select select "3"
click at [908, 349] on select "Please Select No Spot UV Front and Back (Both Sides) Front Only Back Only" at bounding box center [1016, 365] width 217 height 32
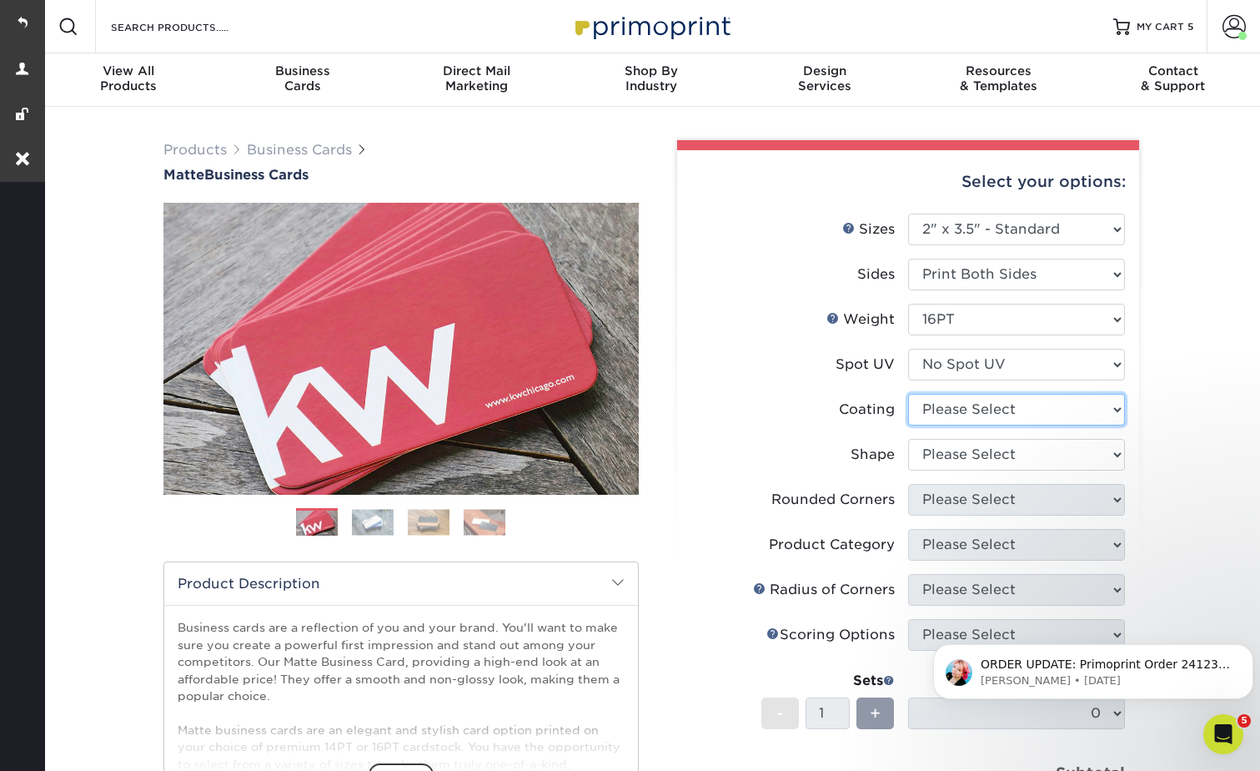
drag, startPoint x: 942, startPoint y: 408, endPoint x: 948, endPoint y: 428, distance: 20.6
click at [942, 408] on select at bounding box center [1016, 410] width 217 height 32
select select "121bb7b5-3b4d-429f-bd8d-bbf80e953313"
click at [908, 394] on select at bounding box center [1016, 410] width 217 height 32
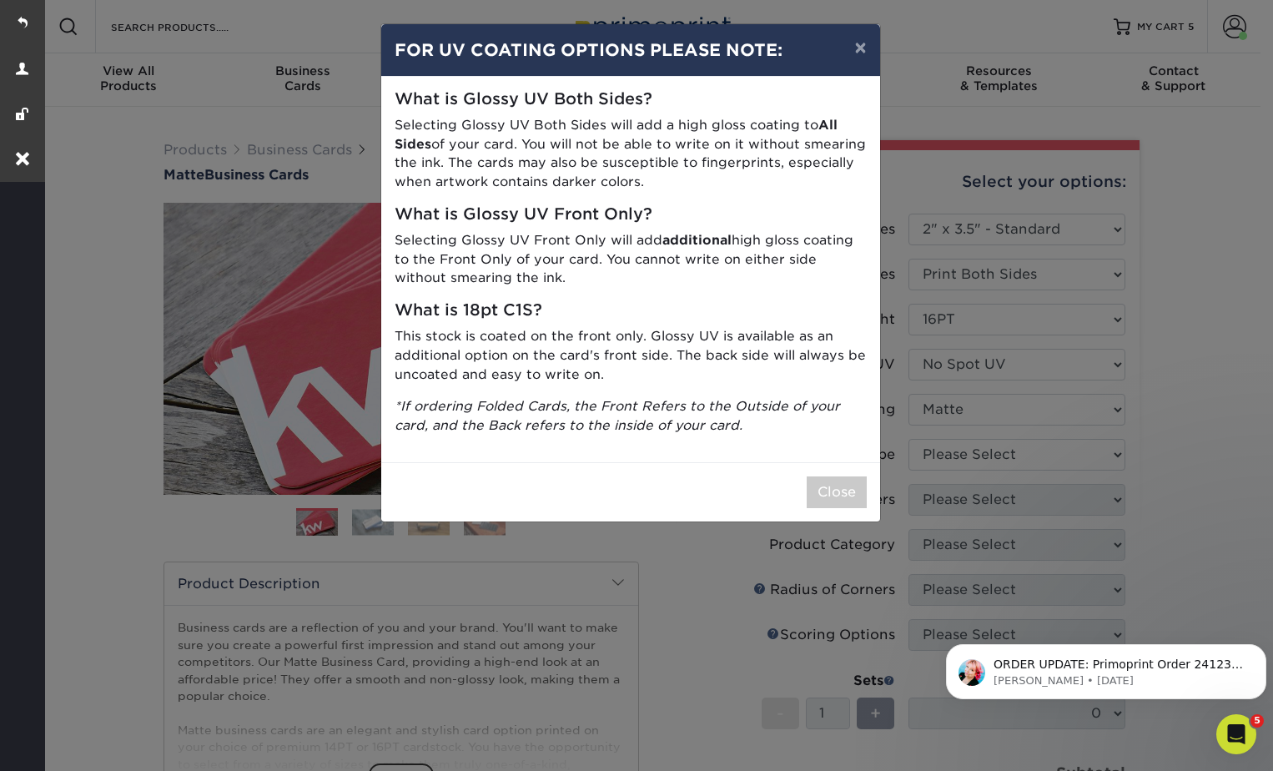
click at [949, 455] on div "× FOR UV COATING OPTIONS PLEASE NOTE: What is Glossy UV Both Sides? Selecting G…" at bounding box center [636, 385] width 1273 height 771
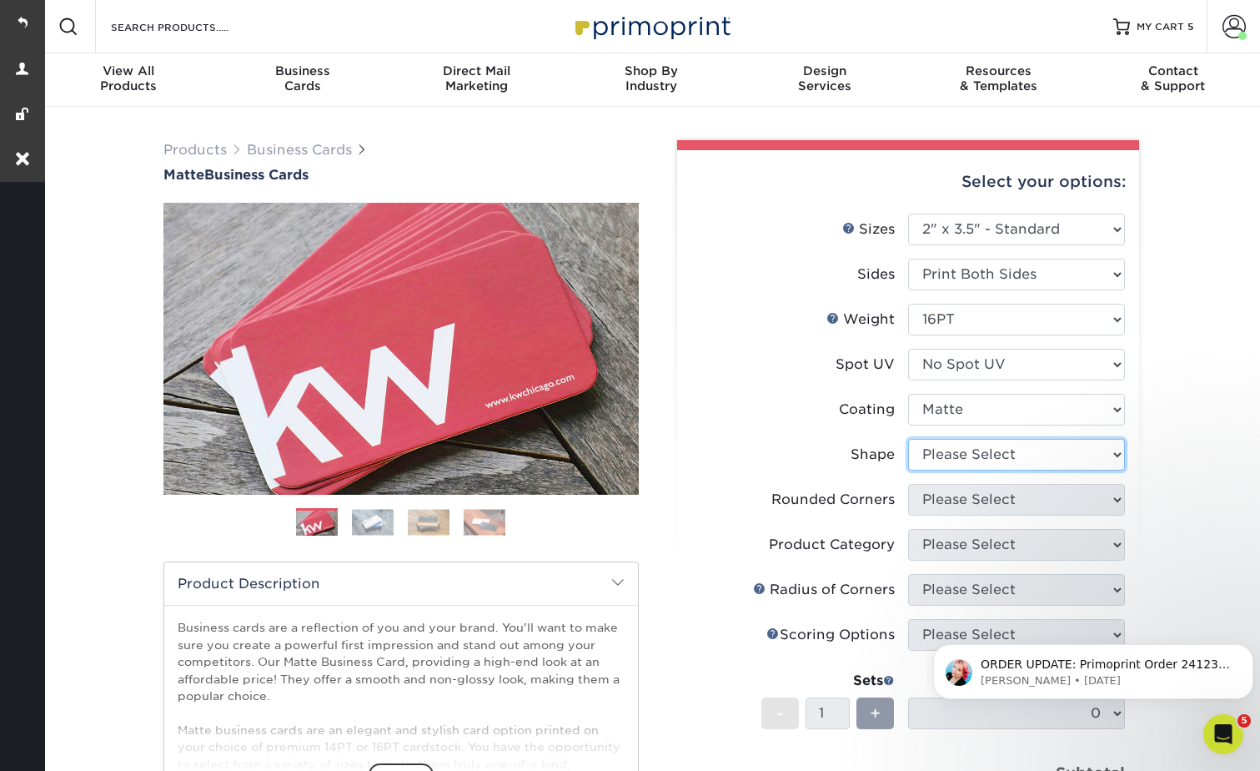
click at [953, 452] on select "Please Select Standard Oval" at bounding box center [1016, 455] width 217 height 32
select select "standard"
click at [908, 439] on select "Please Select Standard Oval" at bounding box center [1016, 455] width 217 height 32
drag, startPoint x: 943, startPoint y: 495, endPoint x: 944, endPoint y: 518, distance: 22.5
click at [943, 495] on select "Please Select Yes - Round 2 Corners Yes - Round 4 Corners No" at bounding box center [1016, 500] width 217 height 32
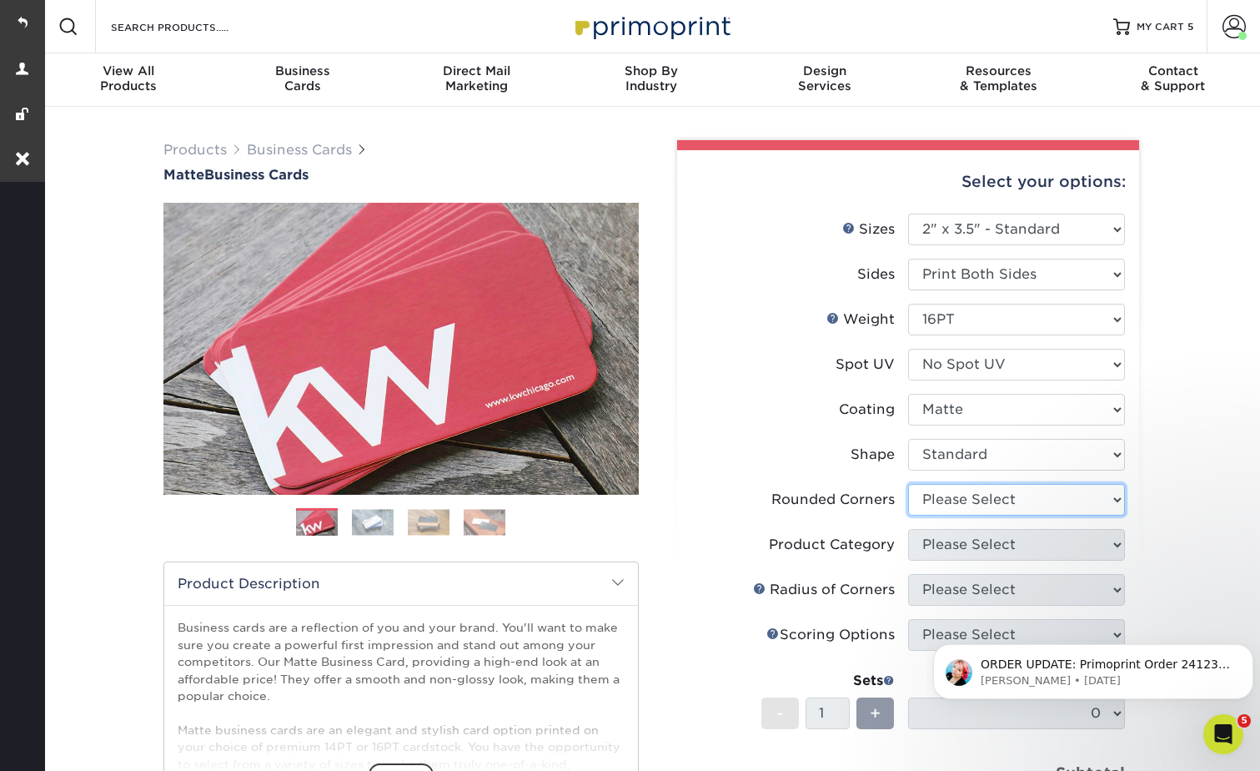
select select "7672df9e-0e0a-464d-8e1f-920c575e4da3"
click at [908, 484] on select "Please Select Yes - Round 2 Corners Yes - Round 4 Corners No" at bounding box center [1016, 500] width 217 height 32
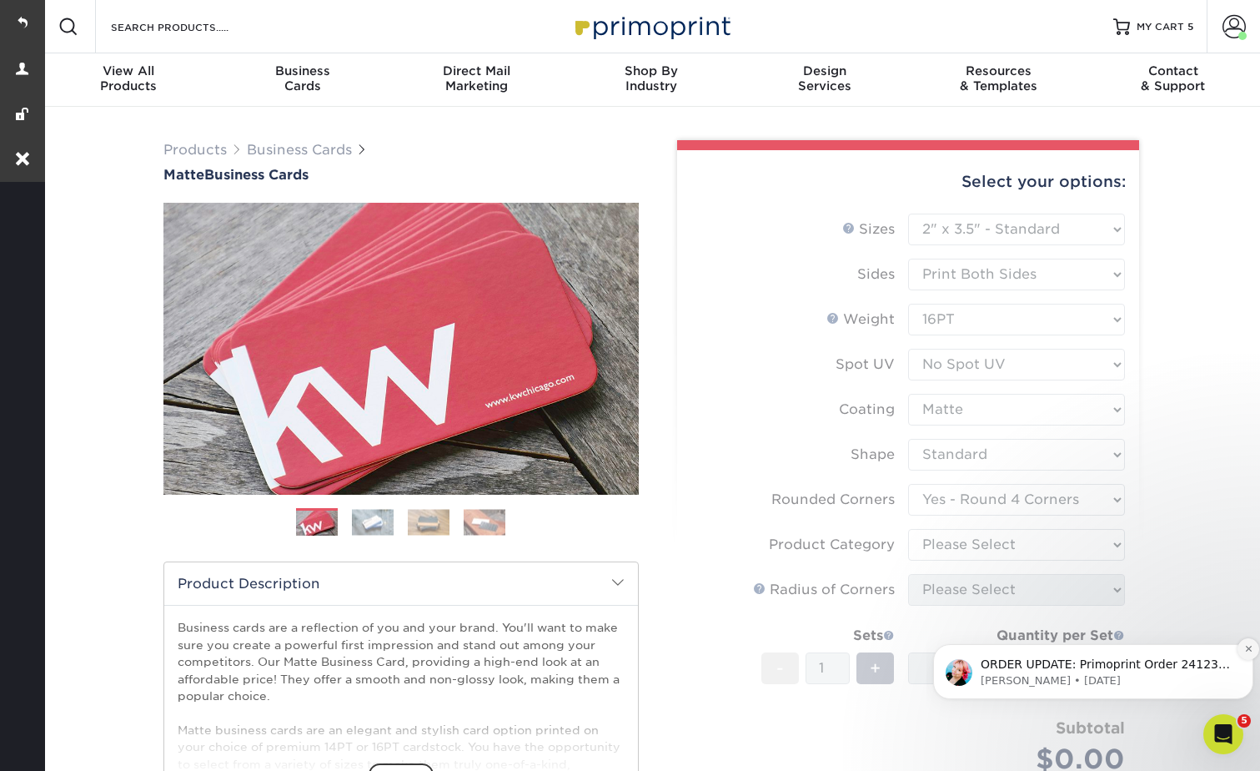
click at [1244, 644] on icon "Dismiss notification" at bounding box center [1248, 648] width 9 height 9
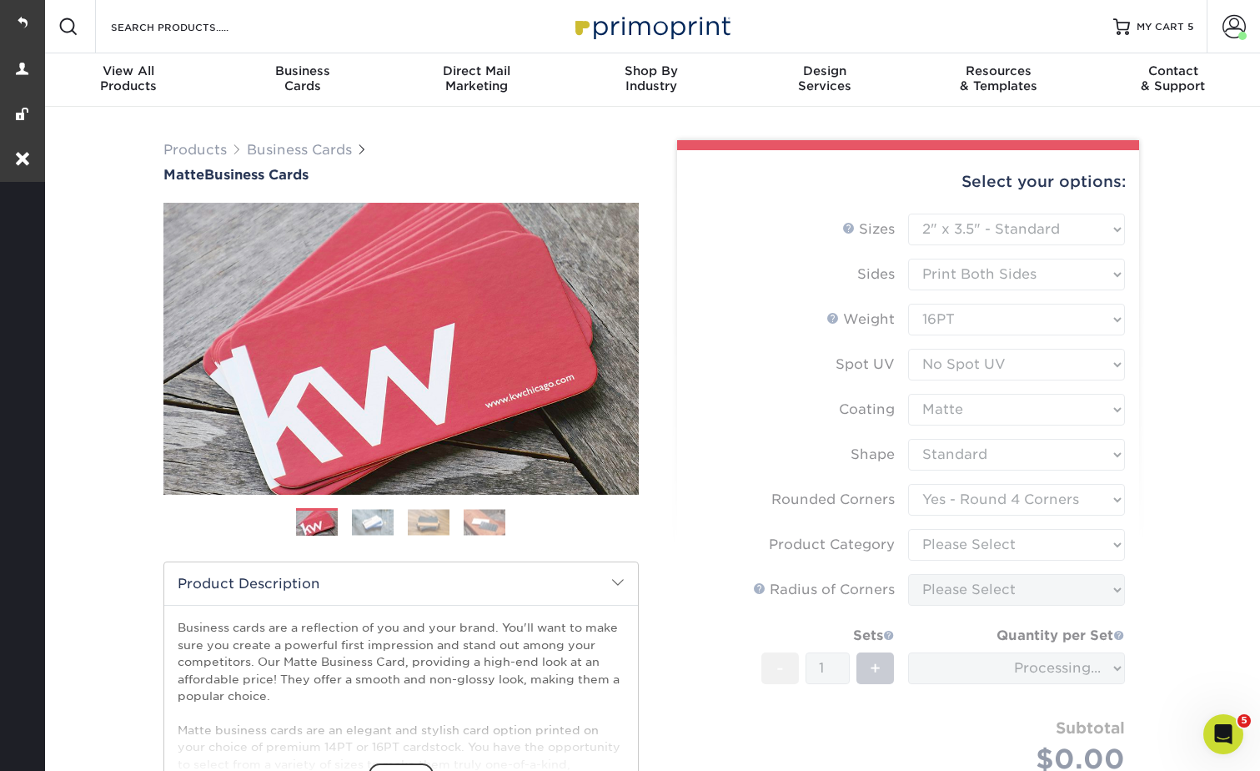
click at [963, 545] on form "Sizes Help Sizes Please Select 1.5" x 3.5" - Mini 1.75" x 3.5" - Mini 2" x 2" -…" at bounding box center [908, 514] width 435 height 600
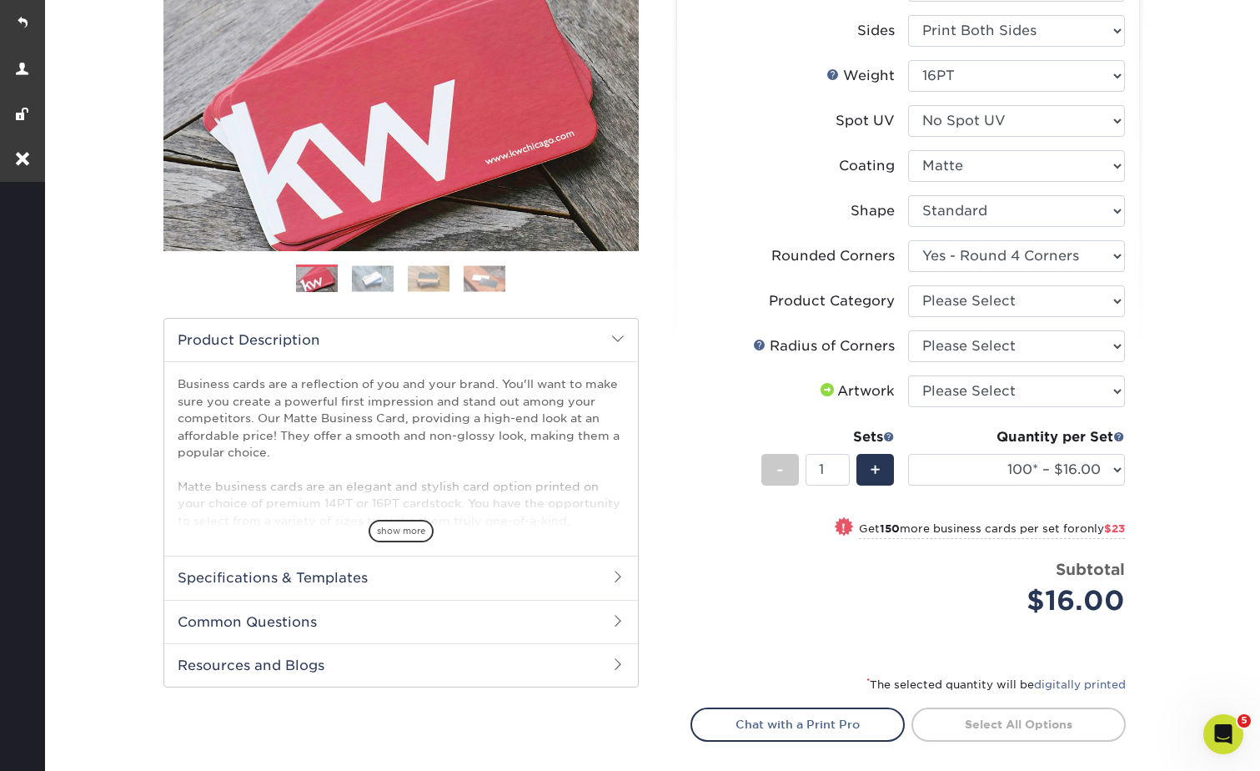
scroll to position [250, 0]
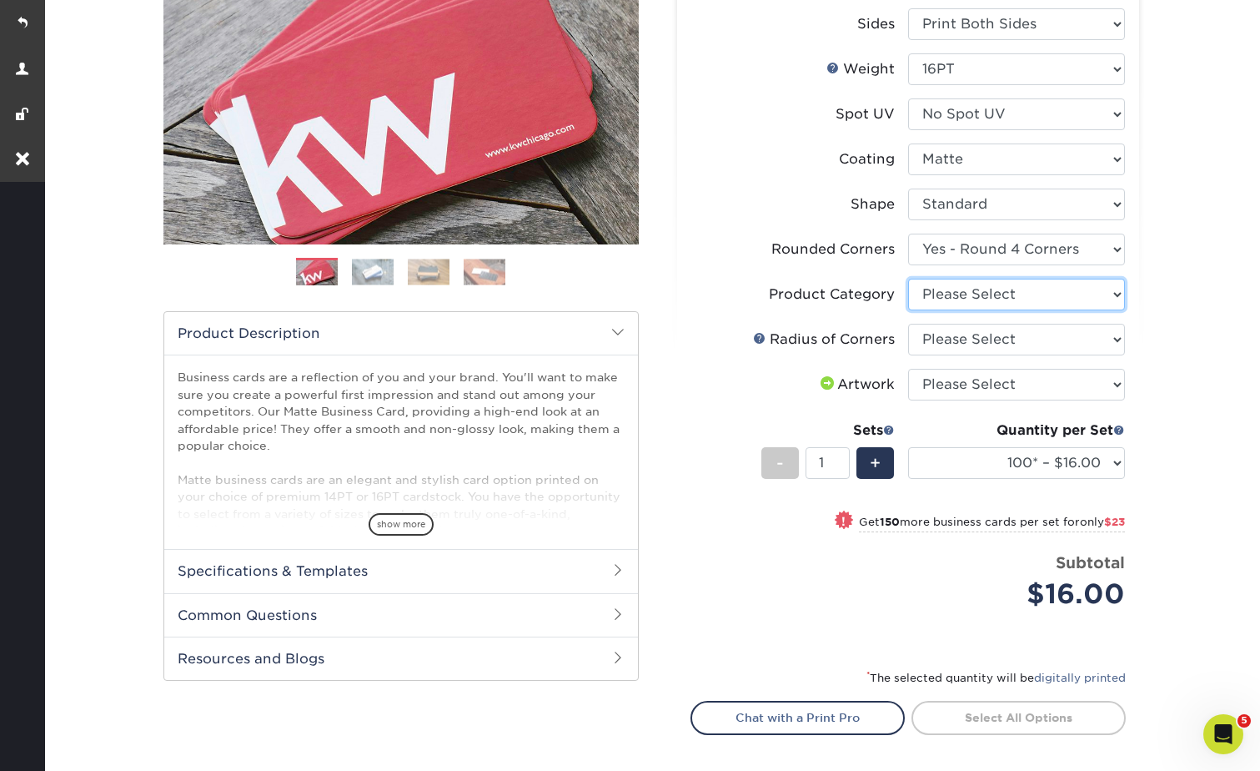
click at [943, 287] on select "Please Select Business Cards" at bounding box center [1016, 295] width 217 height 32
select select "3b5148f1-0588-4f88-a218-97bcfdce65c1"
click at [908, 279] on select "Please Select Business Cards" at bounding box center [1016, 295] width 217 height 32
click at [942, 333] on select "Please Select Rounded 1/8" Rounded 1/4"" at bounding box center [1016, 340] width 217 height 32
select select "479fbfe7-6a0c-4895-8c9a-81739b7486c9"
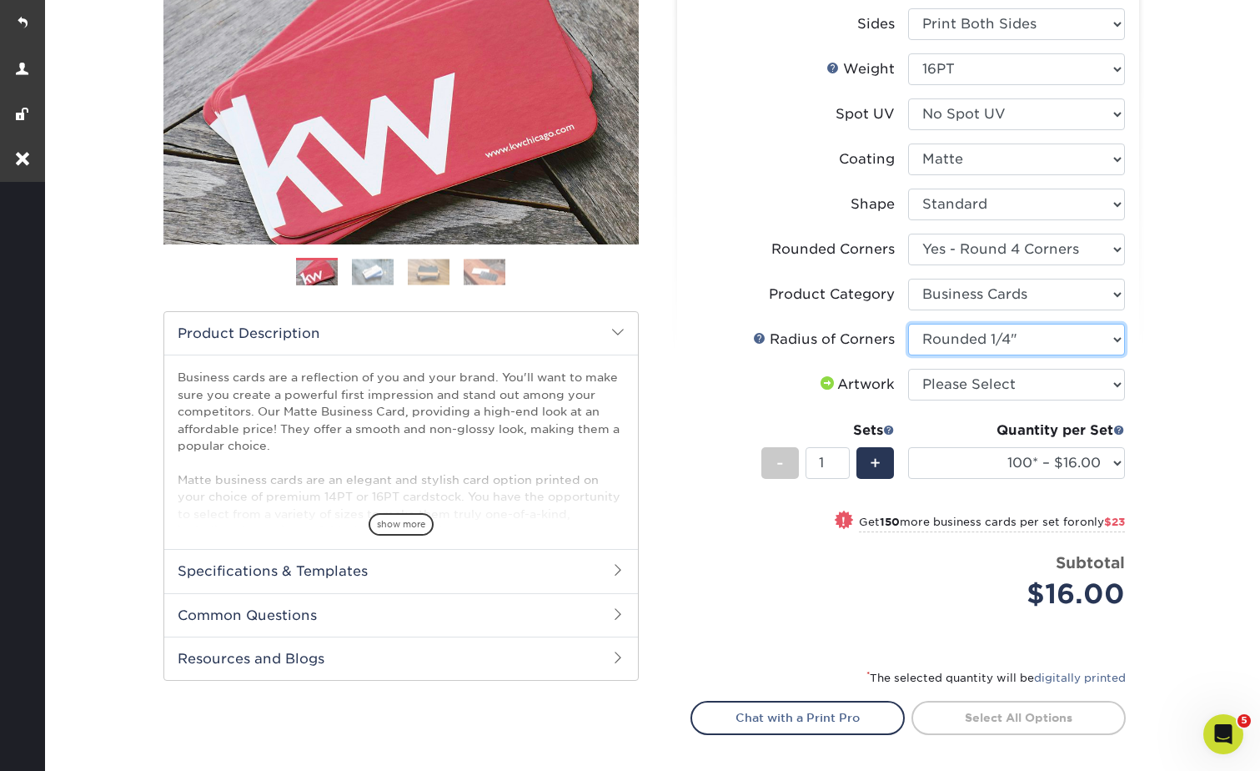
click at [908, 324] on select "Please Select Rounded 1/8" Rounded 1/4"" at bounding box center [1016, 340] width 217 height 32
drag, startPoint x: 948, startPoint y: 387, endPoint x: 948, endPoint y: 396, distance: 9.2
click at [948, 387] on select "Please Select I will upload files I need a design - $100" at bounding box center [1016, 385] width 217 height 32
select select "upload"
click at [908, 369] on select "Please Select I will upload files I need a design - $100" at bounding box center [1016, 385] width 217 height 32
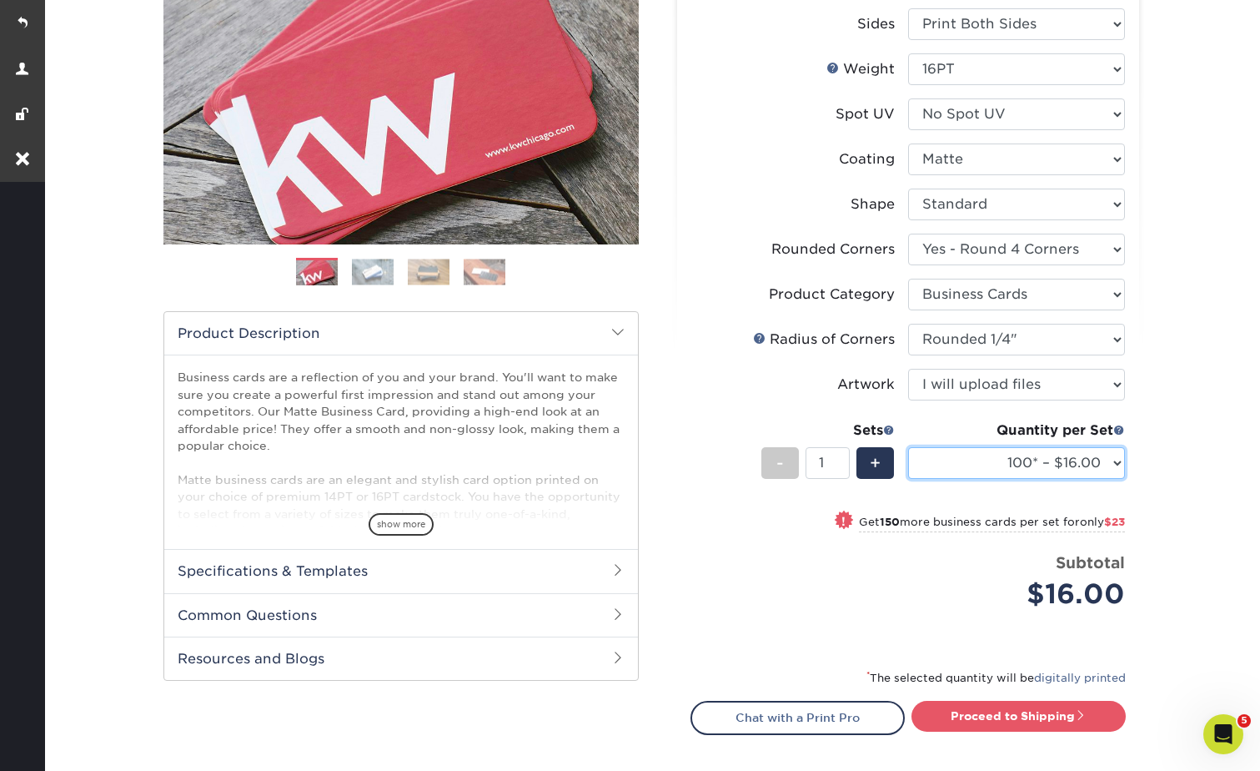
click at [980, 461] on select "100* – $16.00 250* – $39.00 500 – $77.00 1000 – $94.00 2500 – $173.00 5000 – $2…" at bounding box center [1016, 463] width 217 height 32
select select "500 – $77.00"
click at [908, 447] on select "100* – $16.00 250* – $39.00 500 – $77.00 1000 – $94.00 2500 – $173.00 5000 – $2…" at bounding box center [1016, 463] width 217 height 32
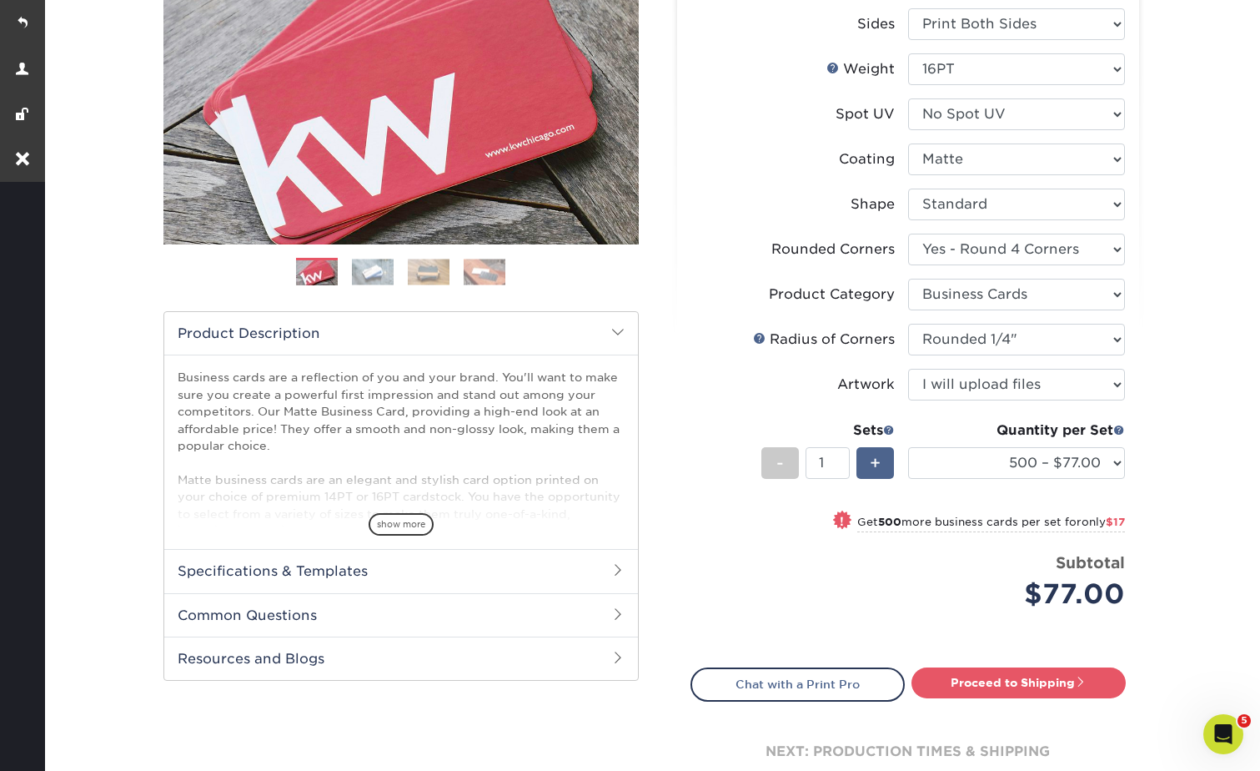
click at [882, 463] on div "+" at bounding box center [876, 463] width 38 height 32
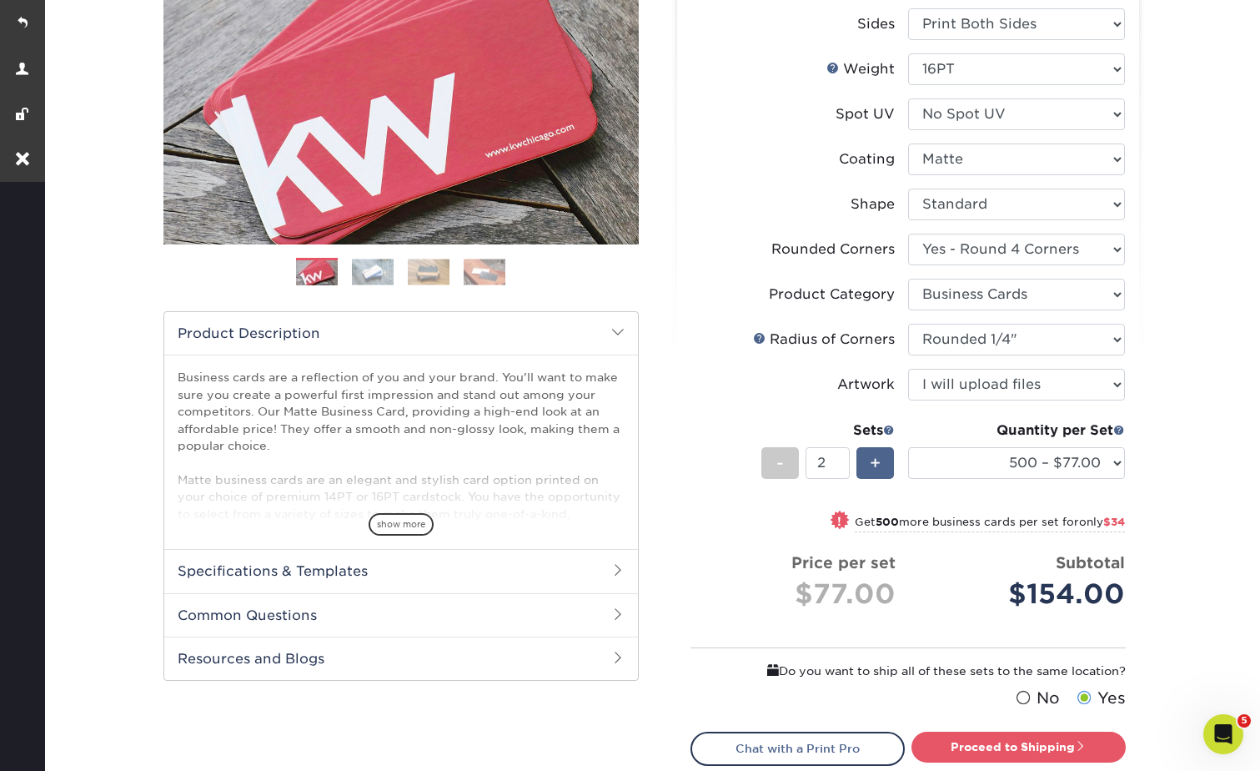
click at [882, 463] on div "+" at bounding box center [876, 463] width 38 height 32
type input "3"
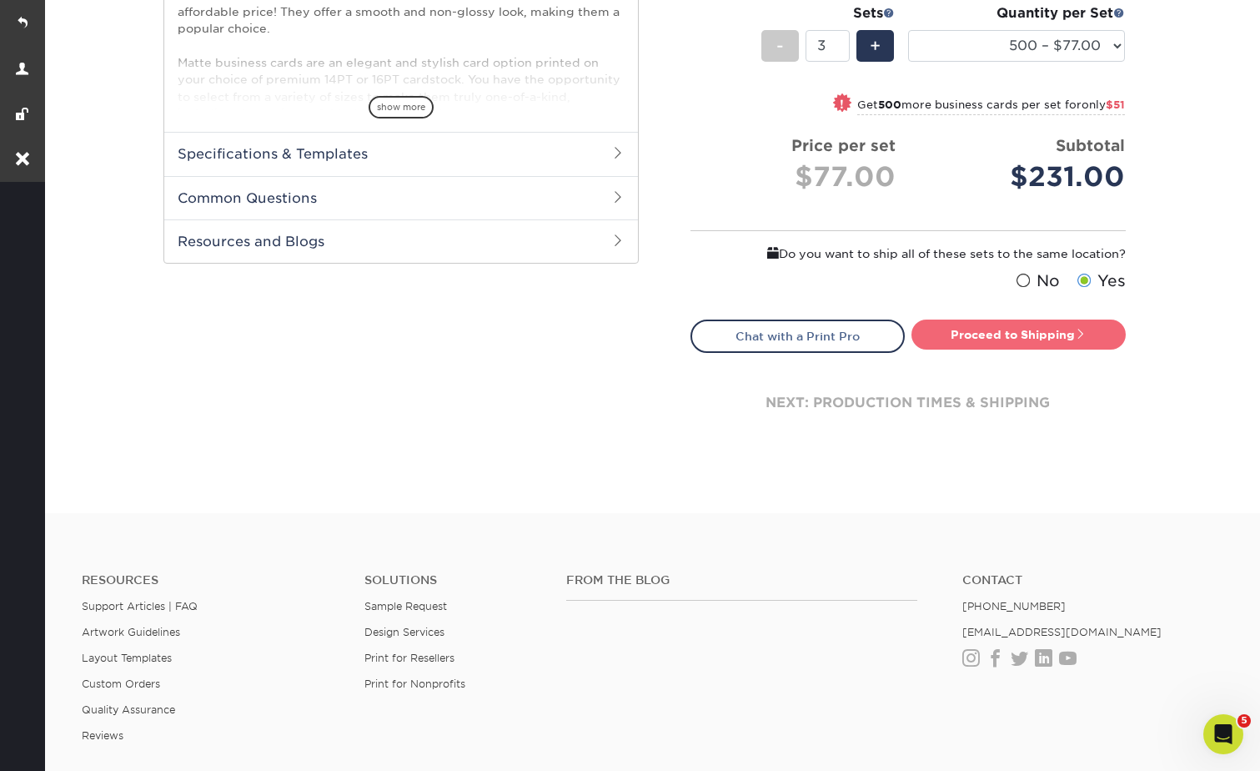
click at [987, 324] on link "Proceed to Shipping" at bounding box center [1019, 334] width 214 height 30
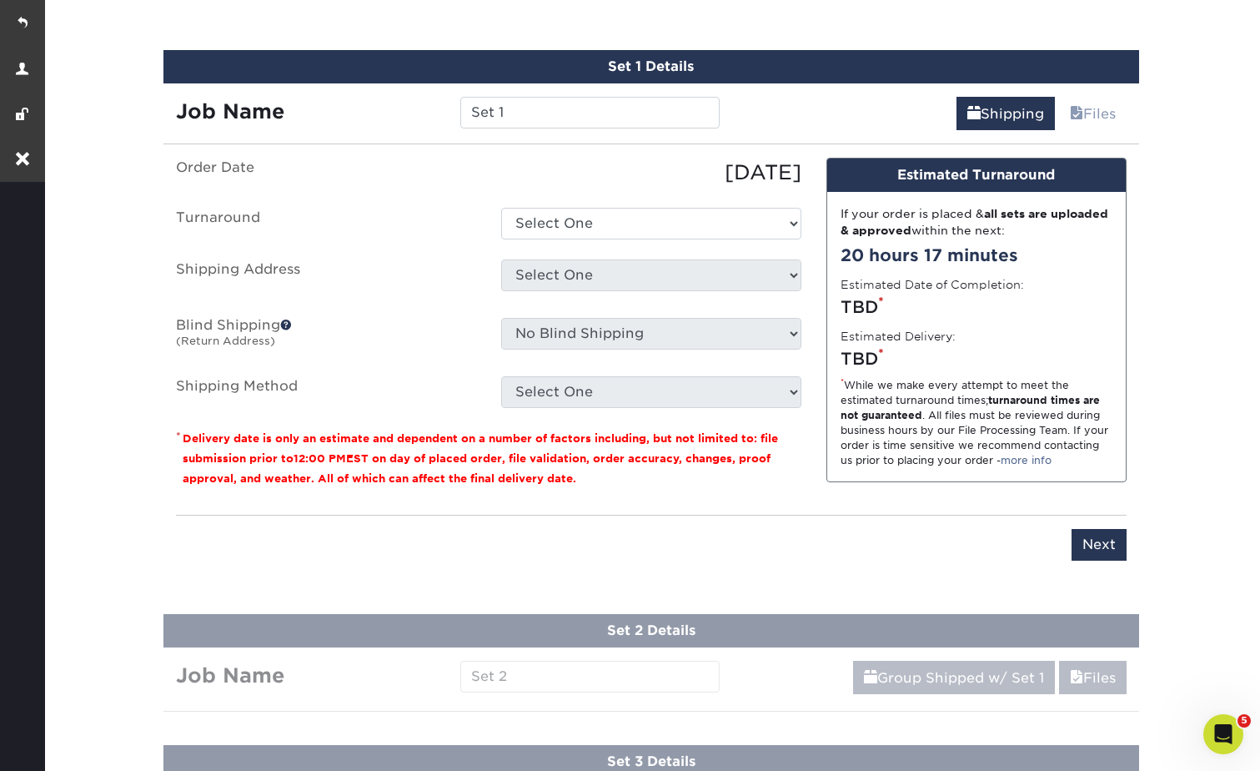
scroll to position [1032, 0]
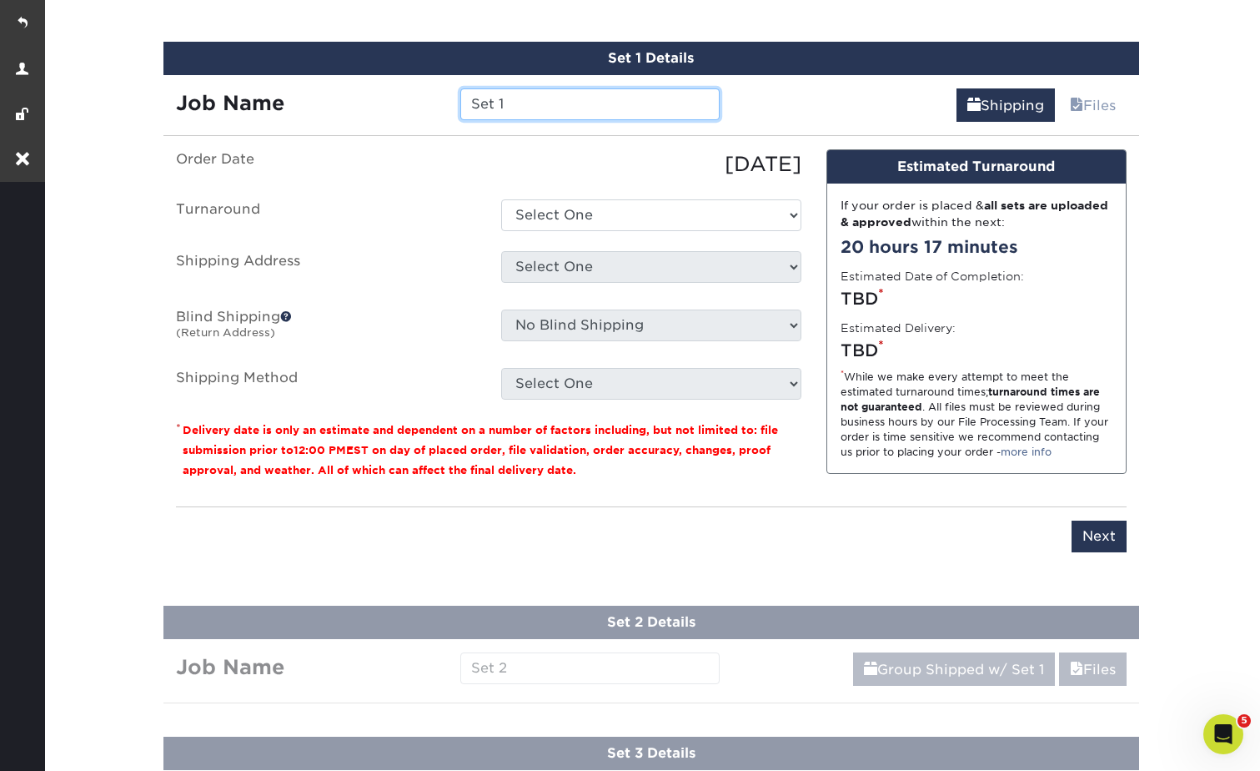
drag, startPoint x: 523, startPoint y: 108, endPoint x: 450, endPoint y: 112, distance: 72.6
click at [450, 112] on div "Set 1" at bounding box center [590, 104] width 284 height 32
type input "[PERSON_NAME]"
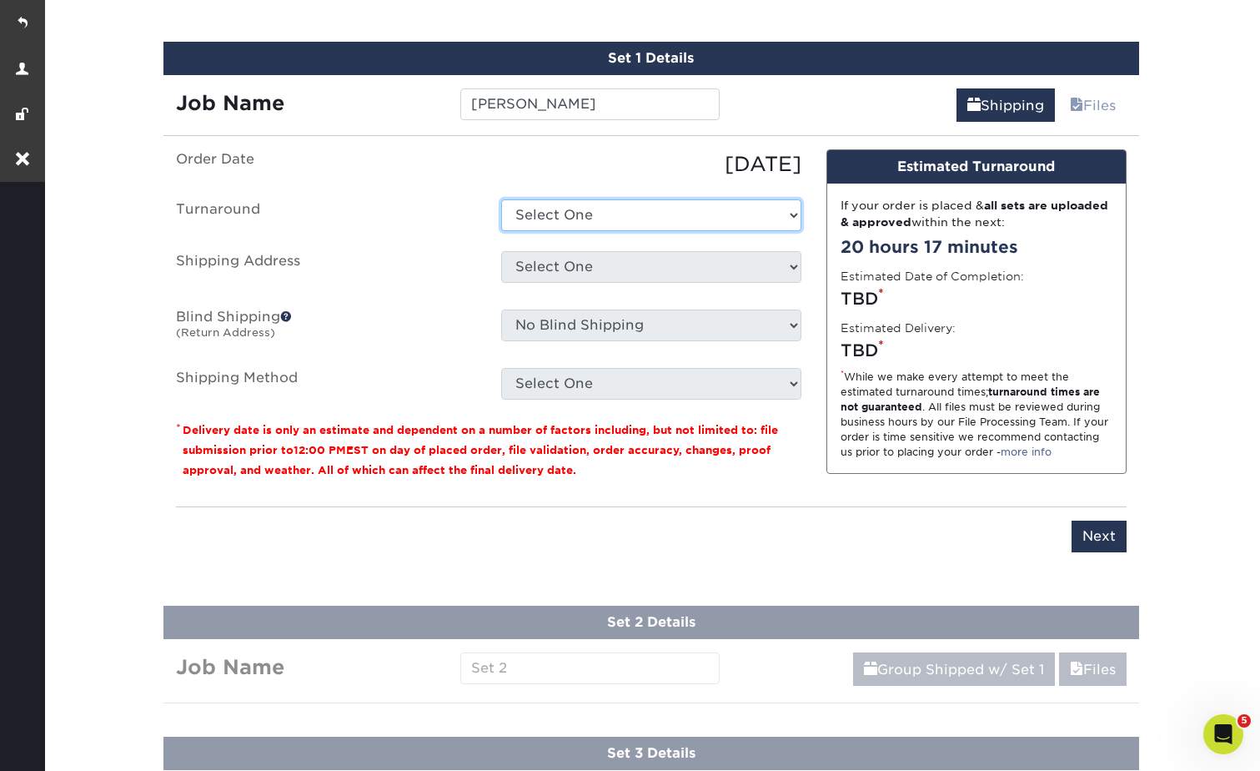
click at [581, 217] on select "Select One 2-4 Business Days 2 Day Next Business Day" at bounding box center [651, 215] width 300 height 32
select select "e0d636ae-341c-45f8-9e61-81f387d888bb"
click at [501, 199] on select "Select One 2-4 Business Days 2 Day Next Business Day" at bounding box center [651, 215] width 300 height 32
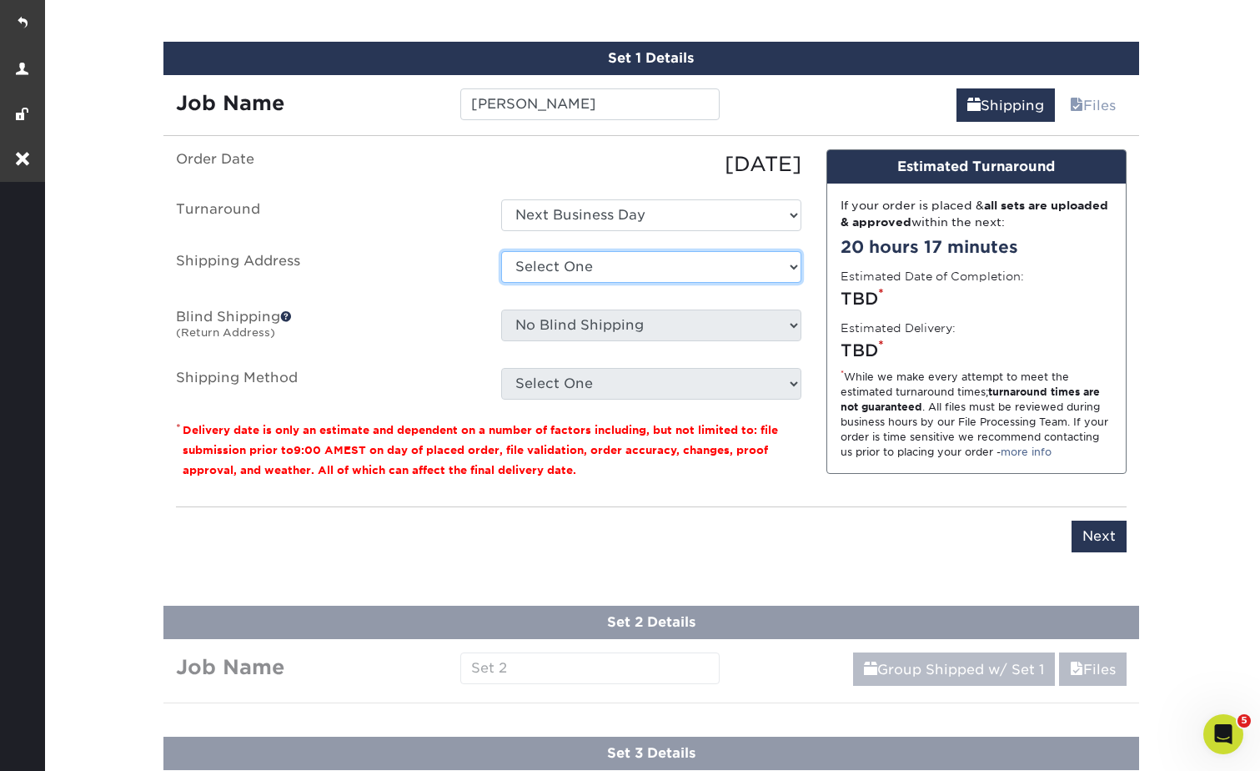
drag, startPoint x: 565, startPoint y: 270, endPoint x: 565, endPoint y: 280, distance: 10.0
click at [565, 270] on select "Select One Drew Home Vanda Golden Valley Vanda New Rogers Vanda Rogers Vanda Ro…" at bounding box center [651, 267] width 300 height 32
select select "191542"
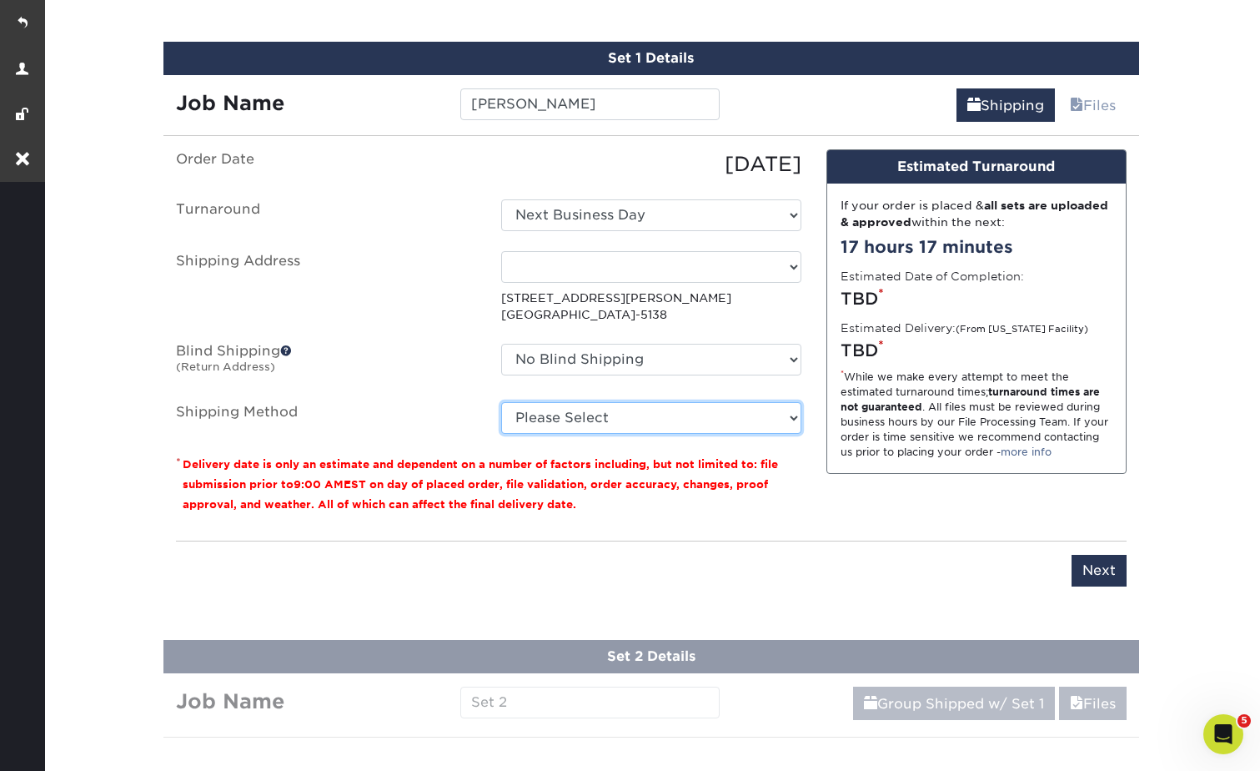
click at [606, 415] on select "Please Select Ground Shipping (+$14.96) 3 Day Shipping Service (+$15.34) 2 Day …" at bounding box center [651, 418] width 300 height 32
select select "03"
click at [501, 402] on select "Please Select Ground Shipping (+$14.96) 3 Day Shipping Service (+$15.34) 2 Day …" at bounding box center [651, 418] width 300 height 32
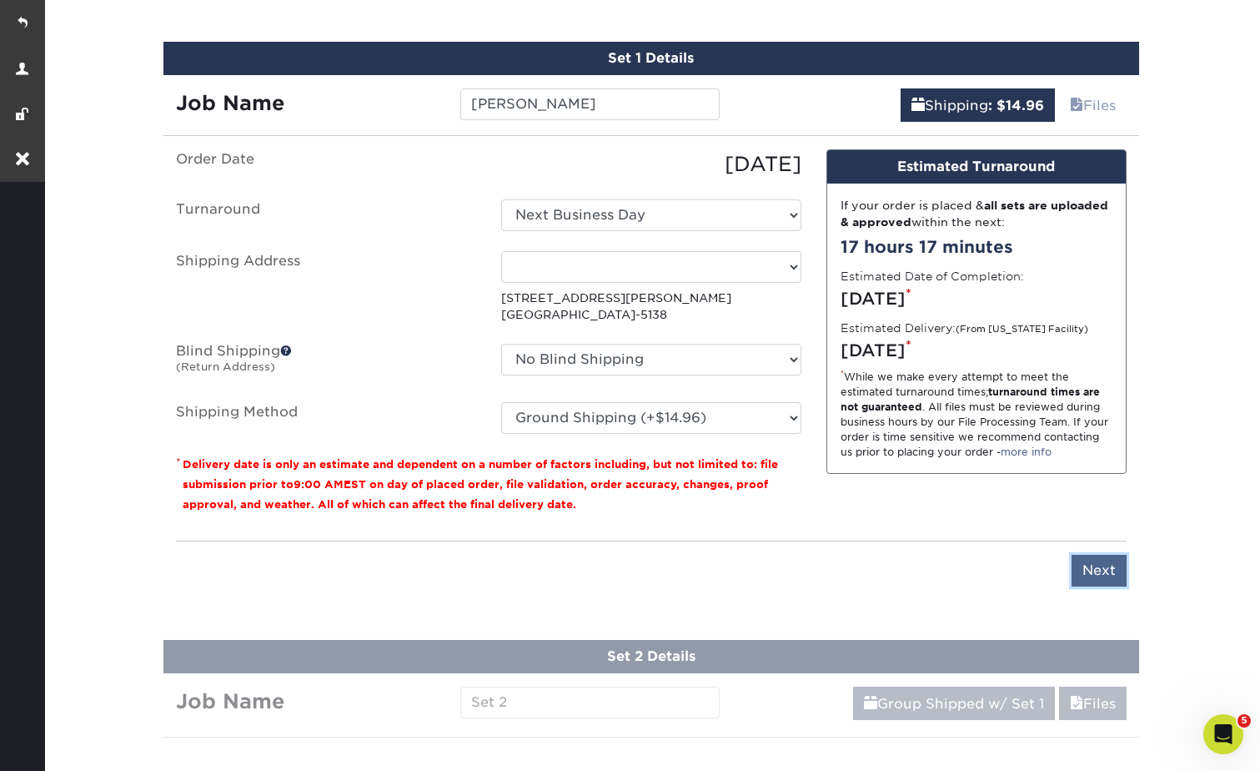
click at [1111, 561] on input "Next" at bounding box center [1099, 571] width 55 height 32
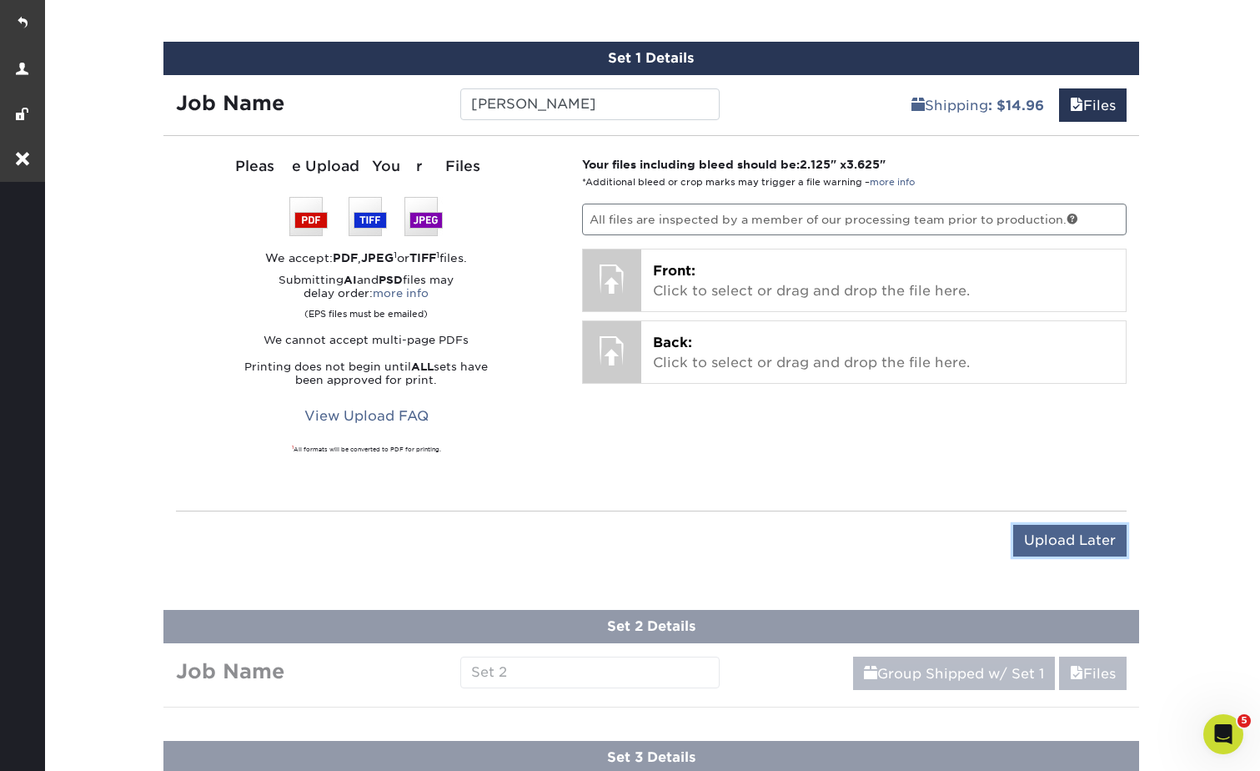
click at [1075, 536] on input "Upload Later" at bounding box center [1069, 541] width 113 height 32
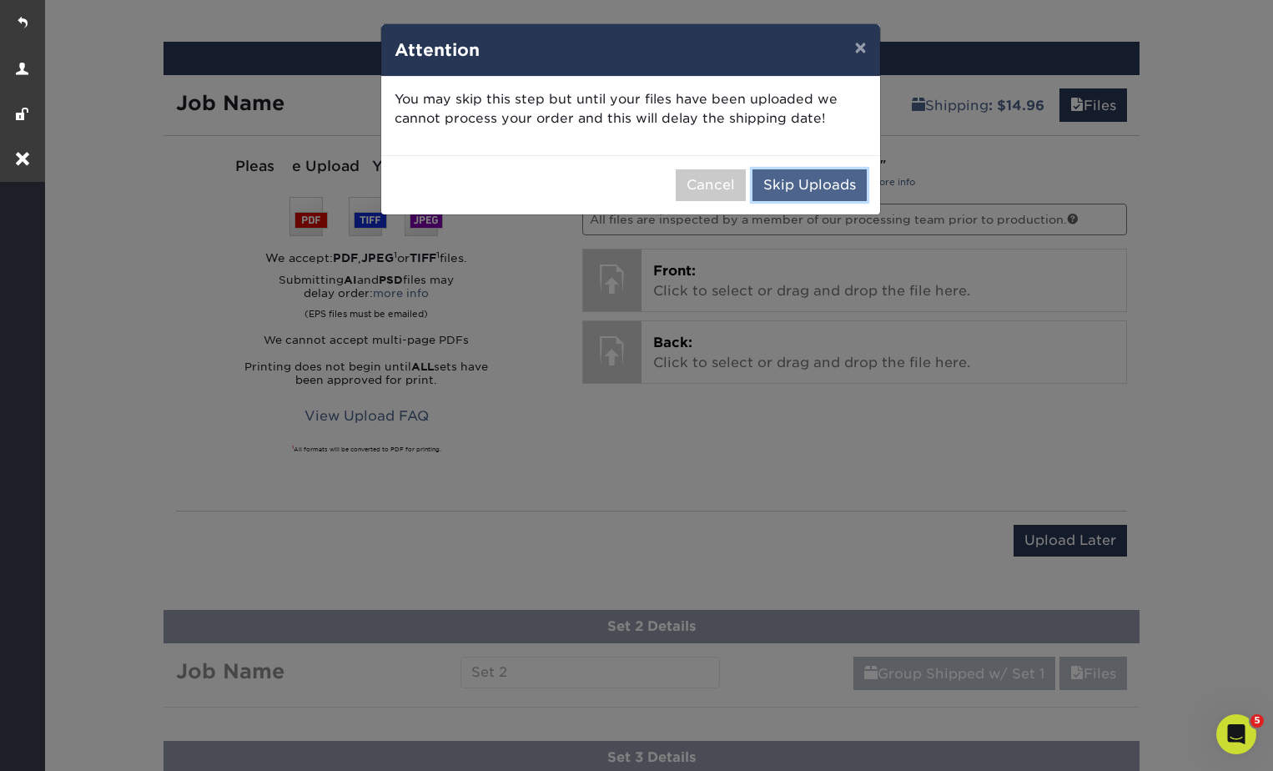
click at [787, 183] on button "Skip Uploads" at bounding box center [809, 185] width 114 height 32
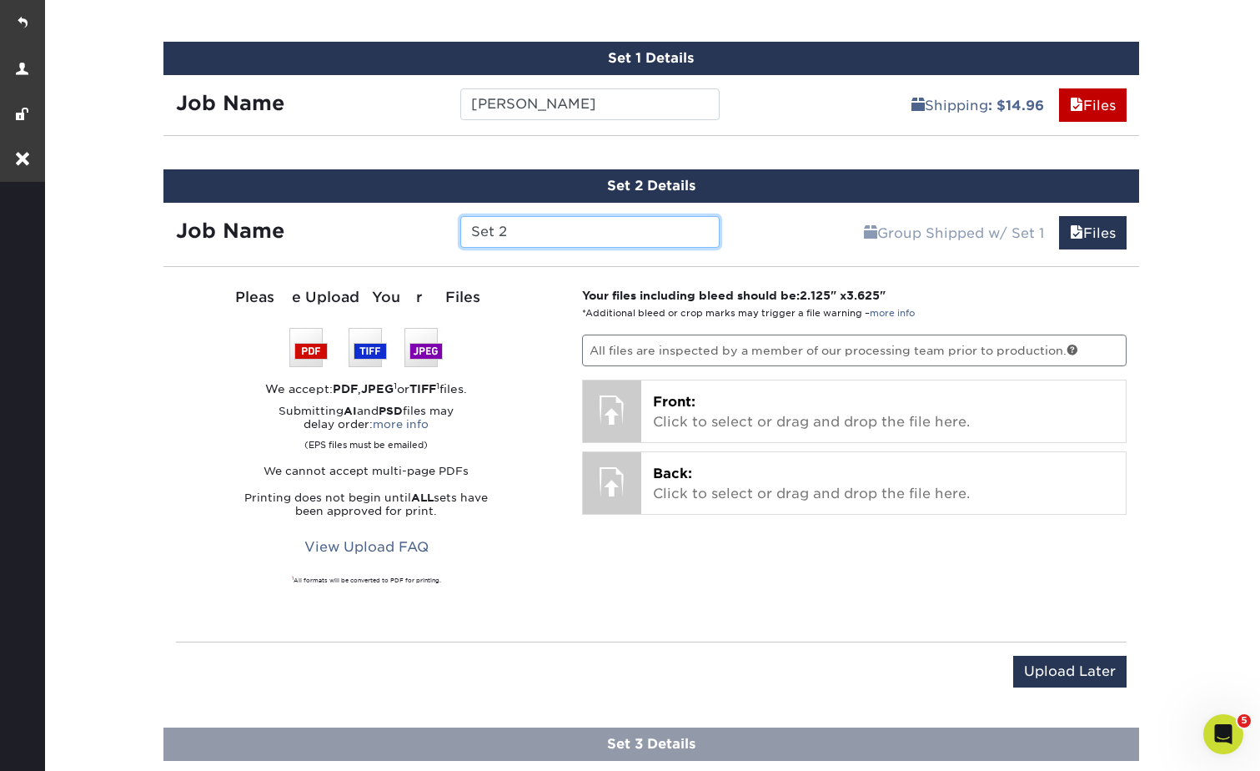
drag, startPoint x: 535, startPoint y: 227, endPoint x: 457, endPoint y: 232, distance: 77.7
click at [457, 232] on div "Set 2" at bounding box center [590, 232] width 284 height 32
type input "[PERSON_NAME]"
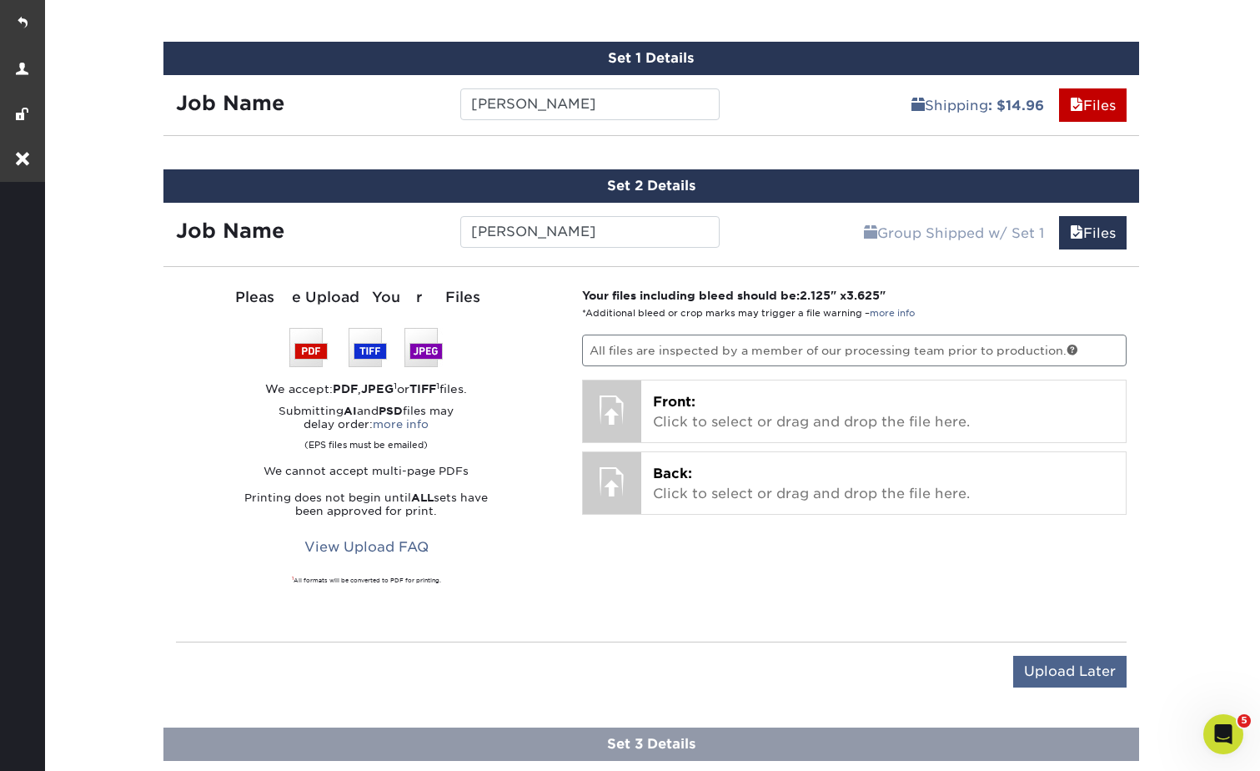
click at [1074, 678] on div "Upload Later Save & Continue Continue" at bounding box center [651, 674] width 951 height 66
click at [1060, 668] on input "Upload Later" at bounding box center [1069, 672] width 113 height 32
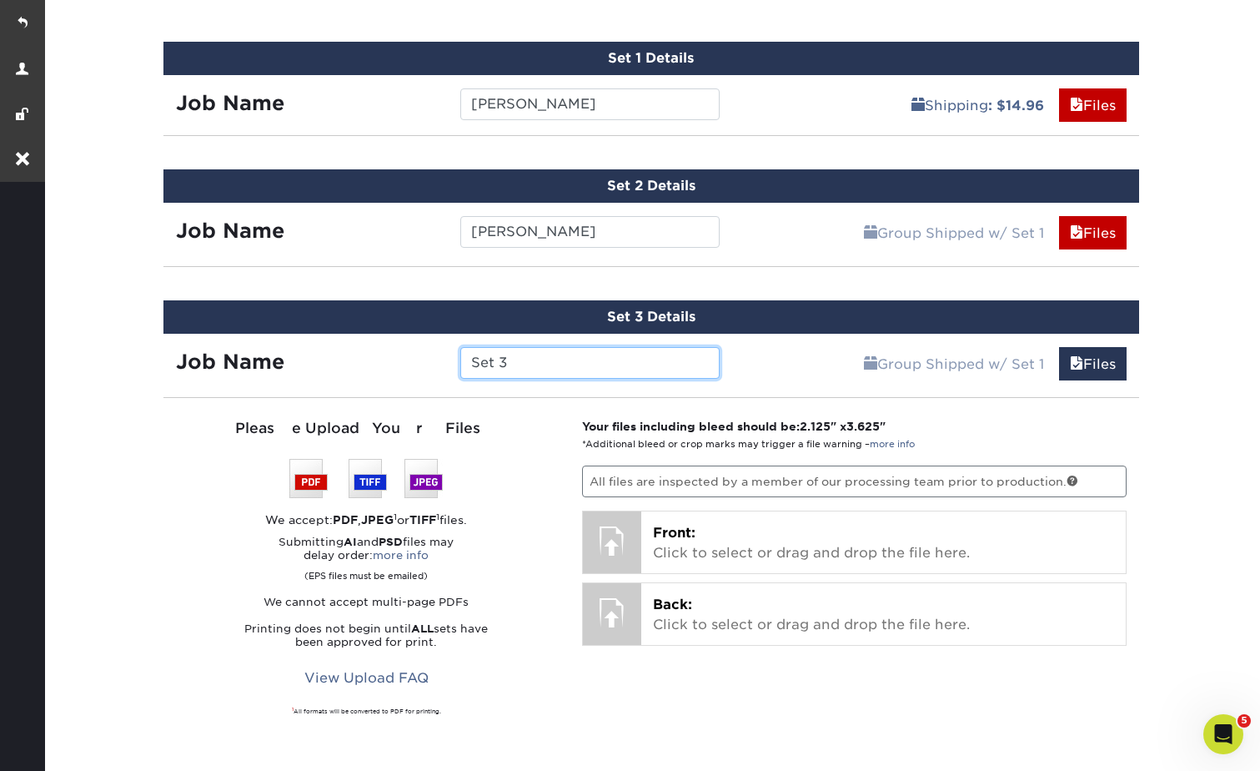
drag, startPoint x: 533, startPoint y: 359, endPoint x: 436, endPoint y: 354, distance: 96.8
click at [436, 354] on div "Job Name Set 3" at bounding box center [448, 363] width 570 height 32
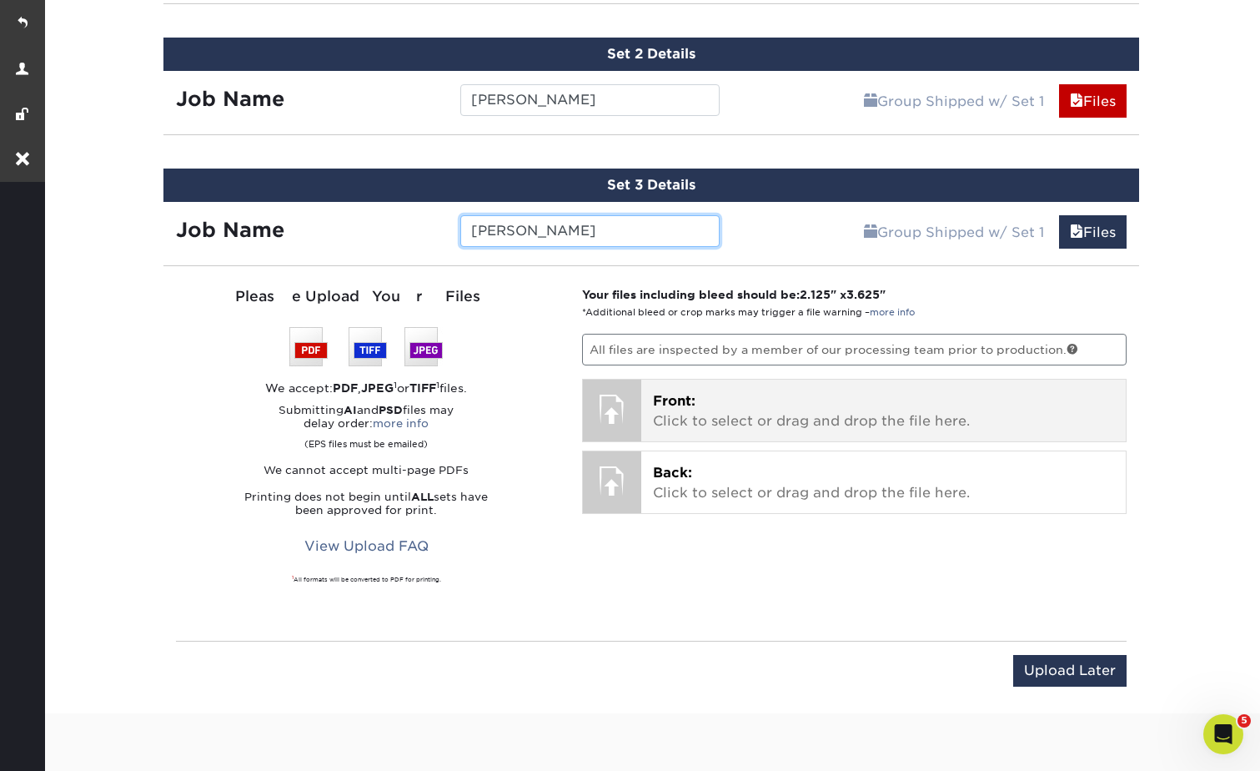
scroll to position [1365, 0]
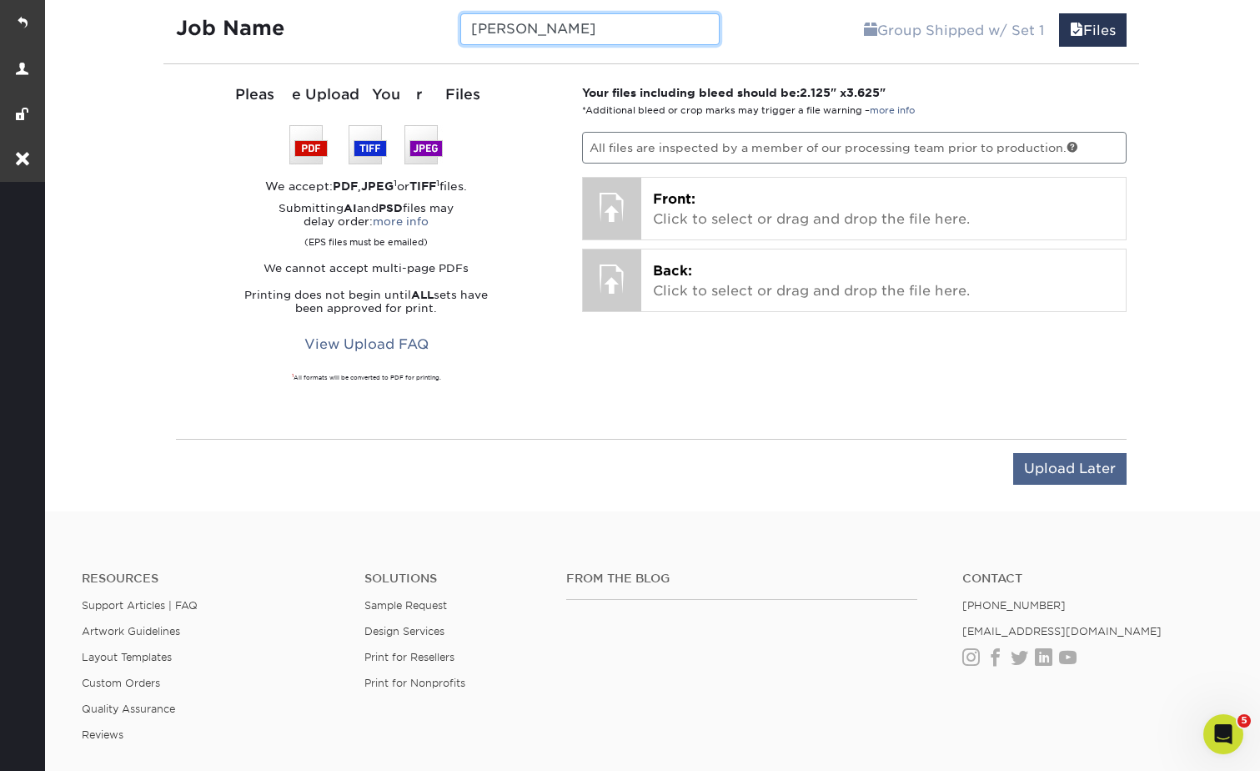
type input "[PERSON_NAME]"
click at [1046, 464] on input "Upload Later" at bounding box center [1069, 469] width 113 height 32
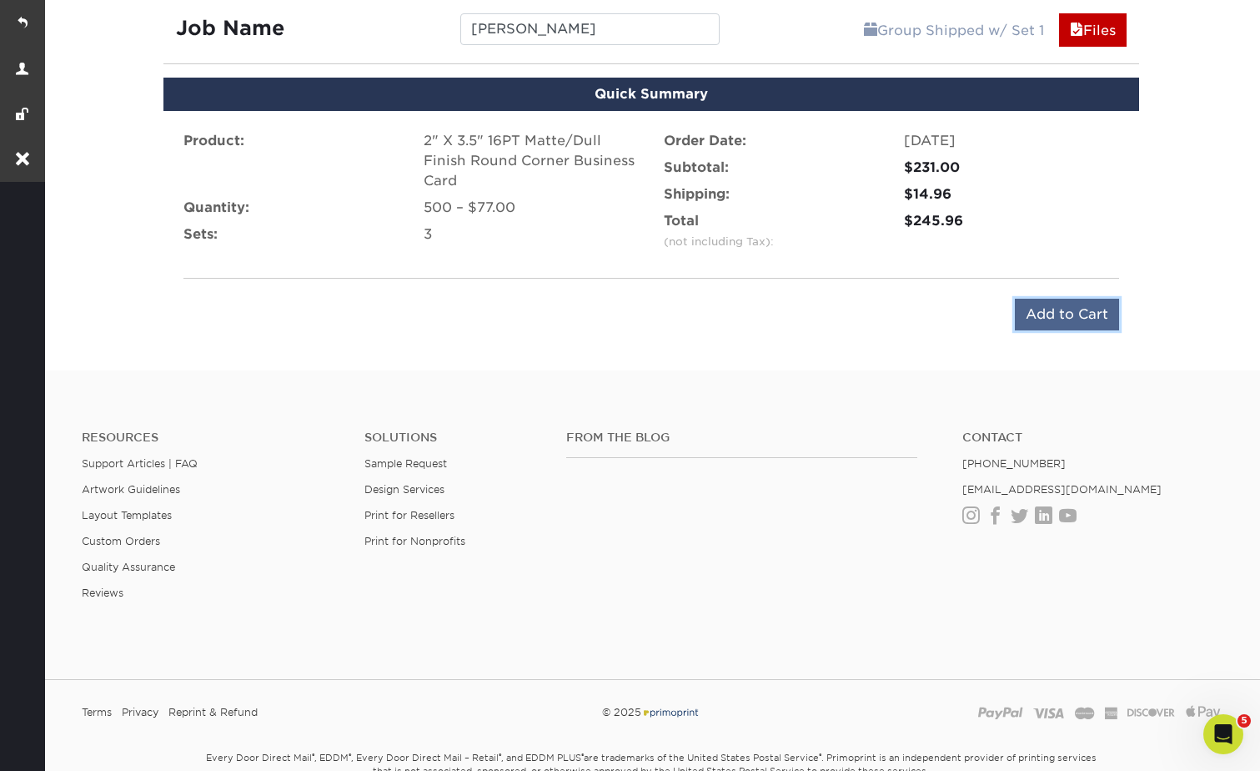
click at [1037, 310] on input "Add to Cart" at bounding box center [1067, 315] width 104 height 32
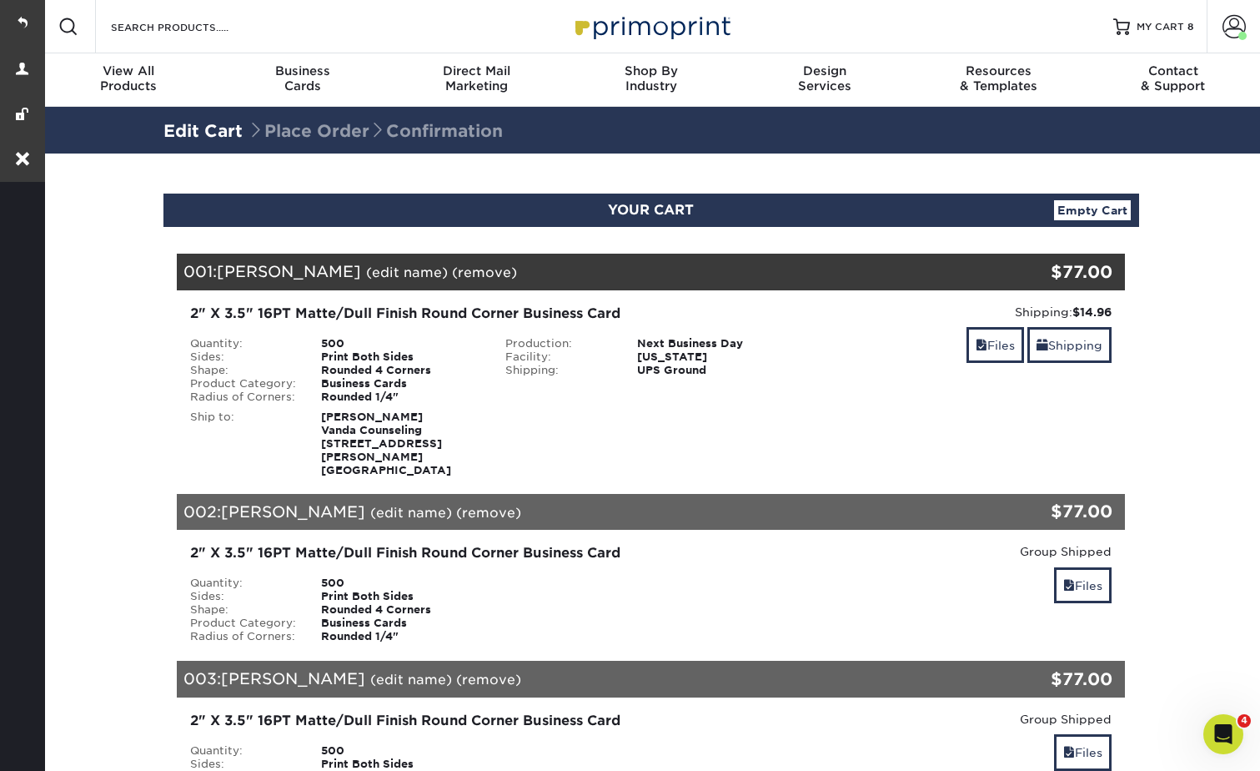
click at [1132, 9] on link "MY CART 8" at bounding box center [1153, 26] width 80 height 53
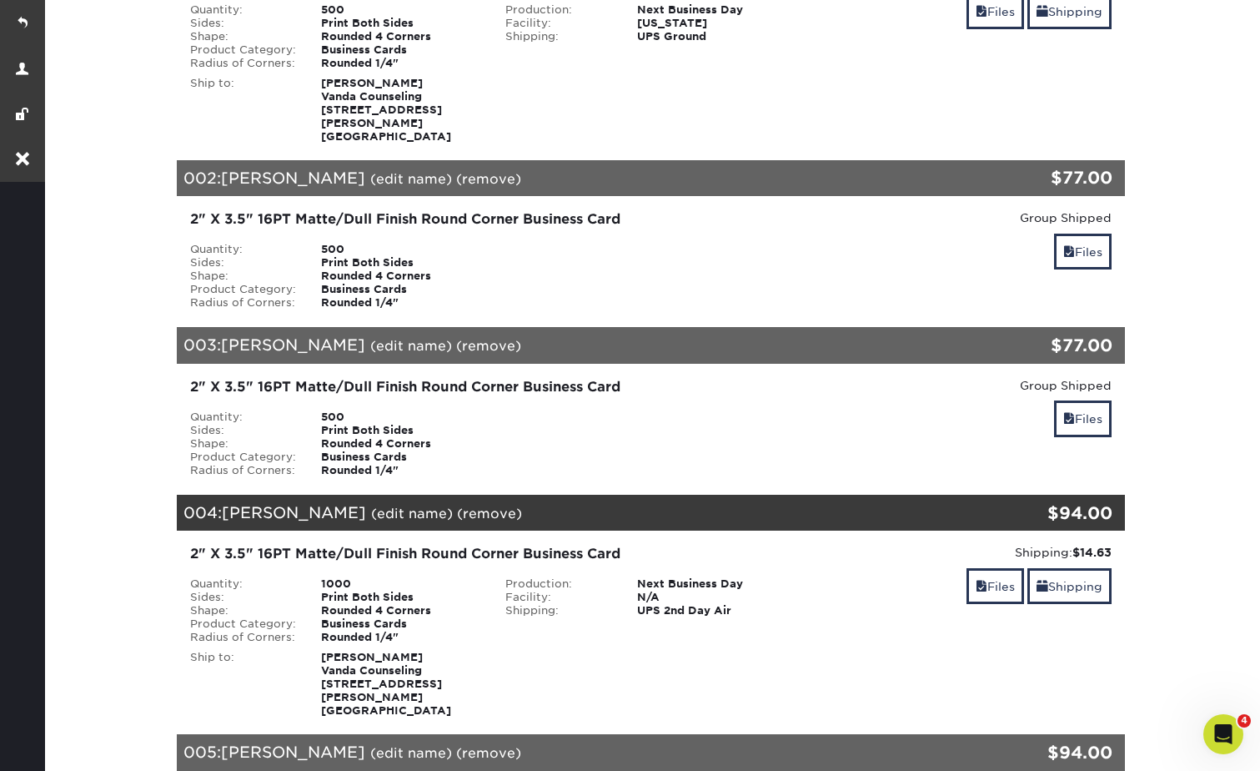
scroll to position [250, 0]
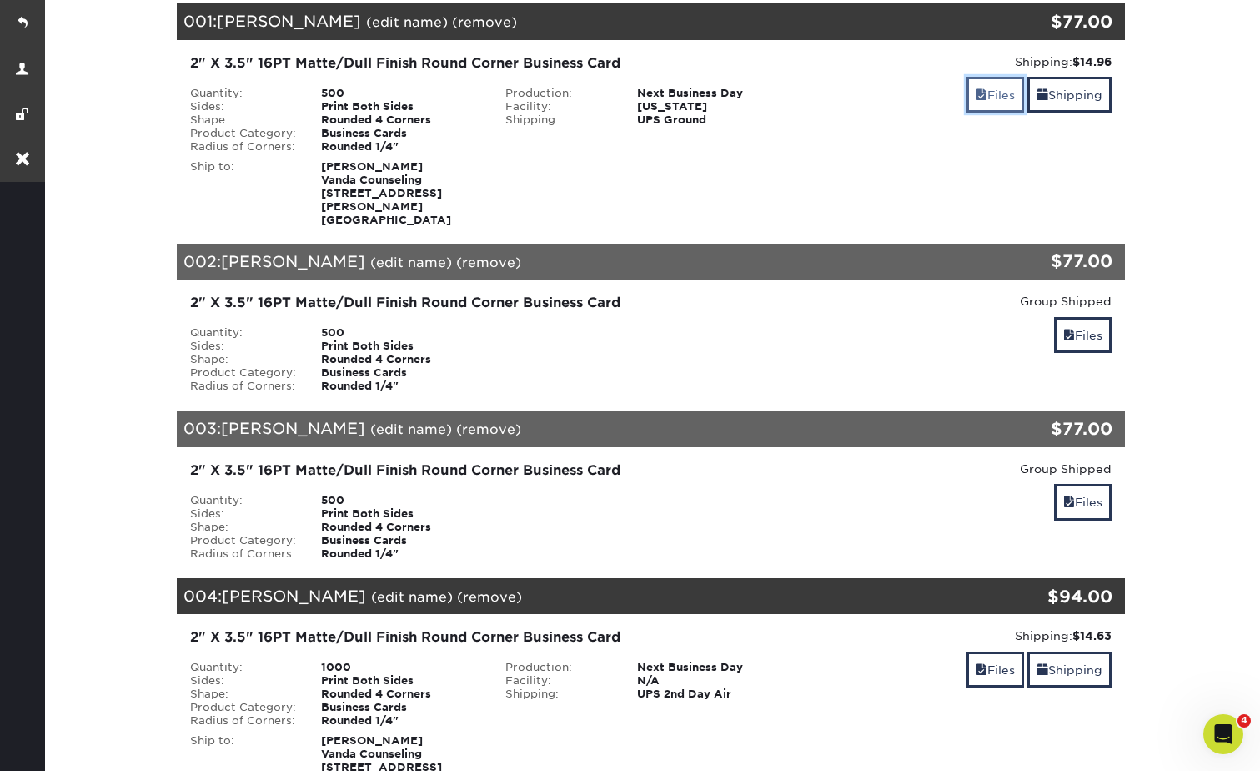
click at [984, 94] on link "Files" at bounding box center [996, 95] width 58 height 36
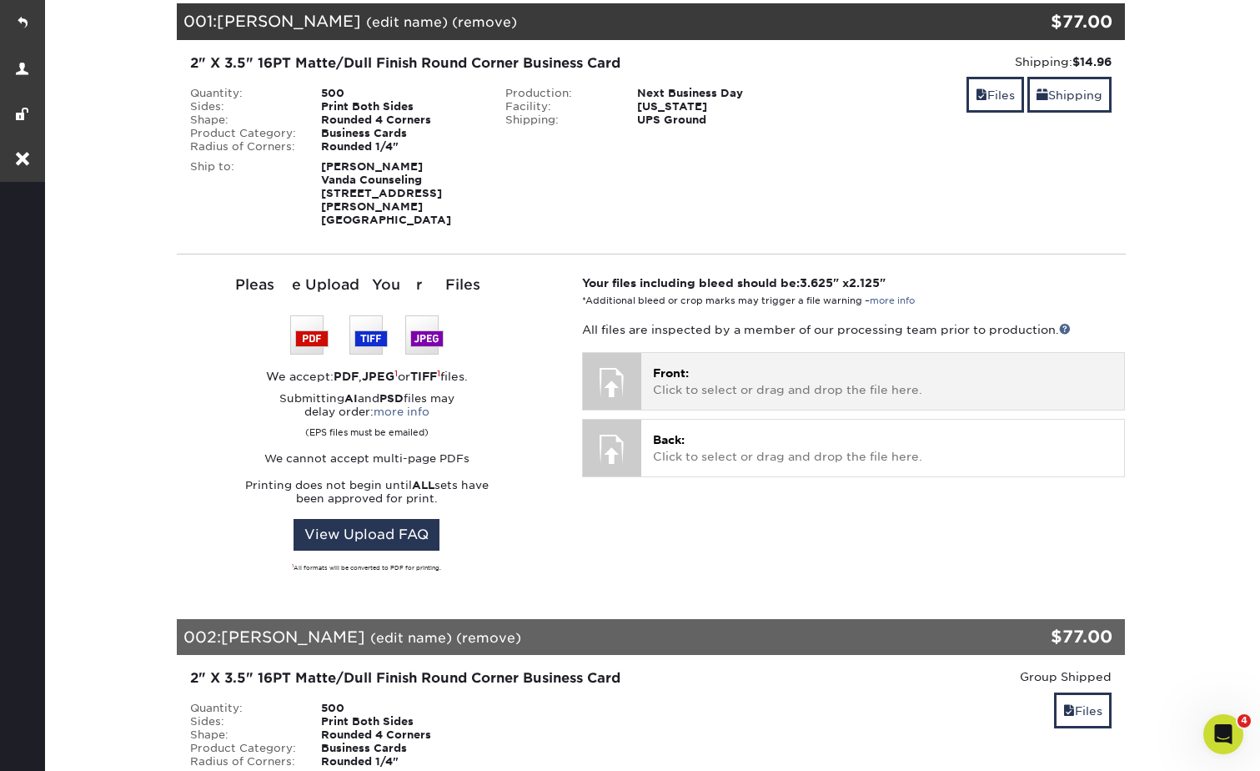
click at [755, 371] on p "Front: Click to select or drag and drop the file here." at bounding box center [883, 381] width 460 height 34
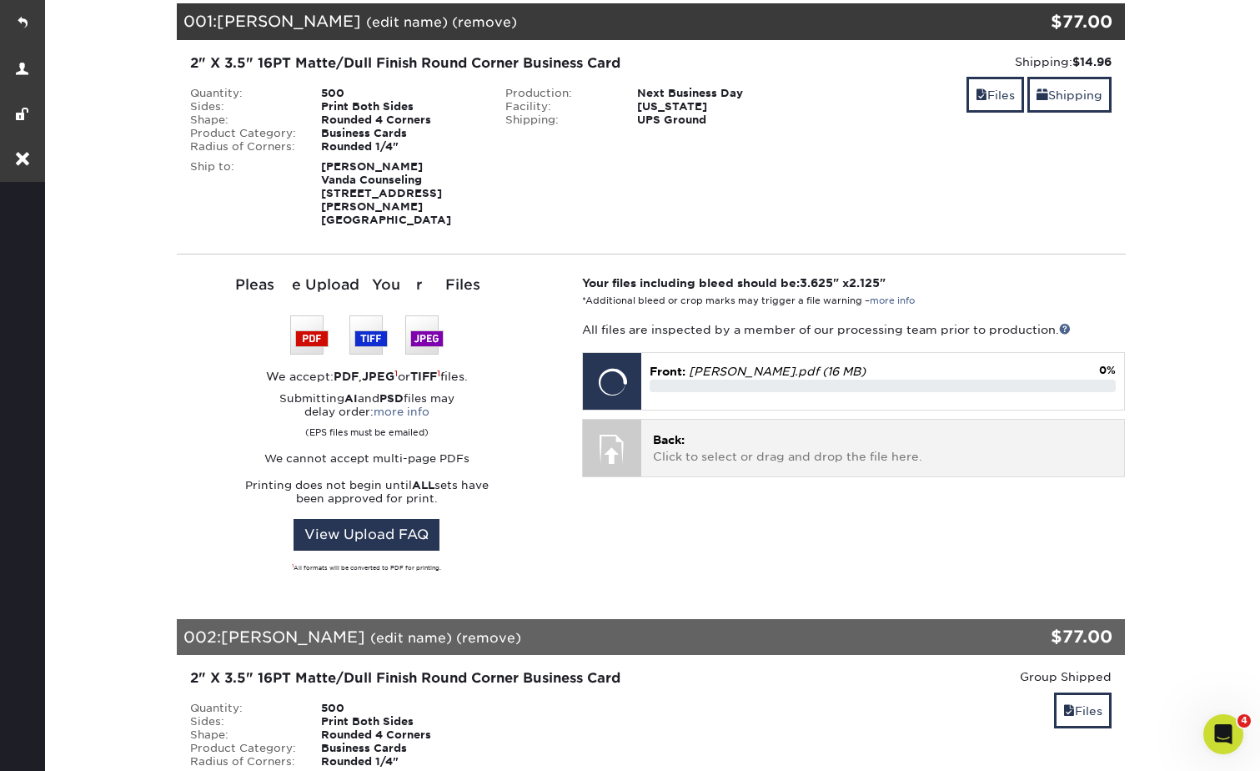
click at [772, 446] on p "Back: Click to select or drag and drop the file here." at bounding box center [883, 448] width 460 height 34
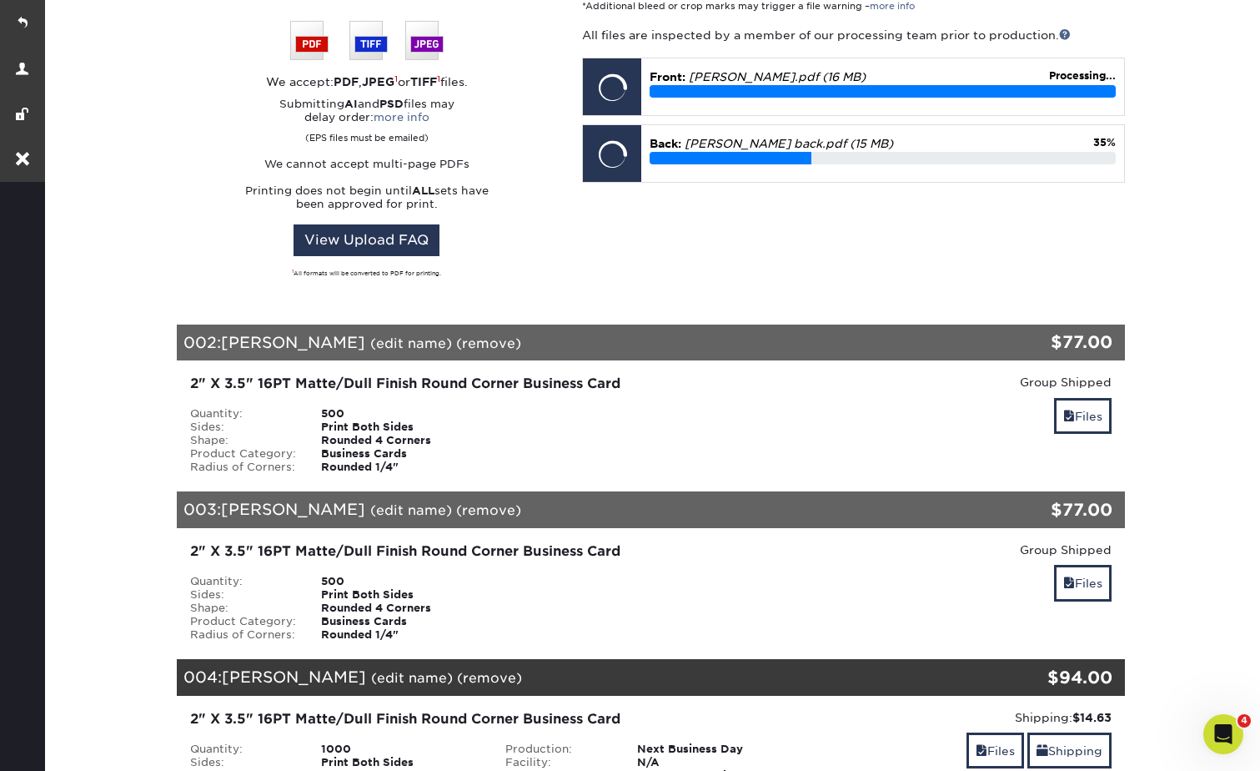
scroll to position [751, 0]
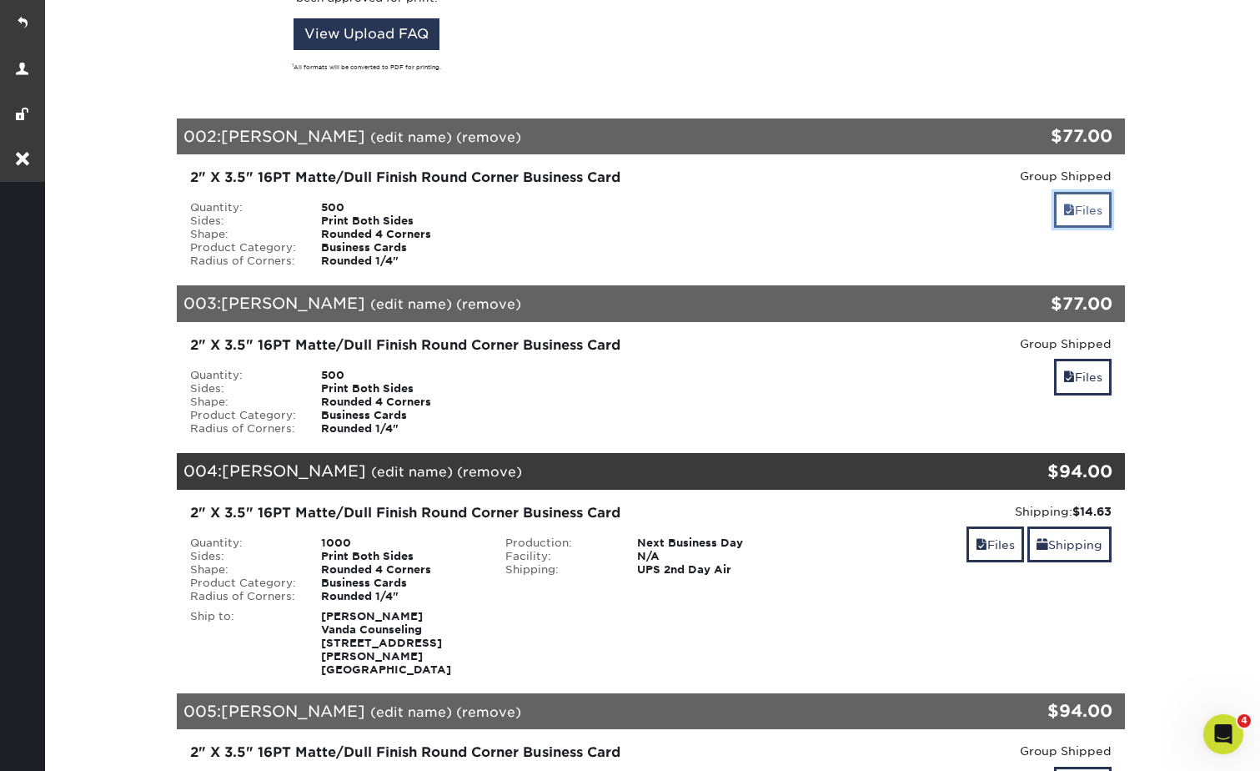
click at [1098, 206] on link "Files" at bounding box center [1083, 210] width 58 height 36
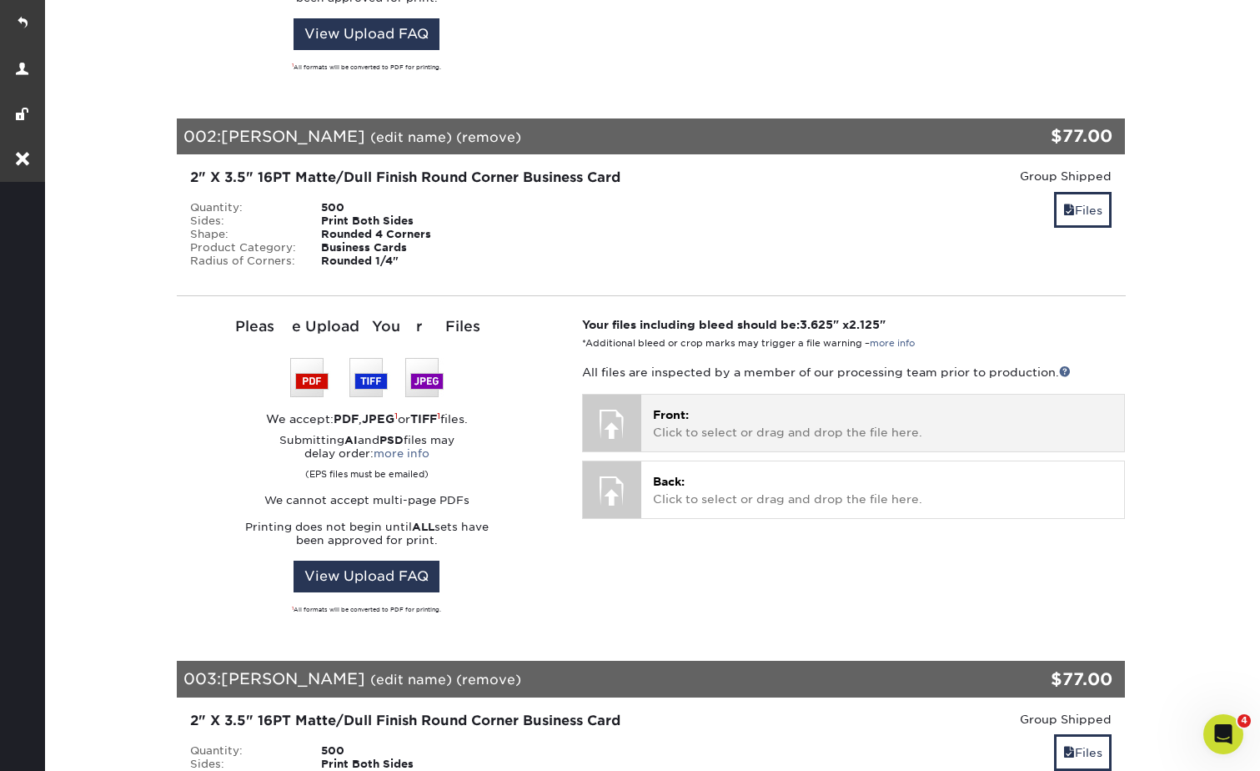
click at [747, 434] on div "Front: Click to select or drag and drop the file here. Choose file" at bounding box center [882, 423] width 483 height 56
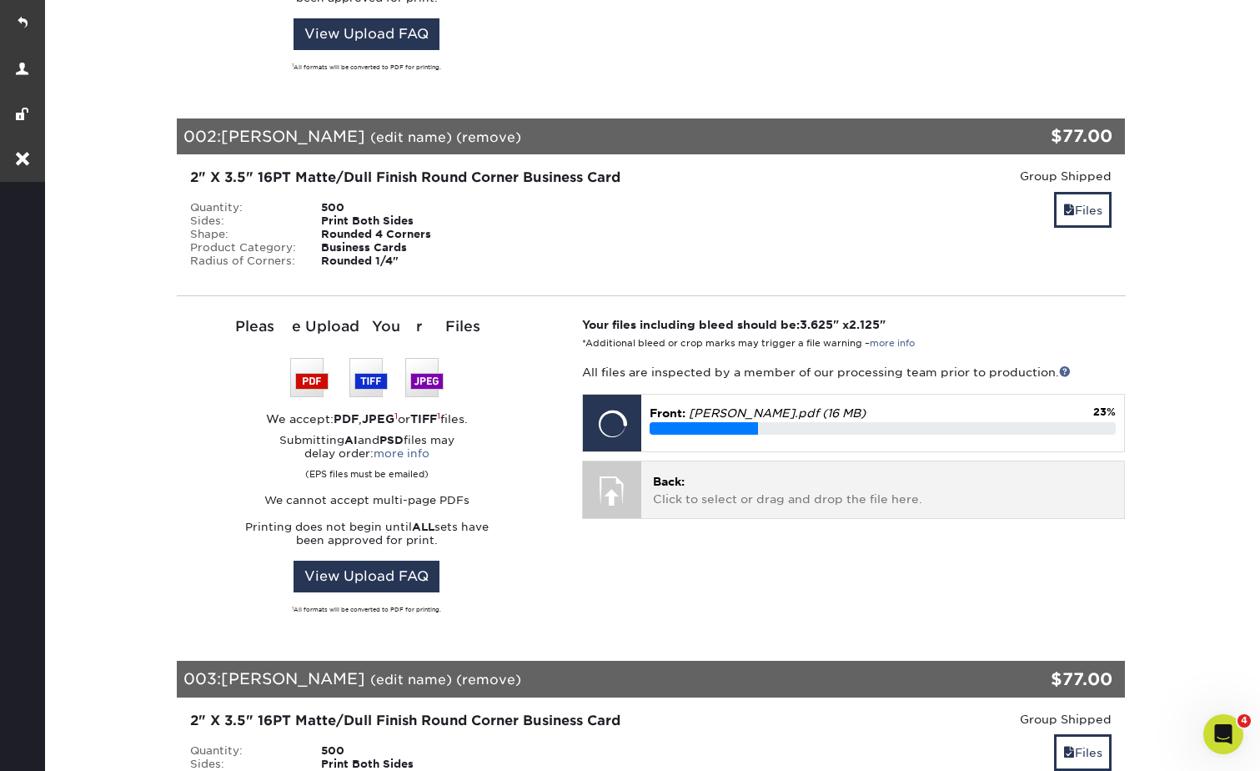
click at [741, 481] on p "Back: Click to select or drag and drop the file here." at bounding box center [883, 490] width 460 height 34
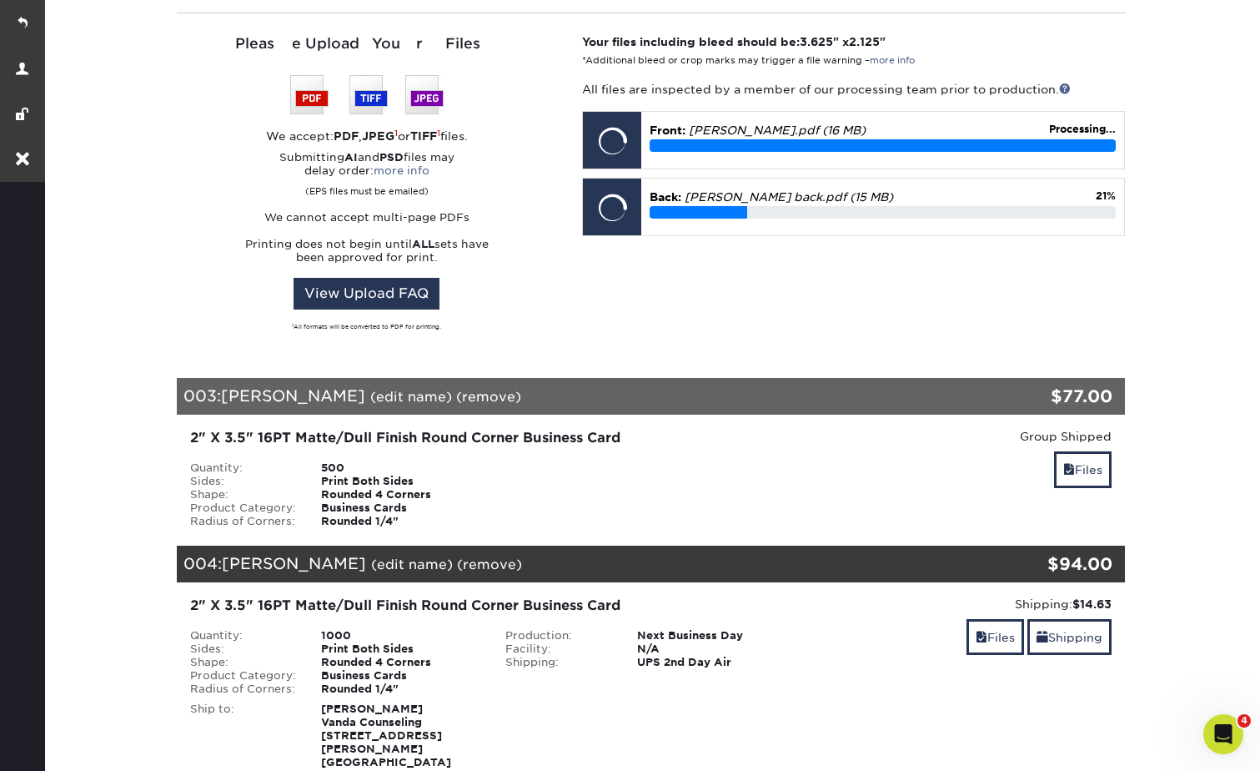
scroll to position [1168, 0]
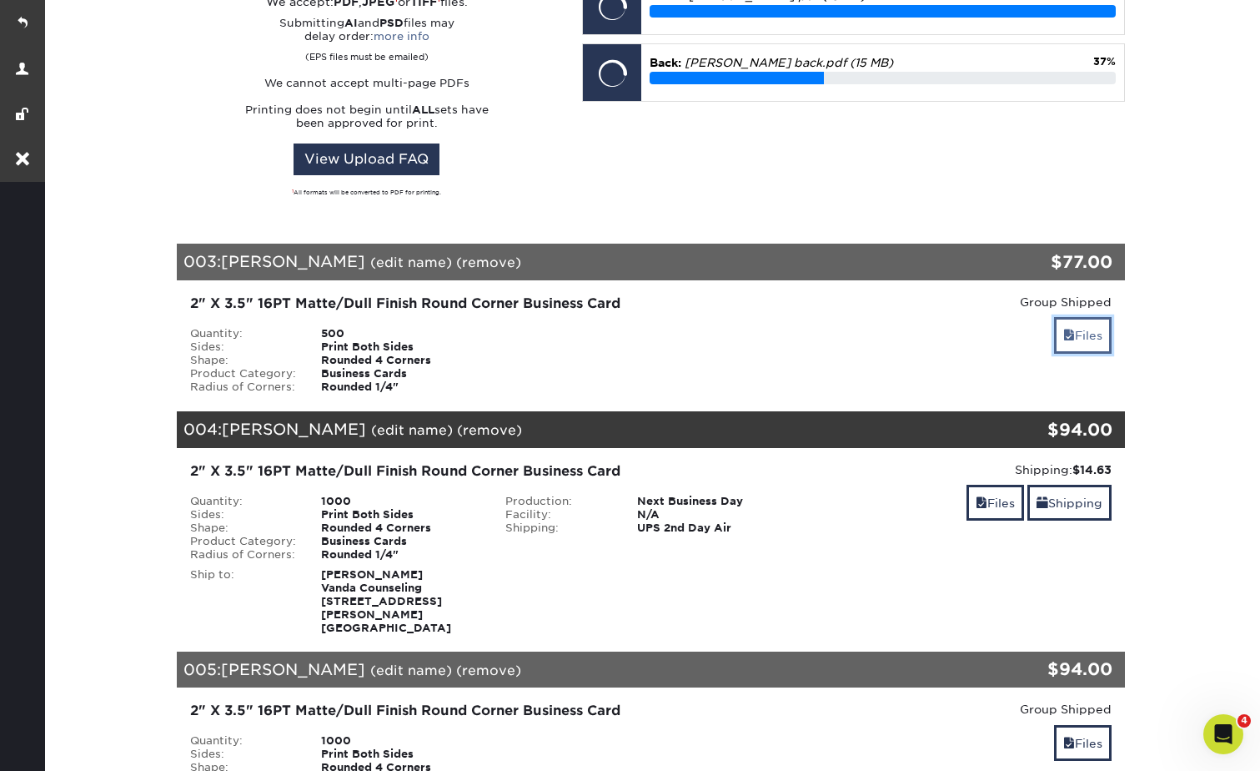
click at [1101, 317] on link "Files" at bounding box center [1083, 335] width 58 height 36
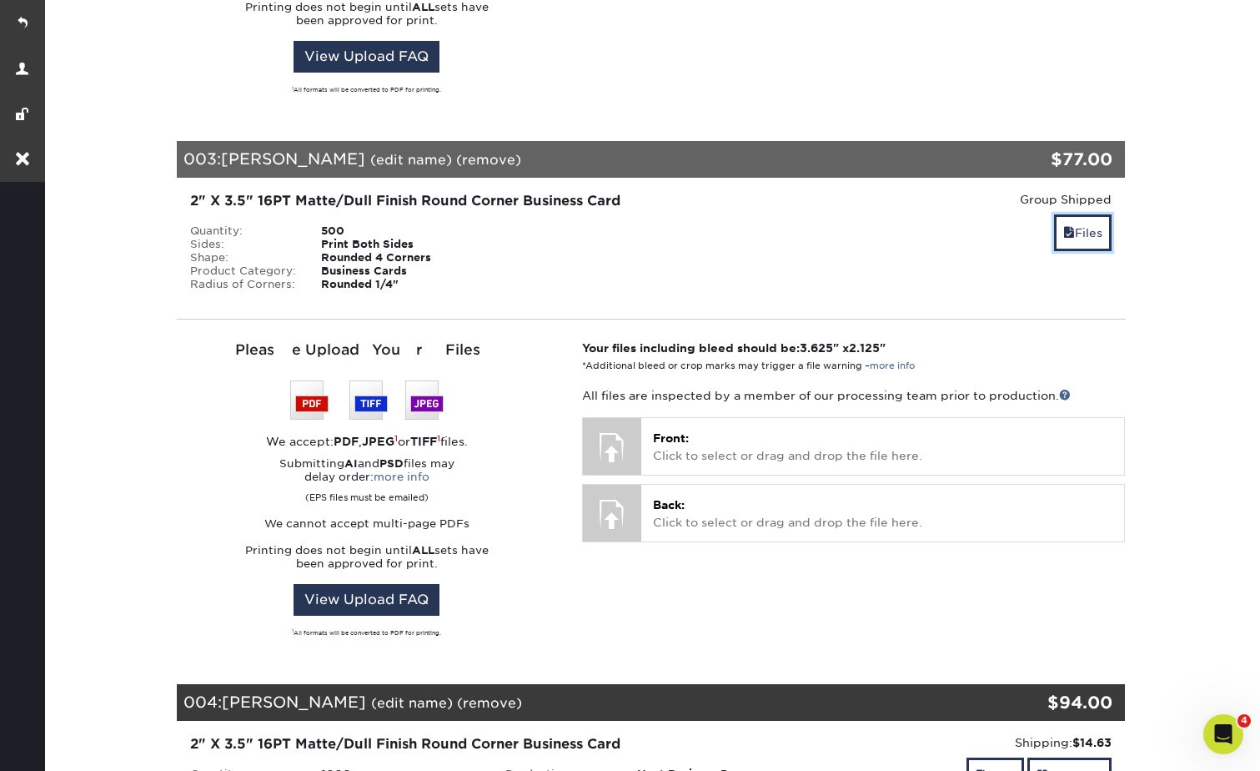
scroll to position [1418, 0]
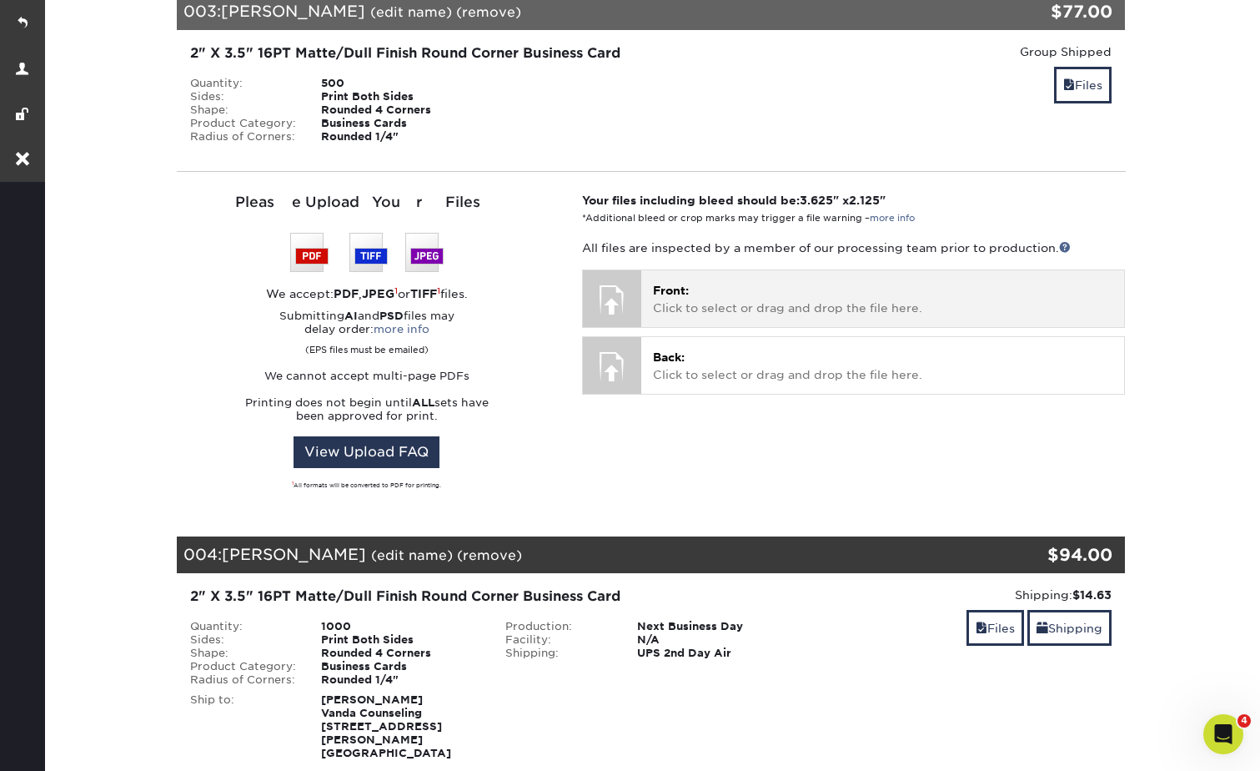
click at [706, 282] on p "Front: Click to select or drag and drop the file here." at bounding box center [883, 299] width 460 height 34
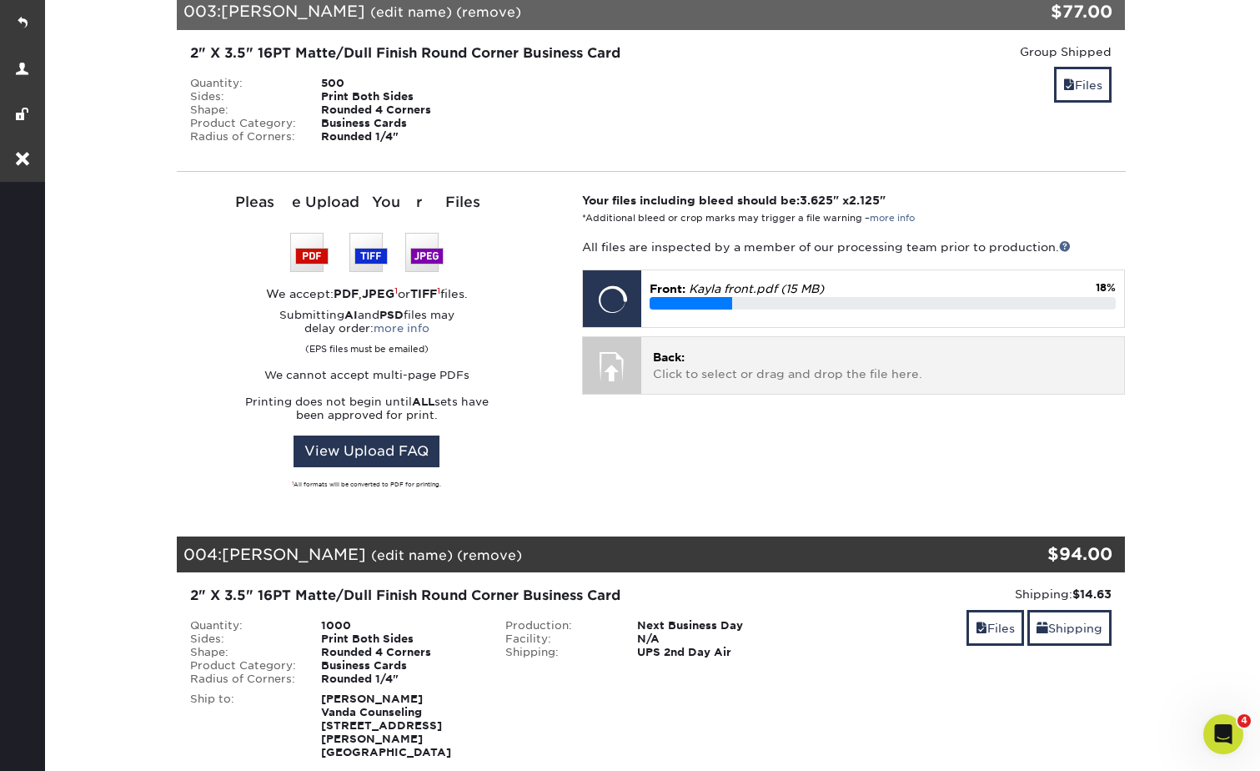
click at [717, 355] on p "Back: Click to select or drag and drop the file here." at bounding box center [883, 366] width 460 height 34
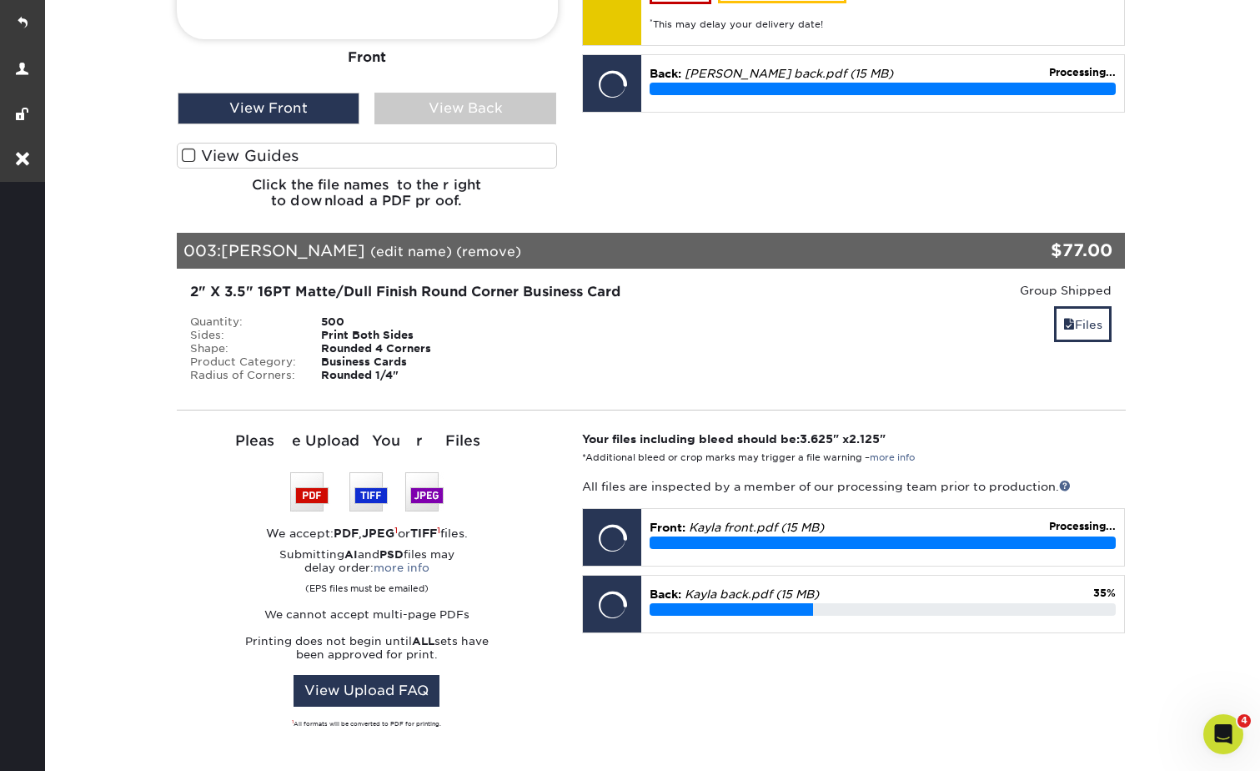
scroll to position [1154, 0]
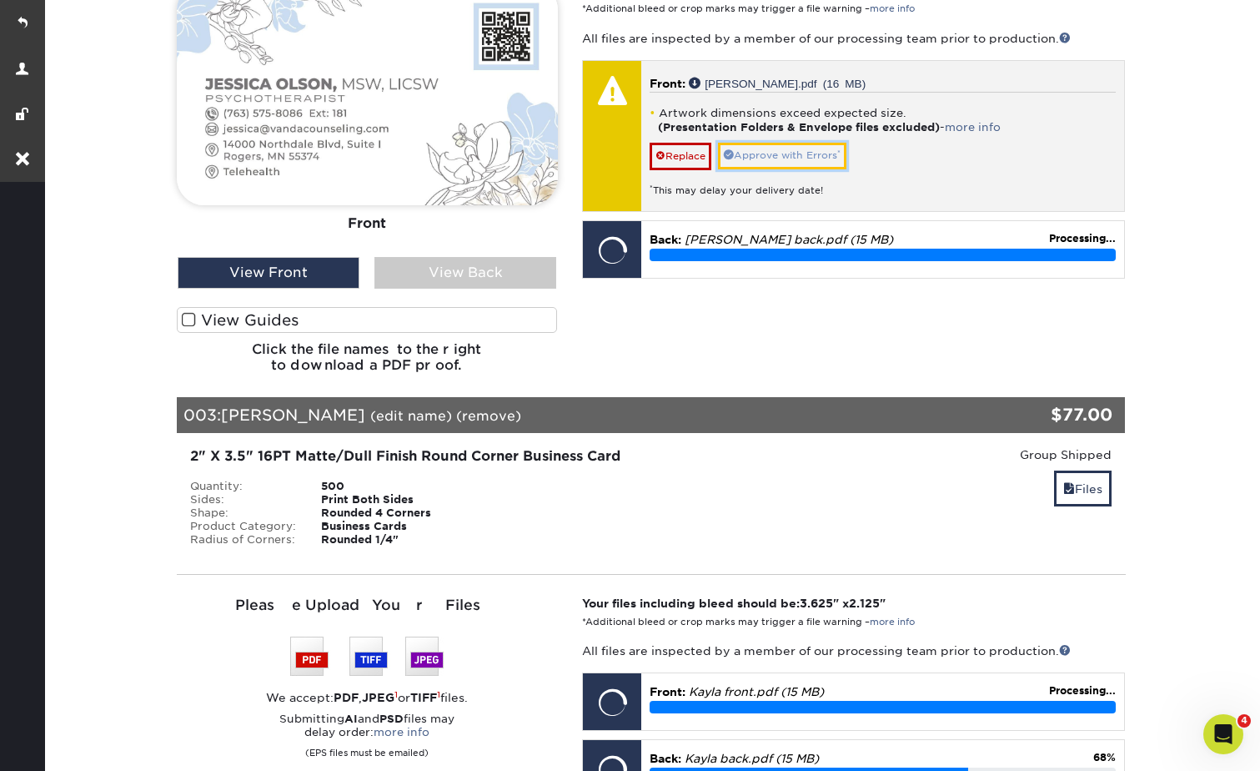
click at [794, 145] on link "Approve with Errors *" at bounding box center [782, 156] width 128 height 26
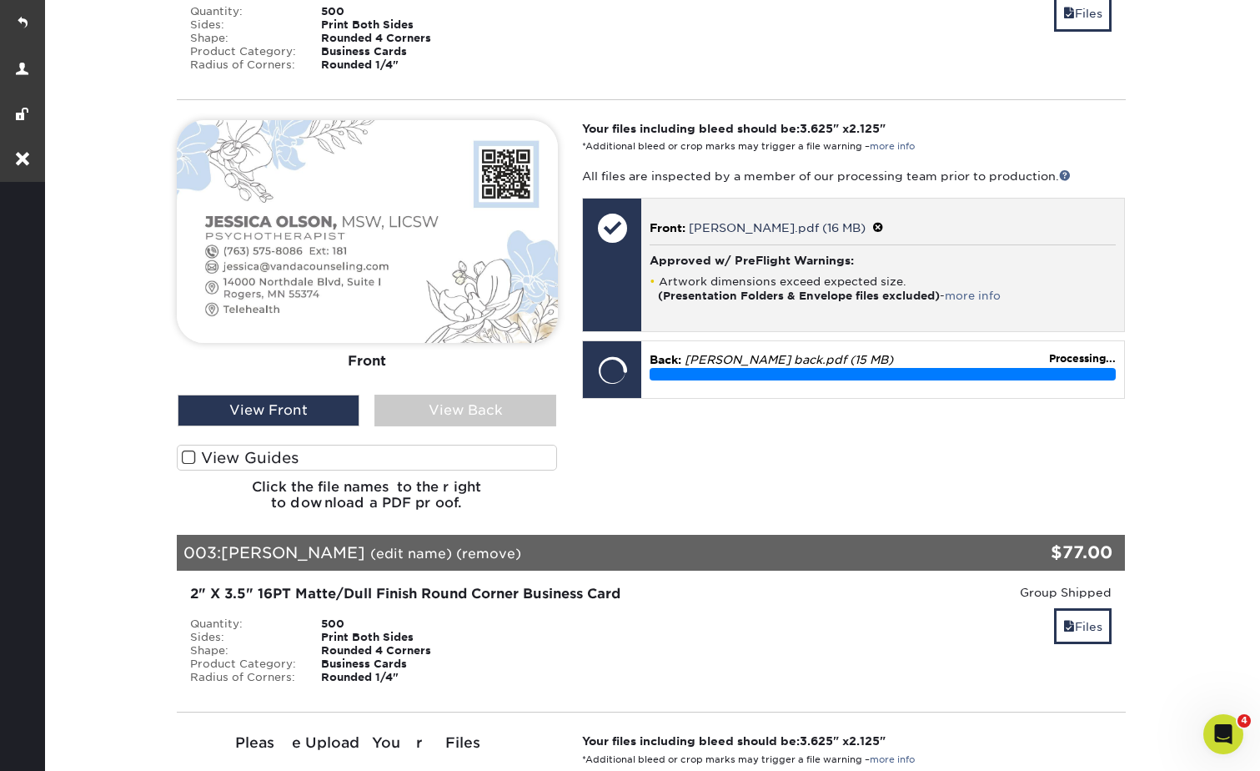
scroll to position [571, 0]
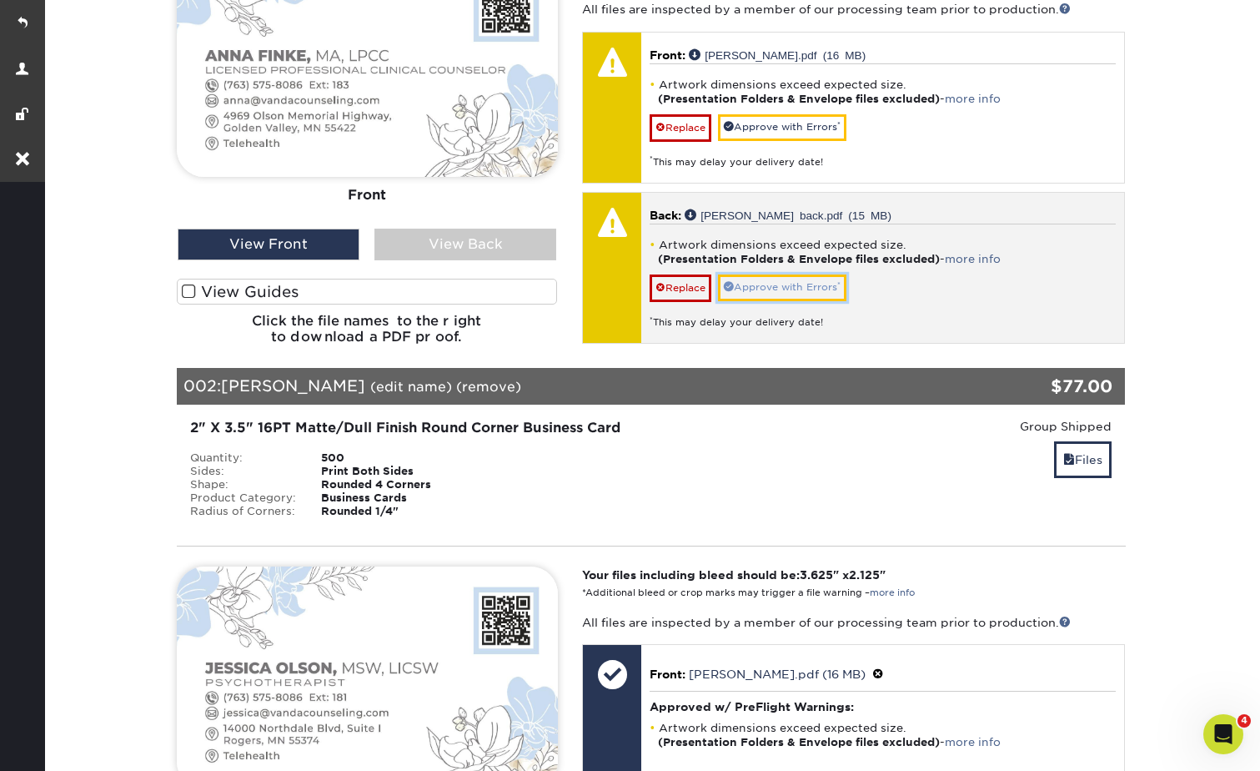
click at [777, 274] on link "Approve with Errors *" at bounding box center [782, 287] width 128 height 26
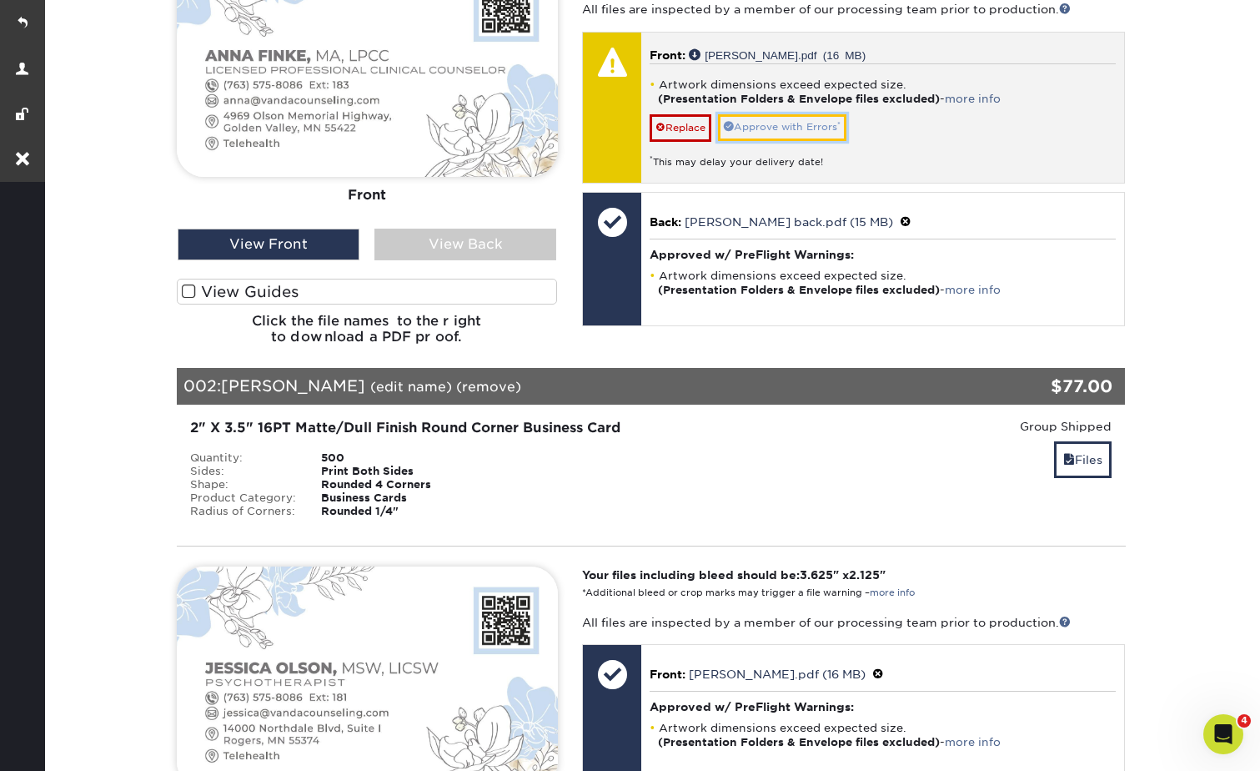
click at [763, 114] on link "Approve with Errors *" at bounding box center [782, 127] width 128 height 26
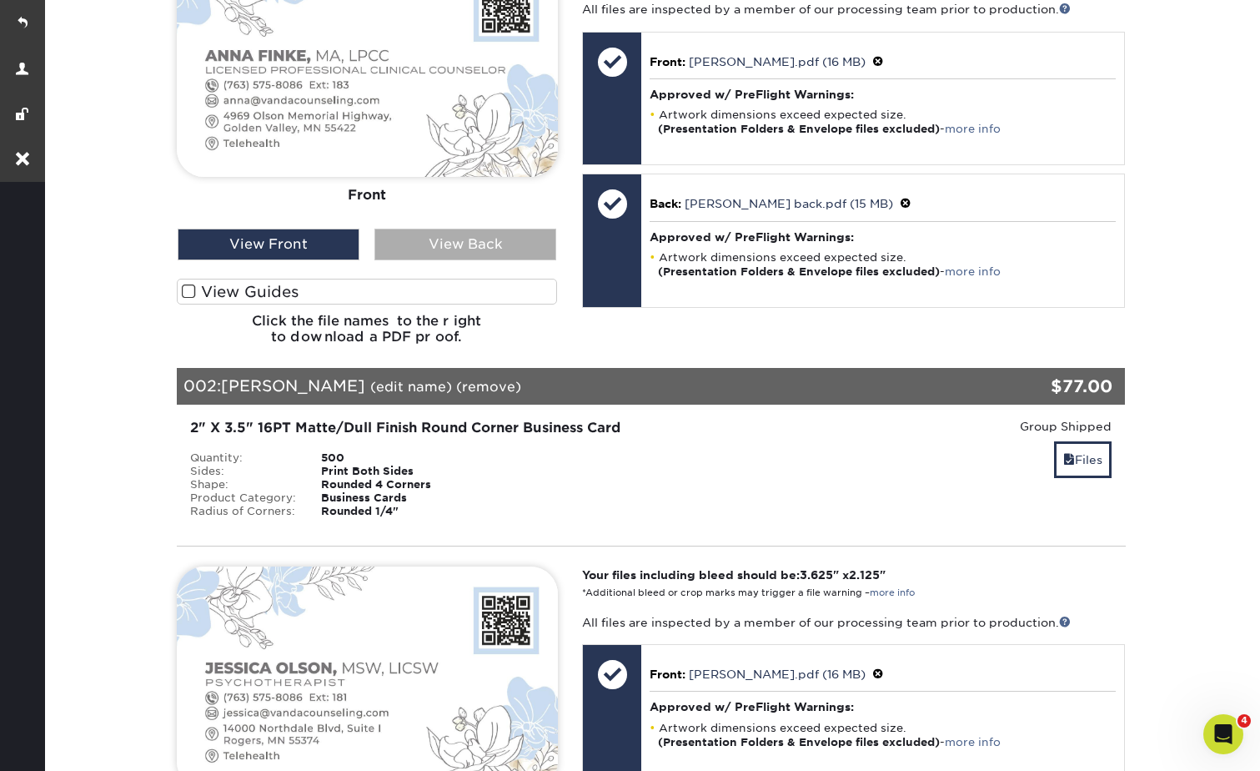
click at [464, 231] on div "View Back" at bounding box center [465, 245] width 182 height 32
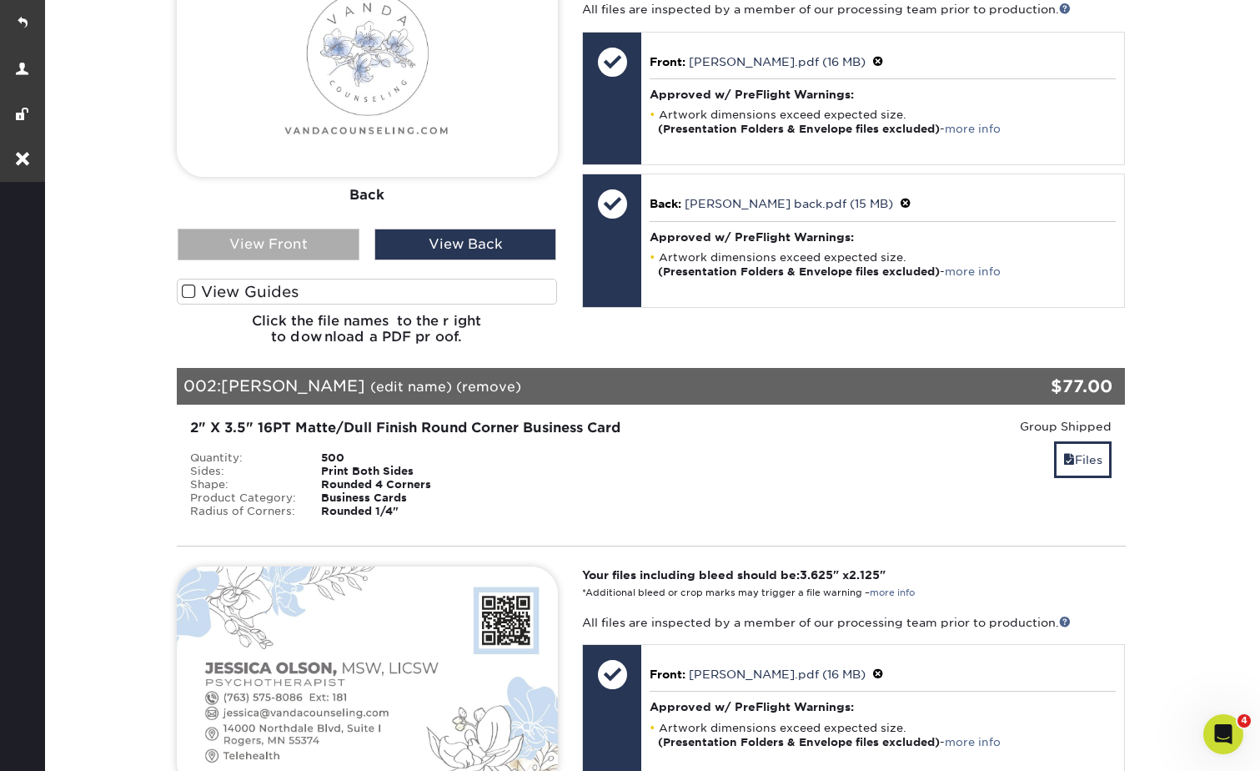
click at [284, 229] on div "View Front" at bounding box center [269, 245] width 182 height 32
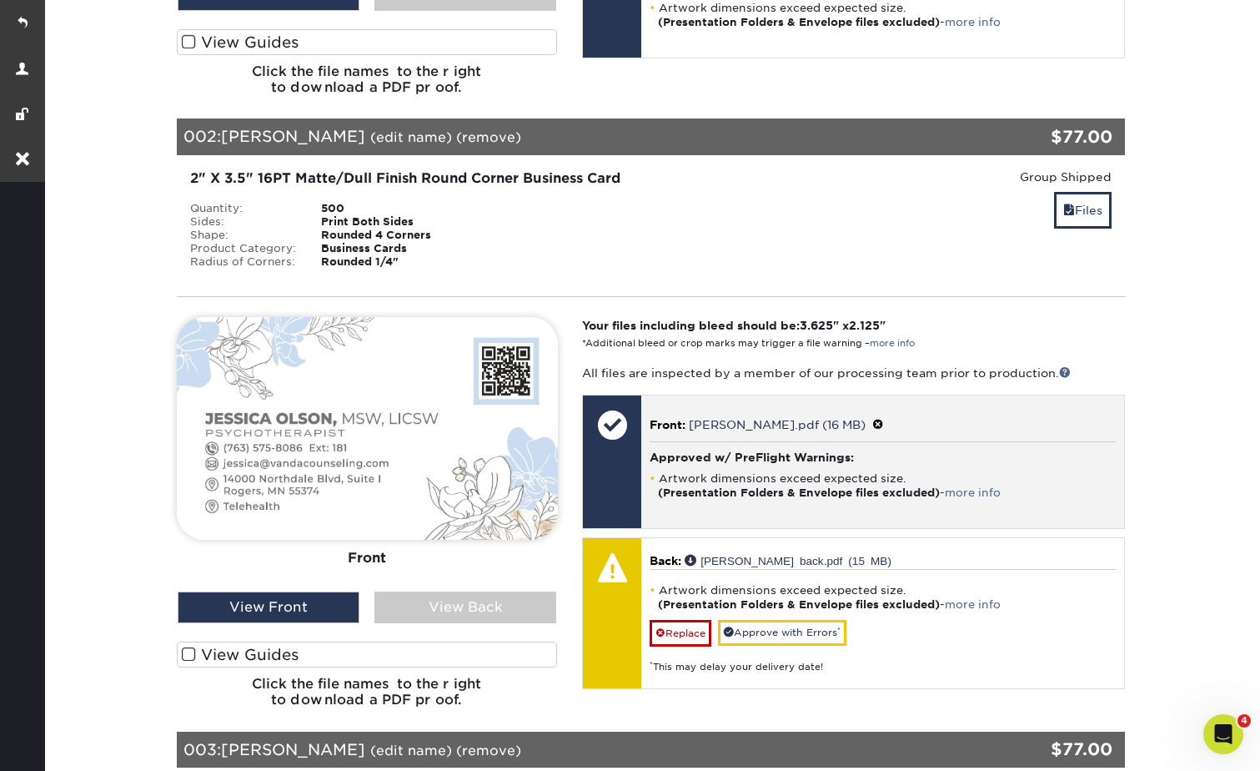
scroll to position [1154, 0]
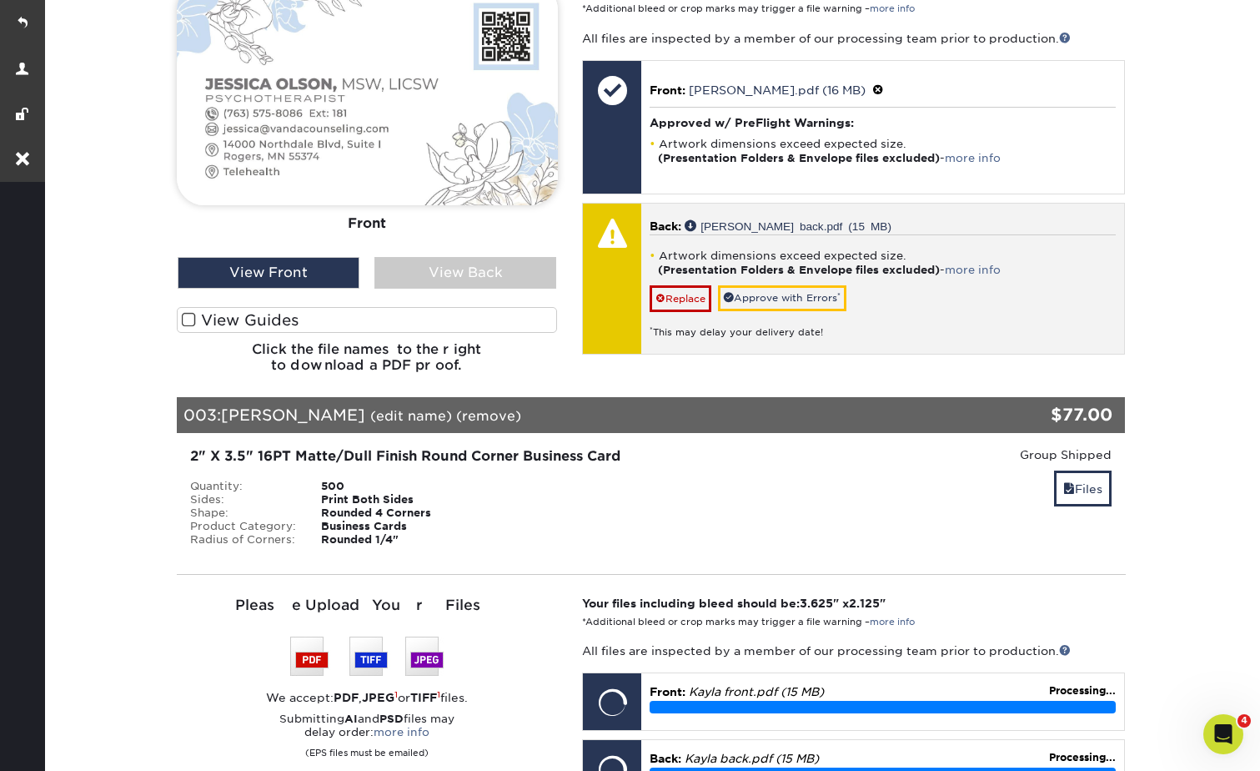
click at [757, 270] on div "Artwork dimensions exceed expected size. (Presentation Folders & Envelope files…" at bounding box center [883, 286] width 466 height 105
click at [811, 286] on link "Approve with Errors *" at bounding box center [782, 298] width 128 height 26
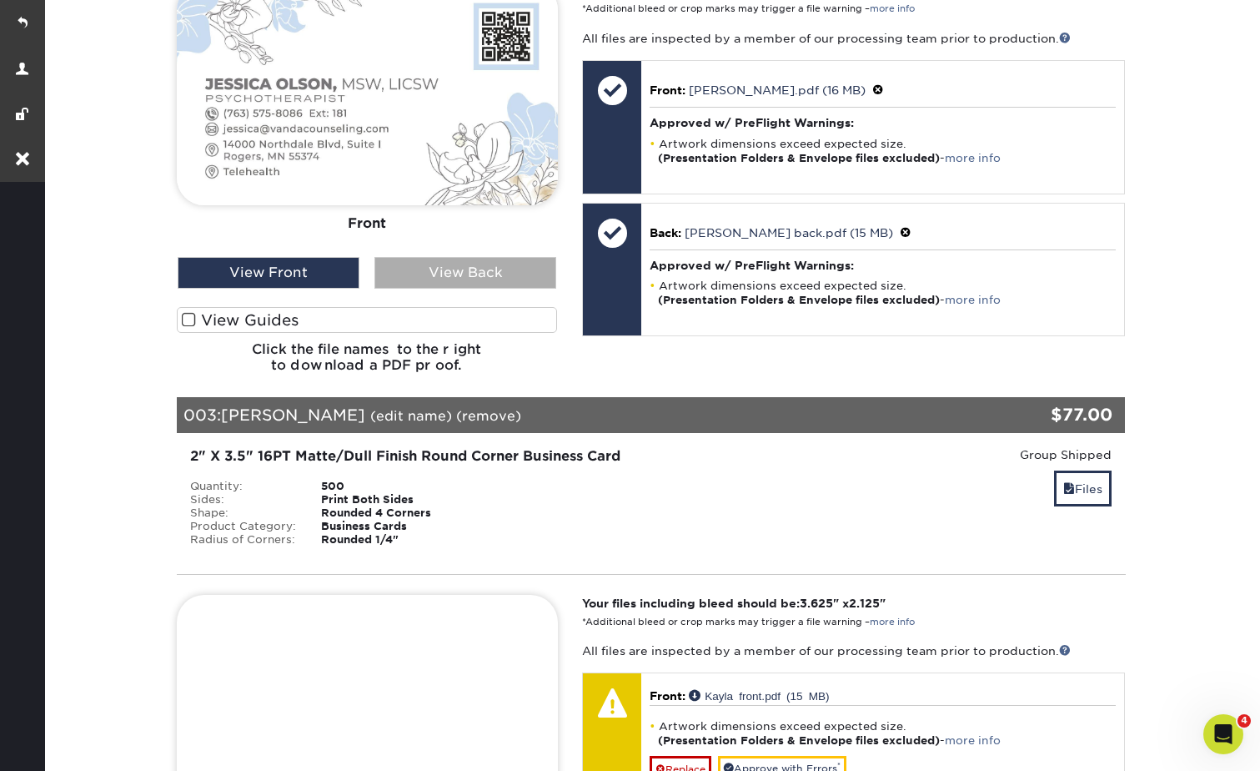
click at [463, 268] on div "View Back" at bounding box center [465, 273] width 182 height 32
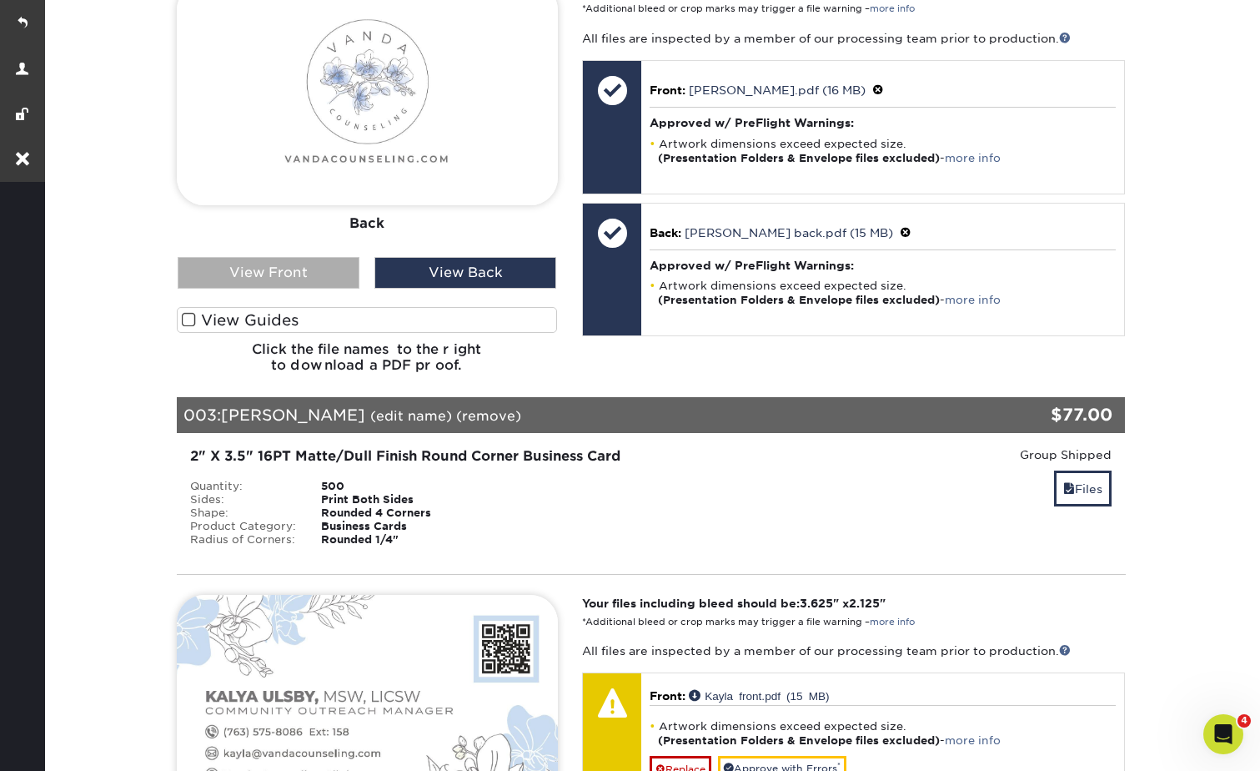
click at [314, 257] on div "View Front" at bounding box center [269, 273] width 182 height 32
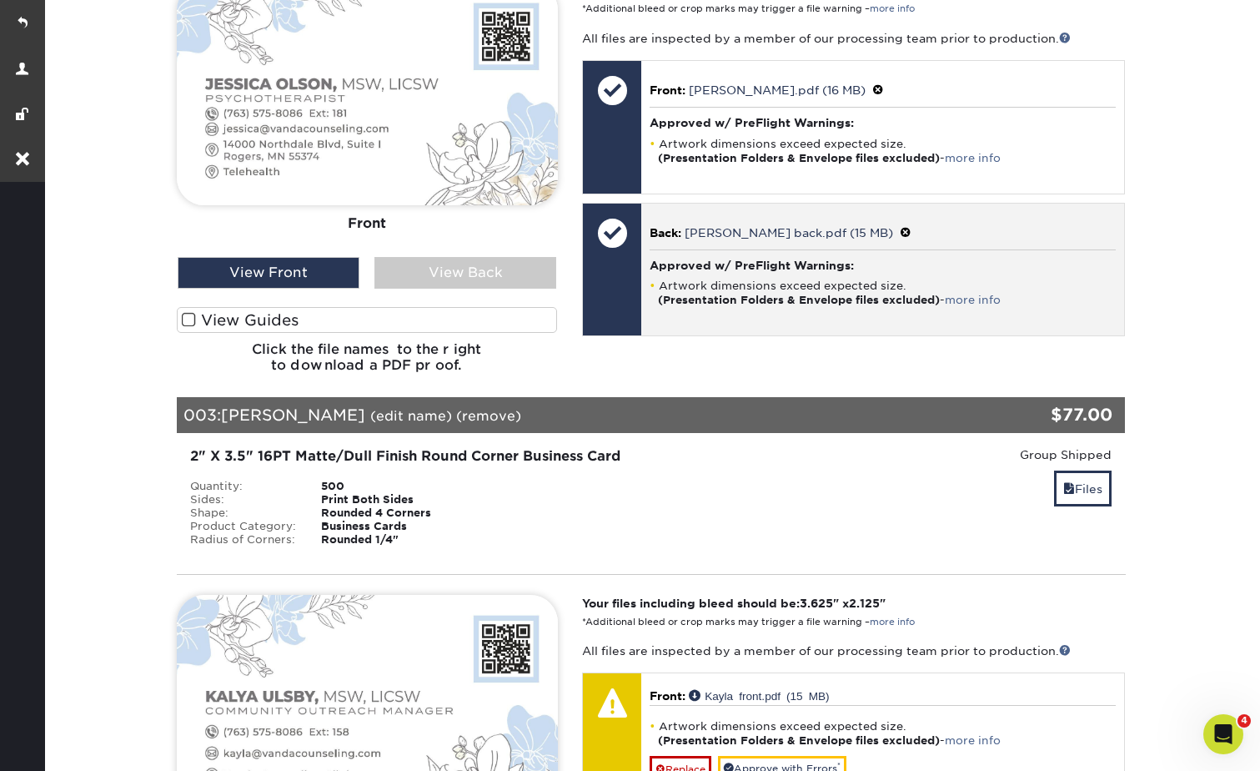
scroll to position [1655, 0]
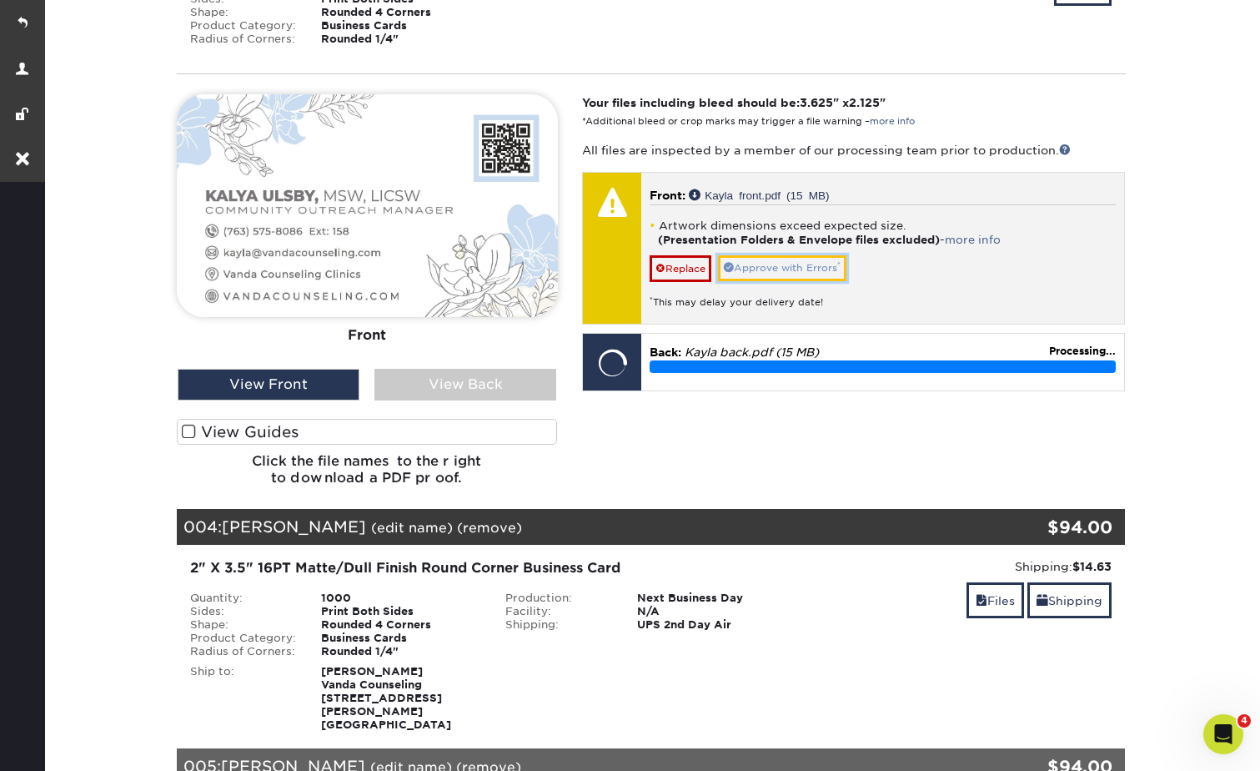
click at [774, 255] on link "Approve with Errors *" at bounding box center [782, 268] width 128 height 26
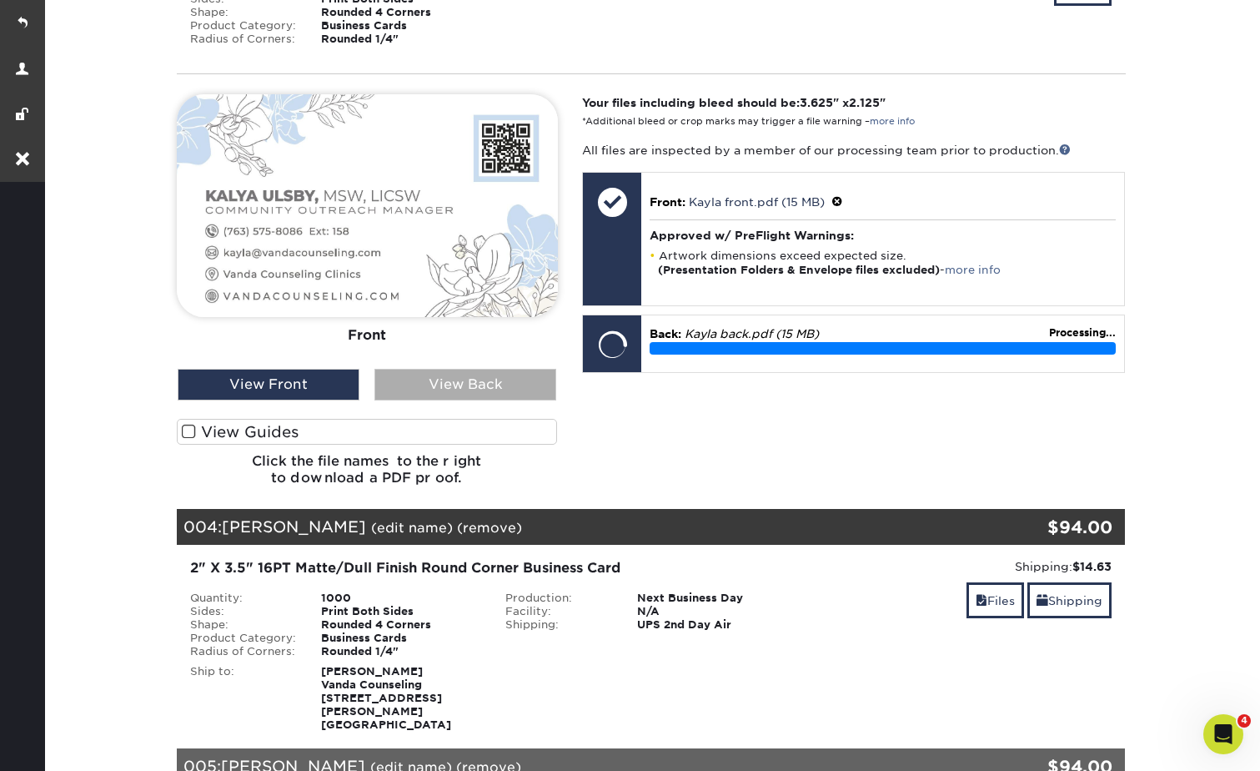
click at [512, 370] on div "View Back" at bounding box center [465, 385] width 182 height 32
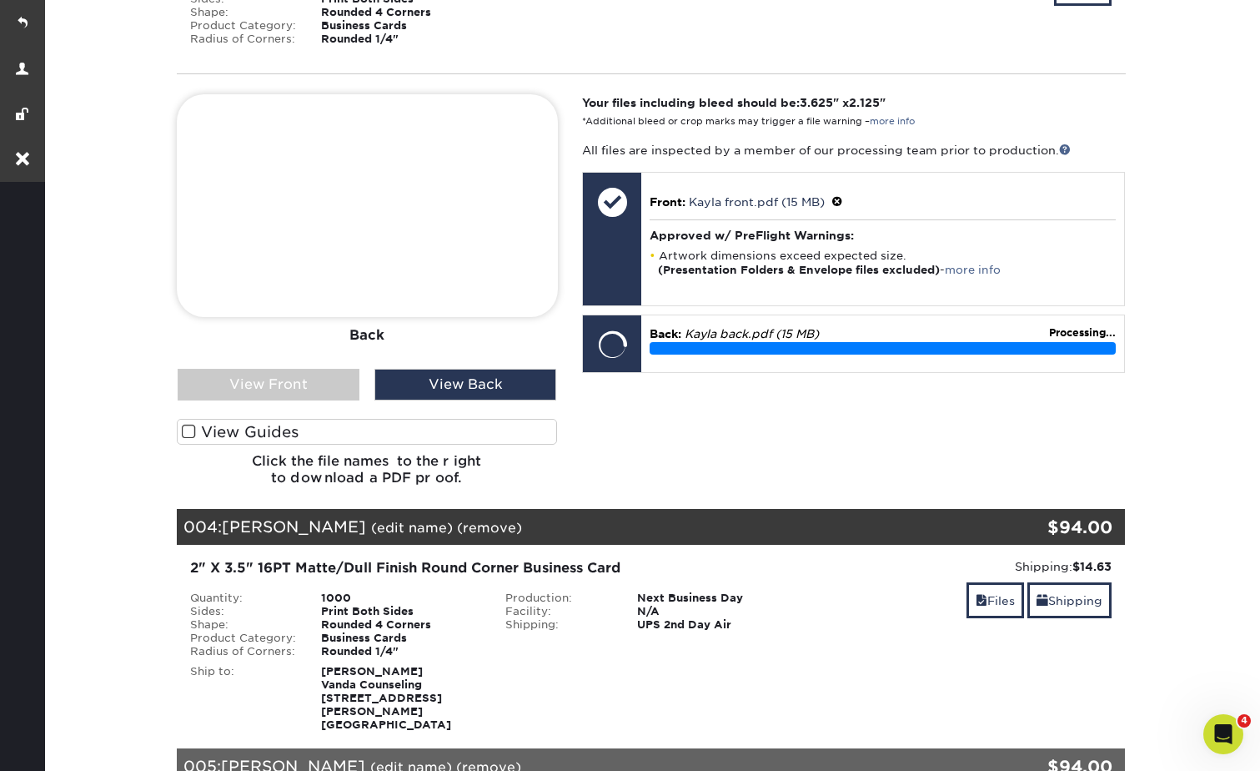
click at [457, 520] on link "(remove)" at bounding box center [489, 528] width 65 height 16
click at [787, 520] on link "Yes" at bounding box center [798, 528] width 23 height 16
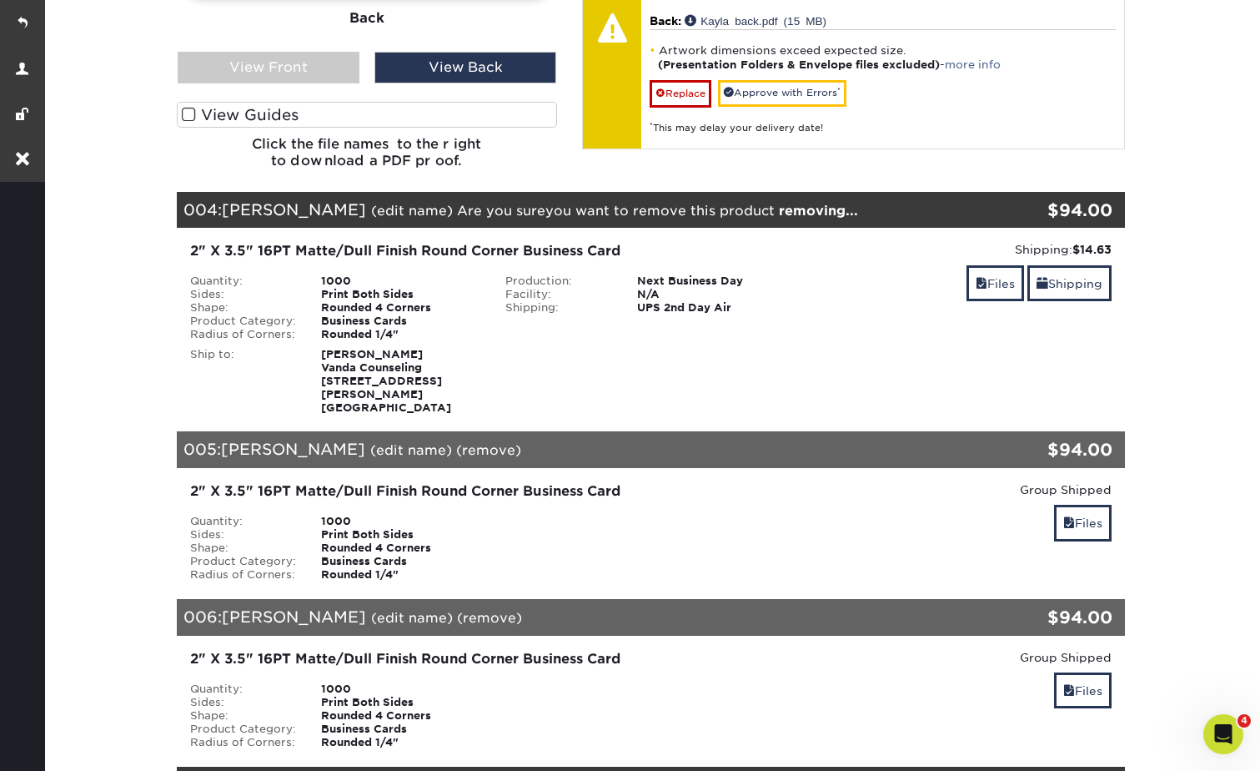
scroll to position [2239, 0]
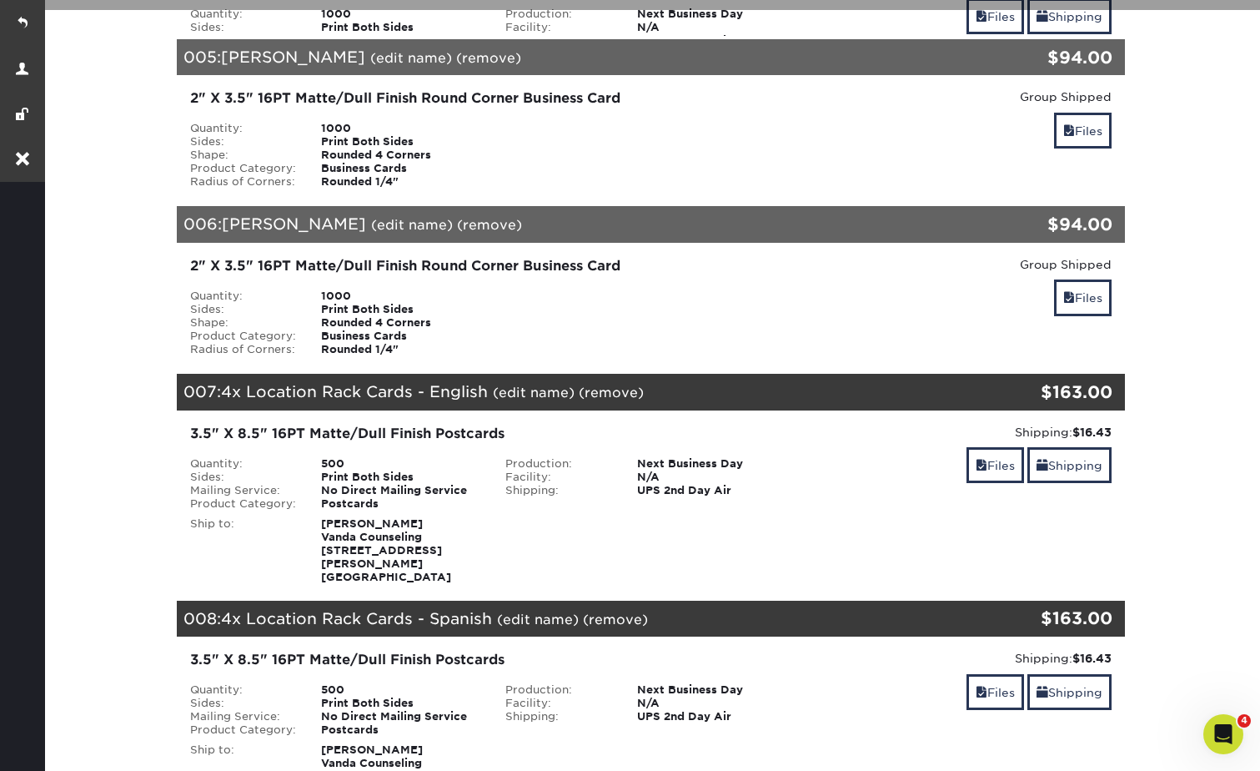
click at [476, 256] on div "2" X 3.5" 16PT Matte/Dull Finish Round Corner Business Card" at bounding box center [493, 266] width 606 height 20
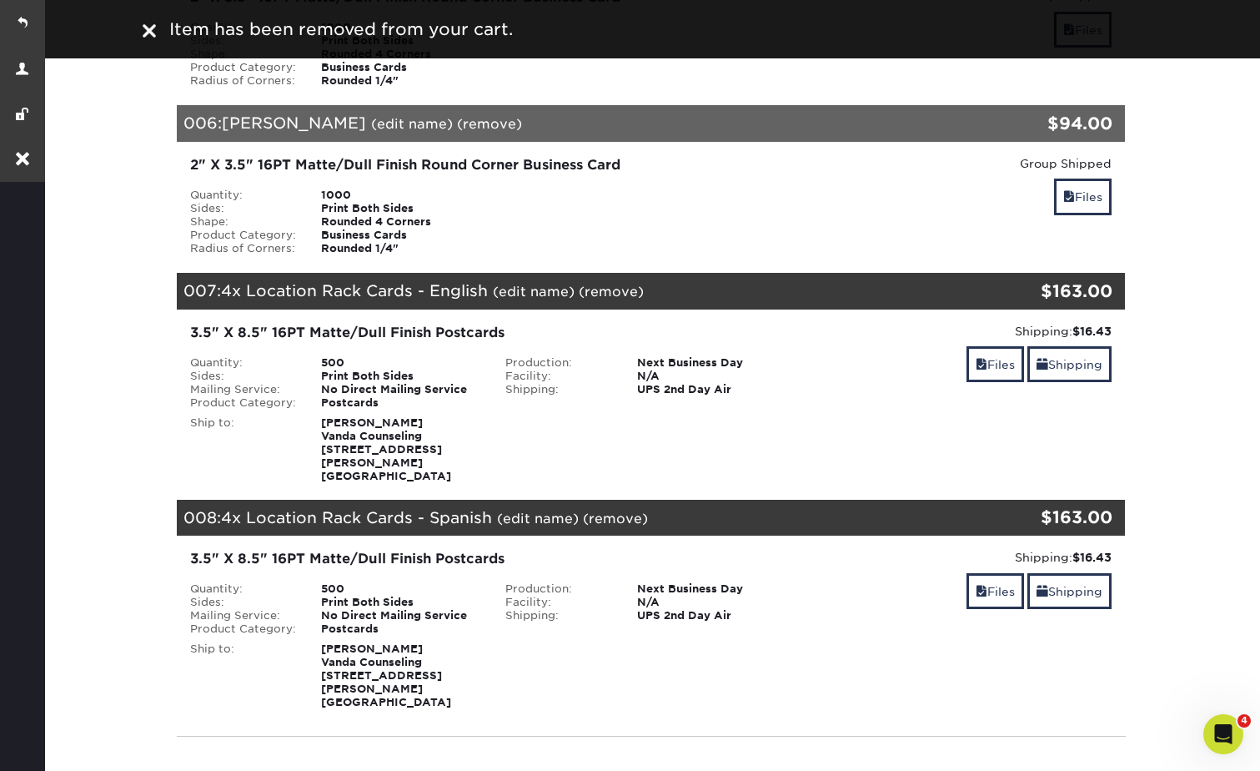
click at [457, 116] on link "(remove)" at bounding box center [489, 124] width 65 height 16
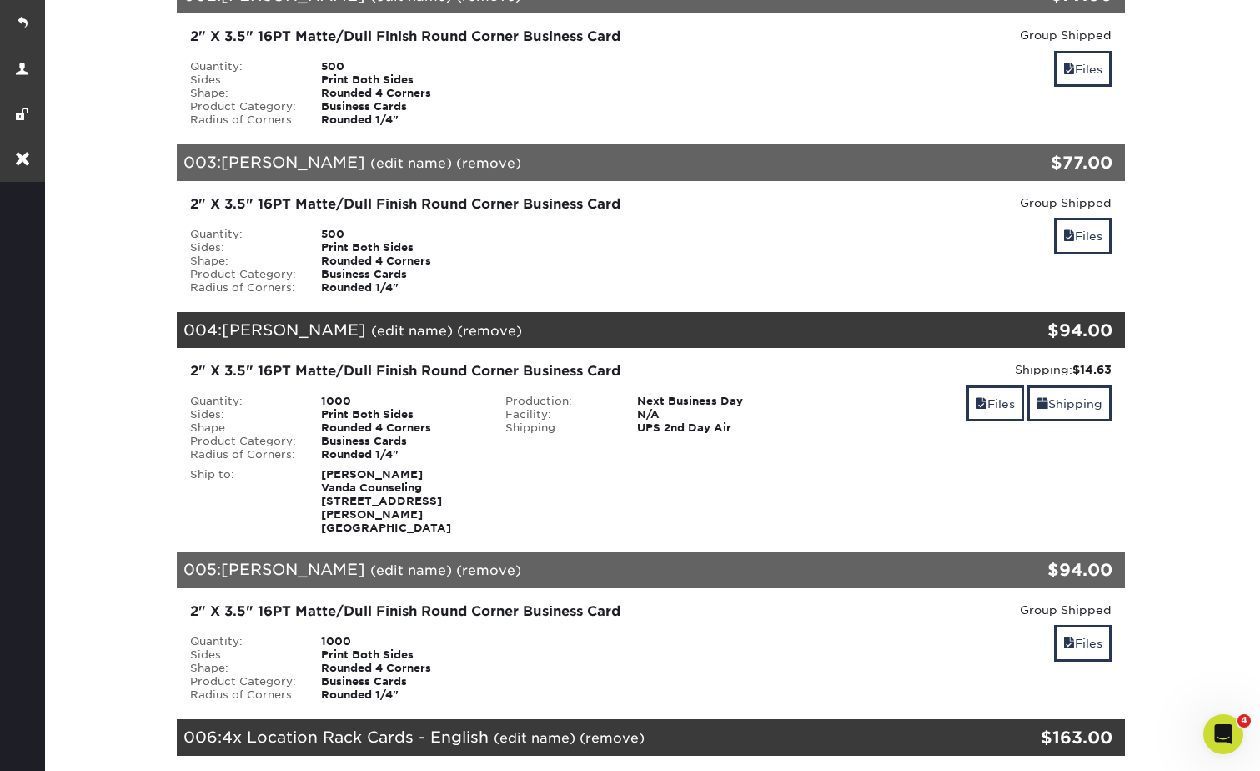
scroll to position [667, 0]
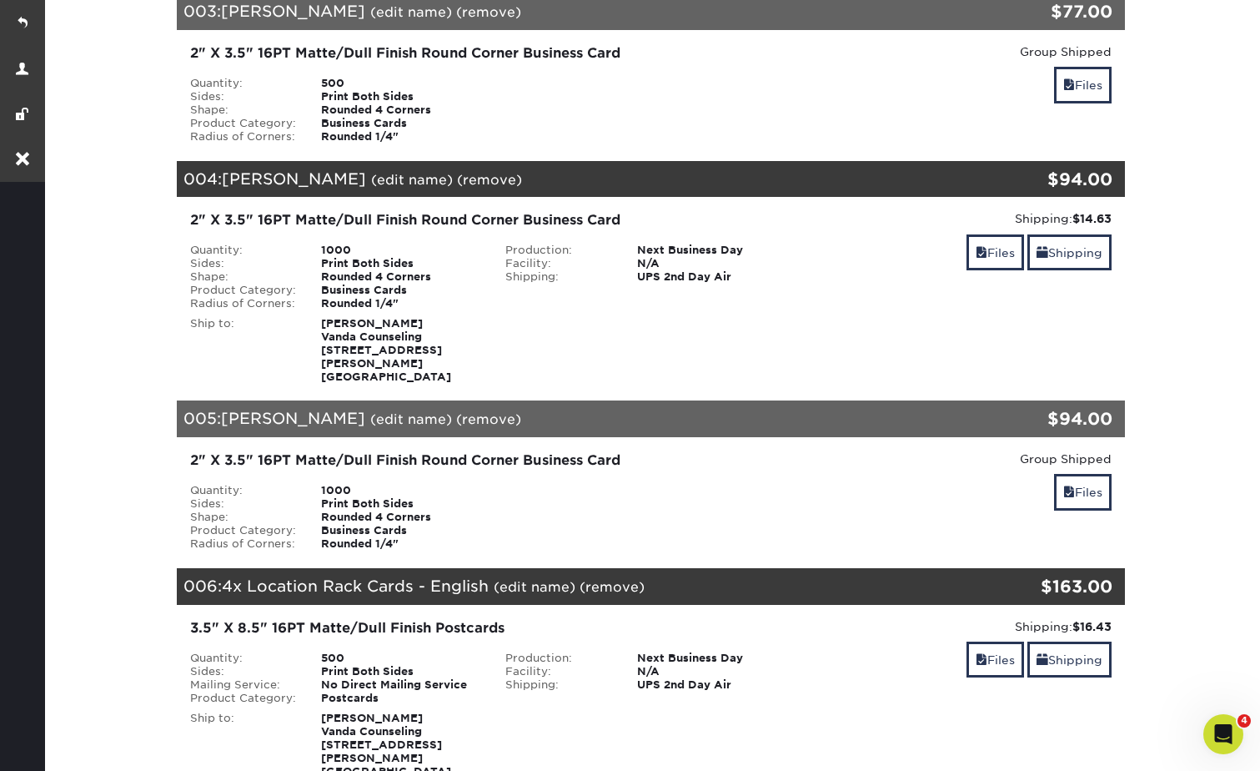
click at [457, 172] on link "(remove)" at bounding box center [489, 180] width 65 height 16
click at [787, 172] on link "Yes" at bounding box center [798, 180] width 23 height 16
click at [1188, 323] on section "YOUR CART Empty Cart Your Cart is Empty View Account Active Orders Order Histor…" at bounding box center [651, 403] width 1219 height 1835
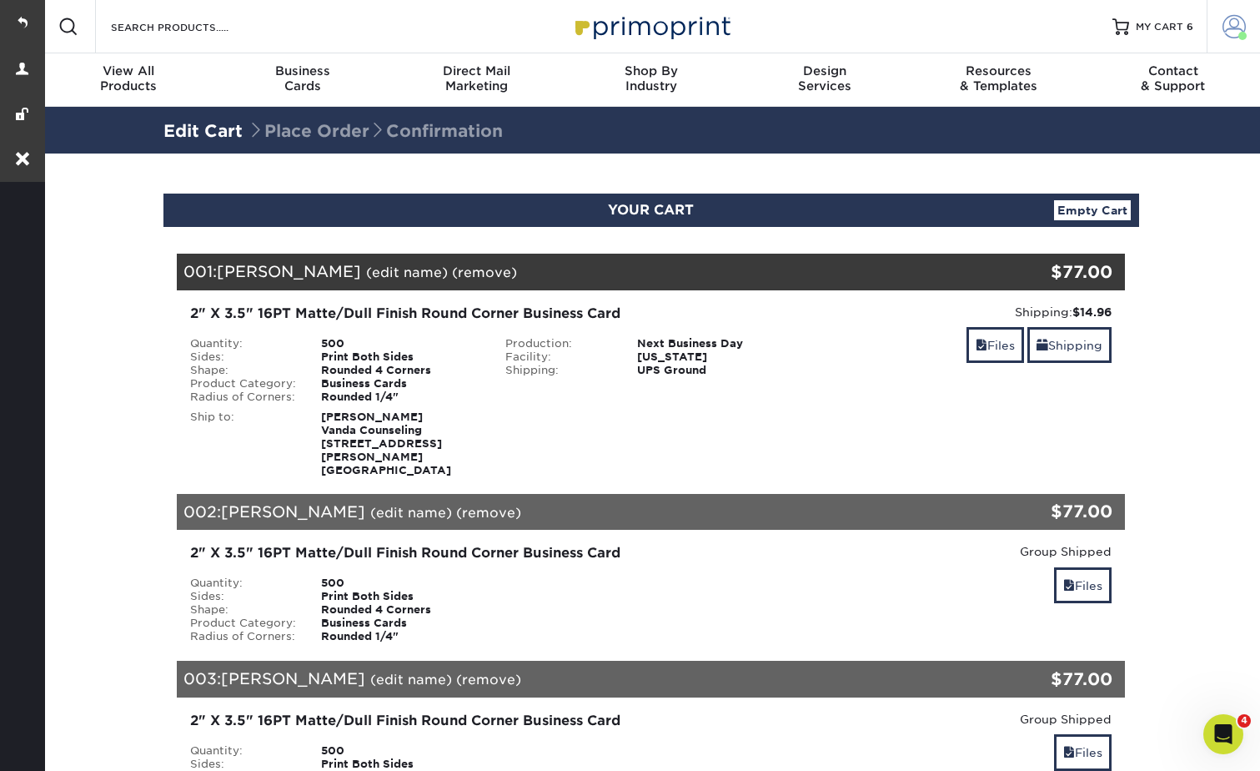
click at [1227, 24] on span at bounding box center [1234, 26] width 23 height 23
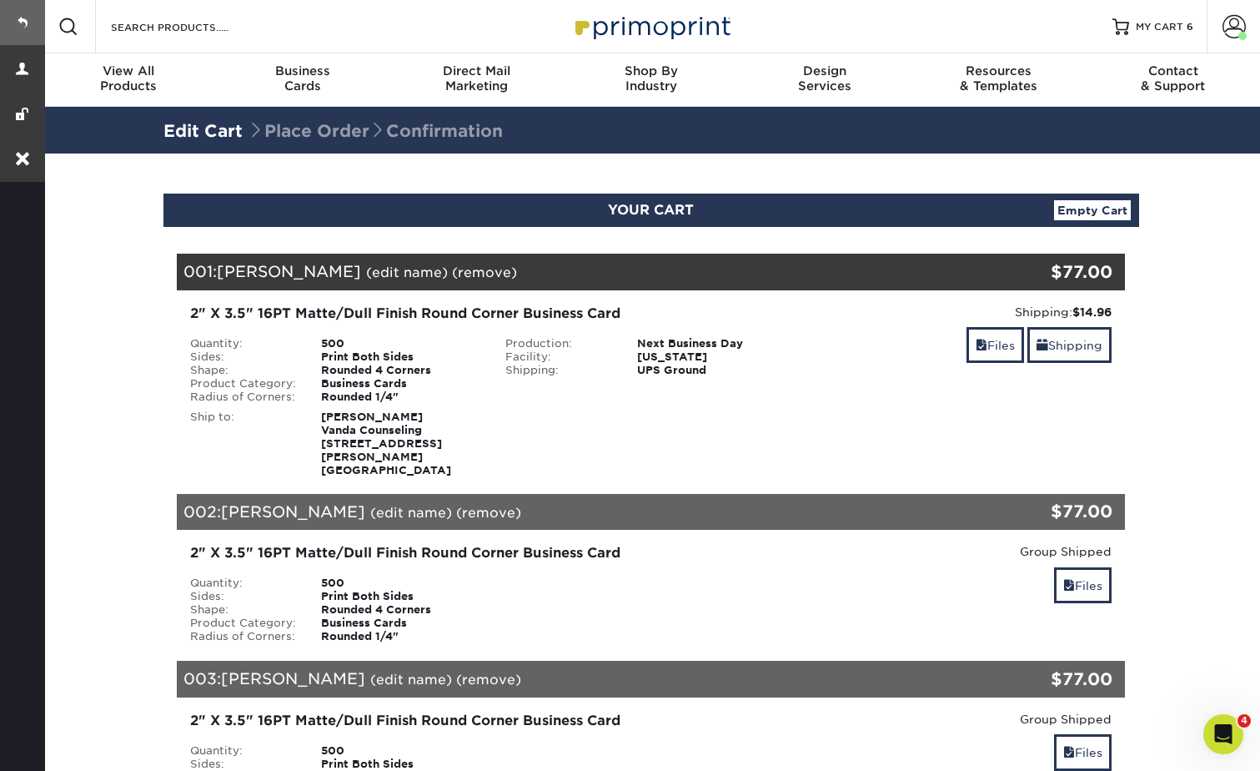
click at [28, 20] on link at bounding box center [22, 22] width 45 height 45
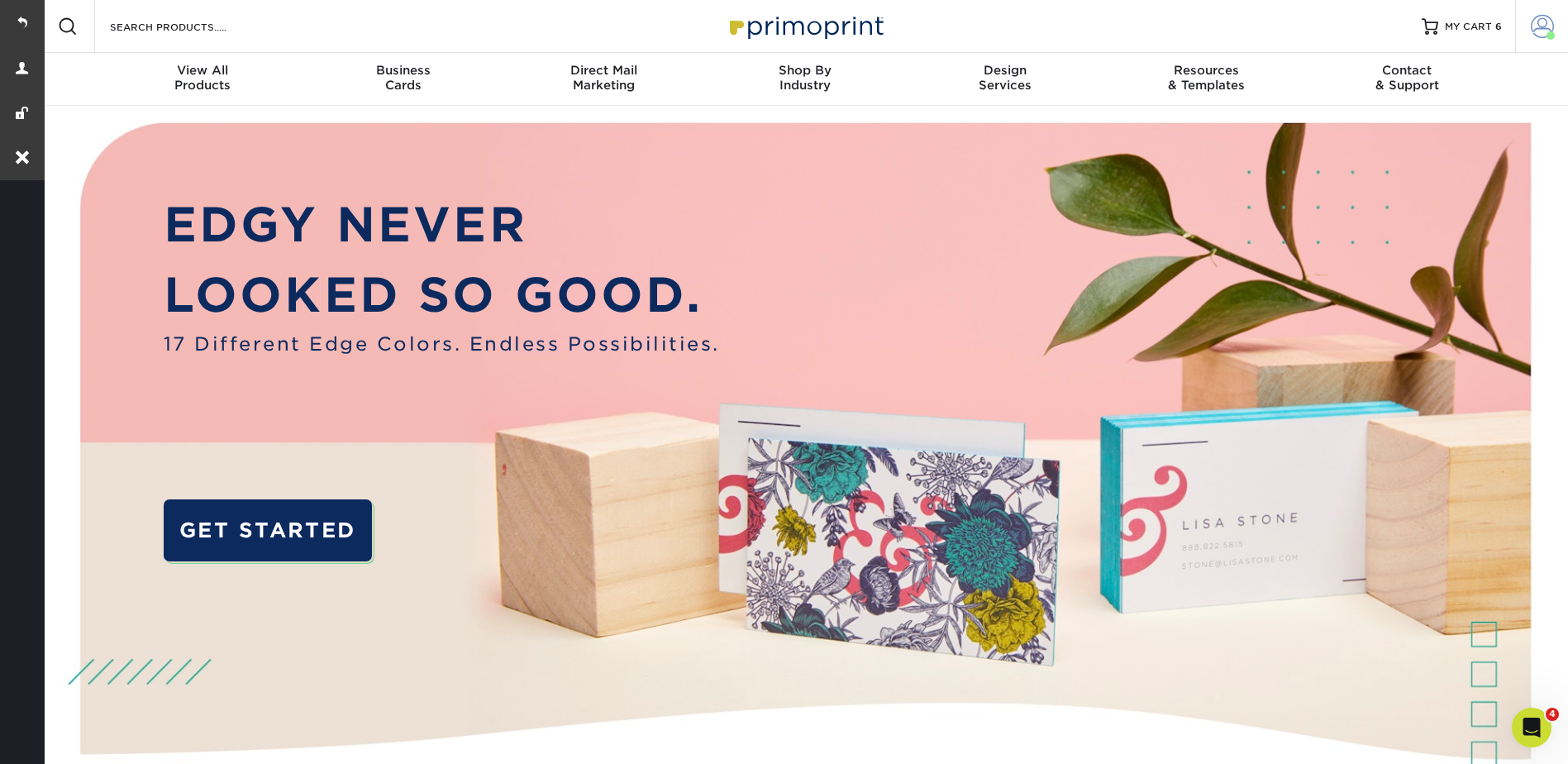
click at [1248, 27] on link "Account" at bounding box center [1541, 26] width 53 height 53
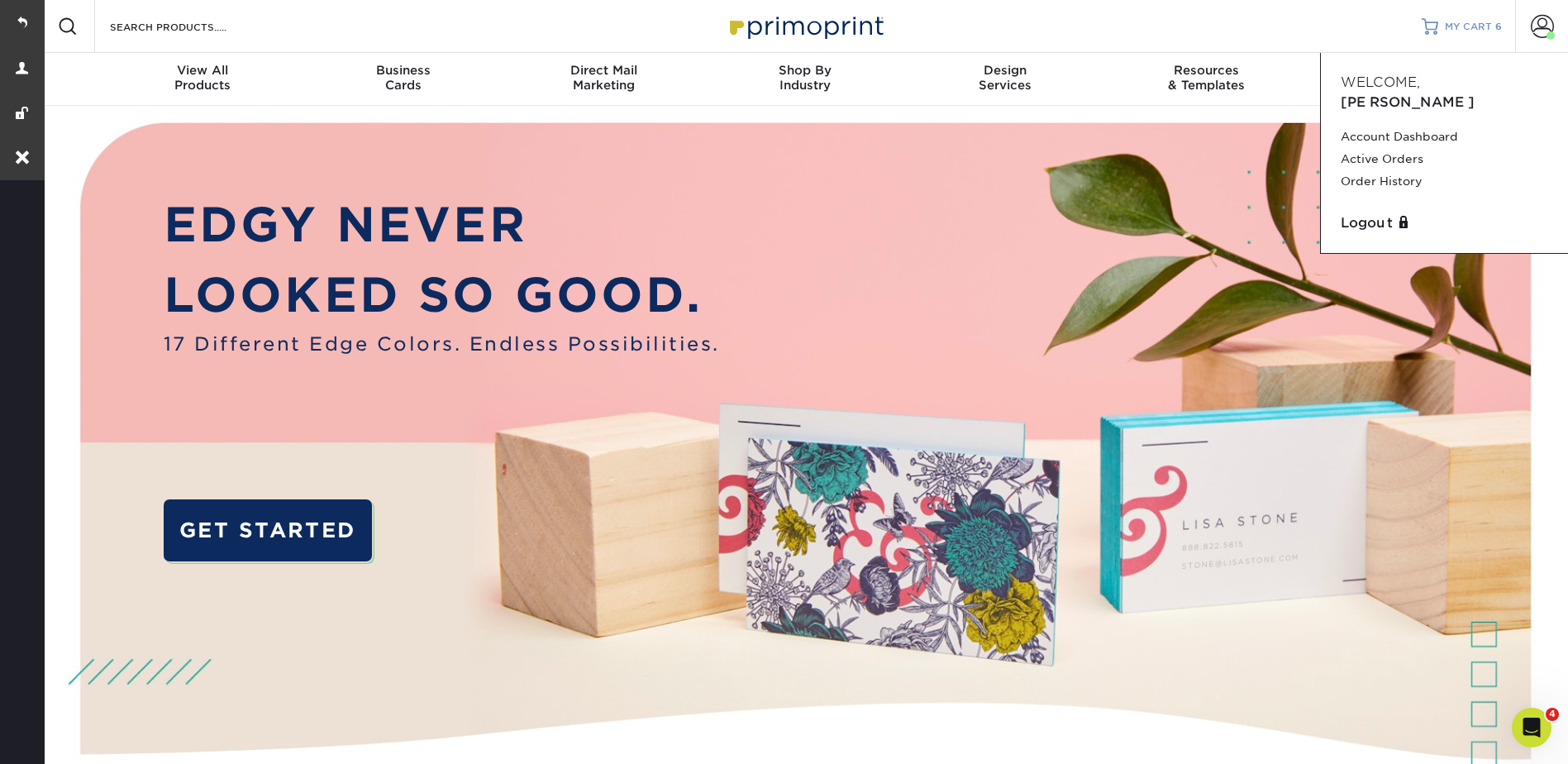
click at [1248, 24] on div "MY CART 6" at bounding box center [1474, 27] width 57 height 14
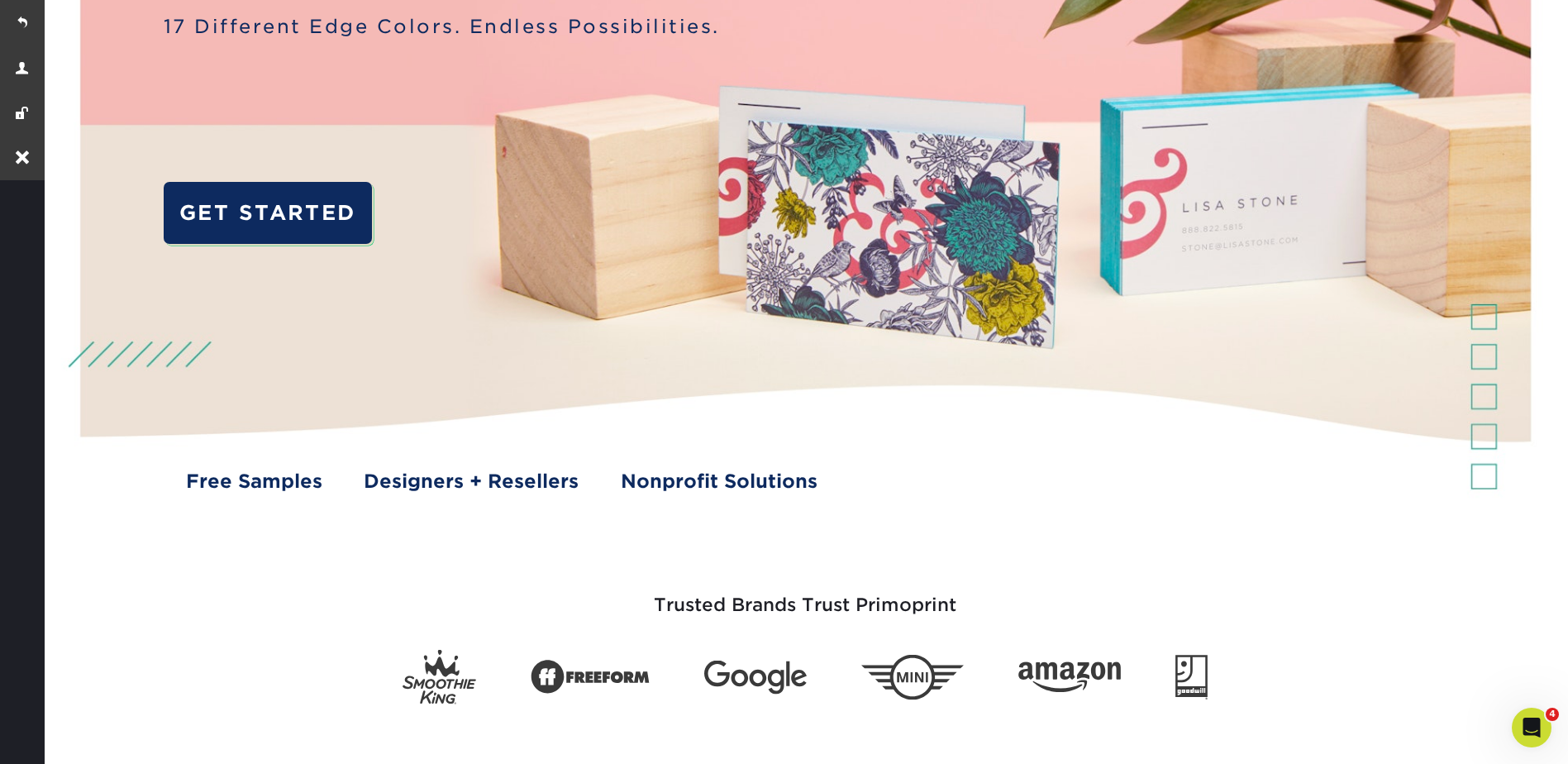
scroll to position [744, 0]
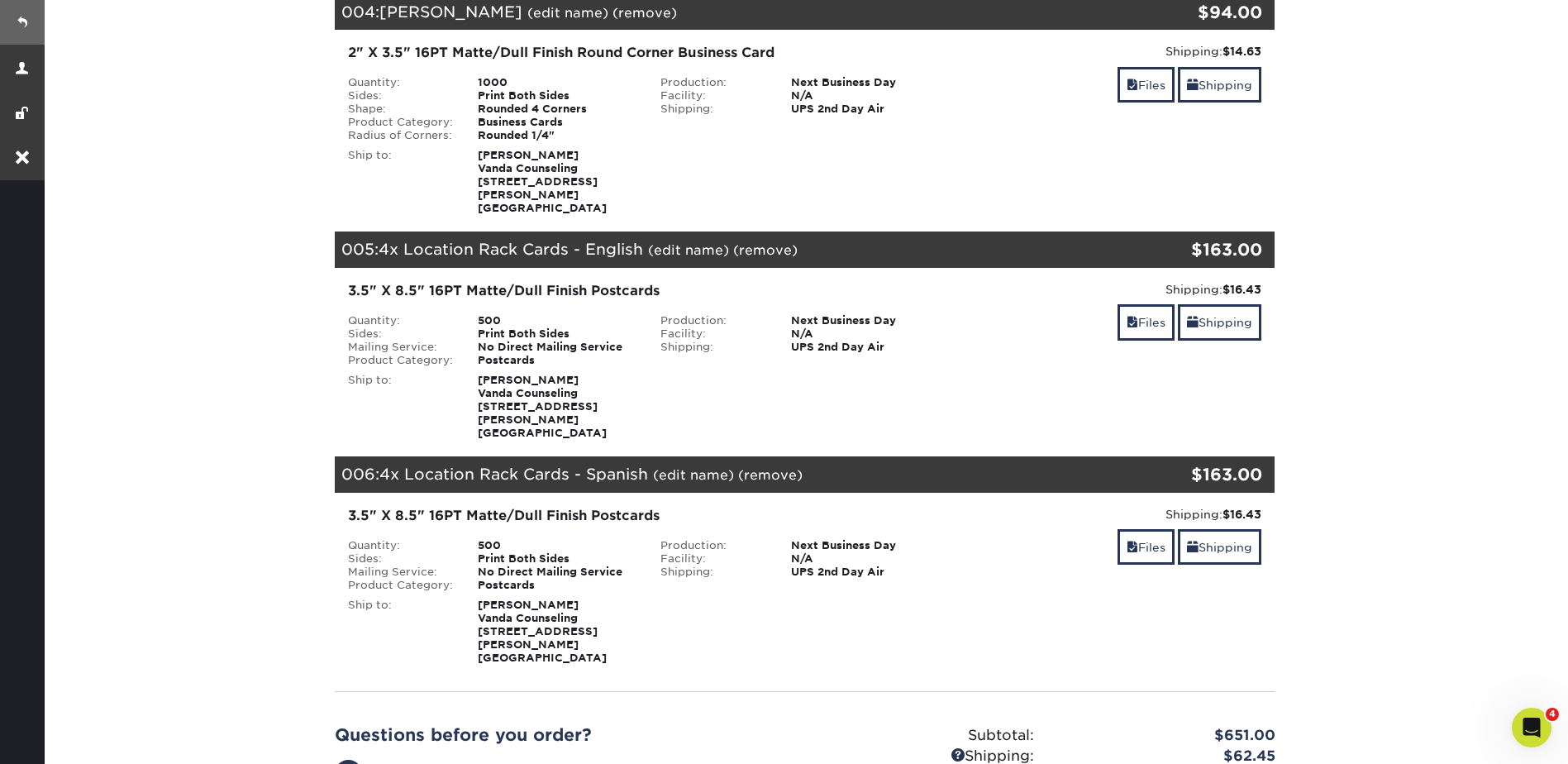
click at [32, 21] on link at bounding box center [22, 22] width 45 height 45
